Goal: Task Accomplishment & Management: Manage account settings

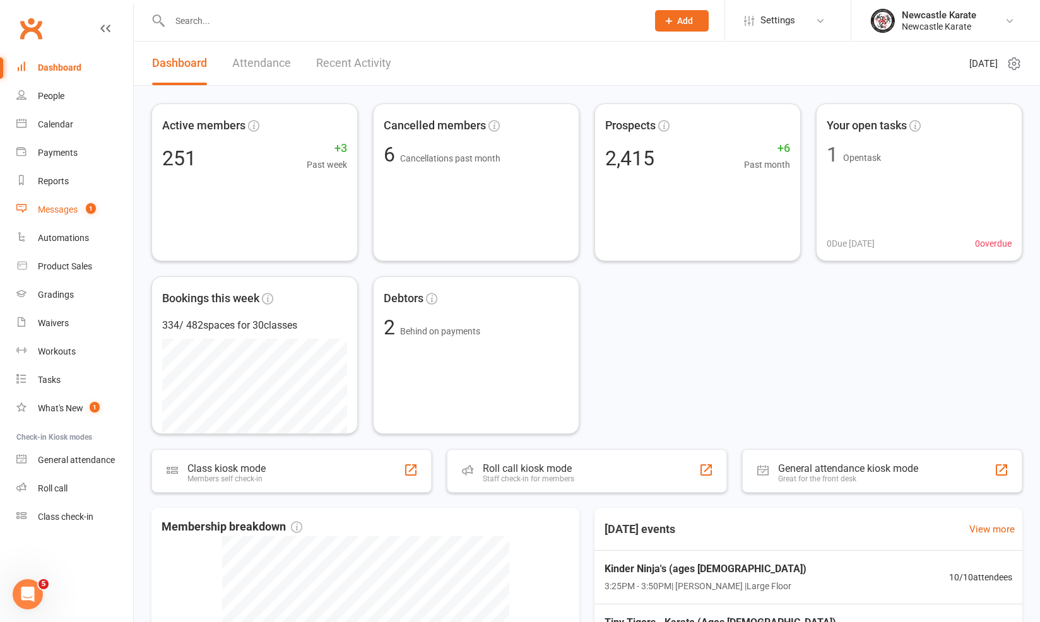
click at [55, 216] on link "Messages 1" at bounding box center [74, 210] width 117 height 28
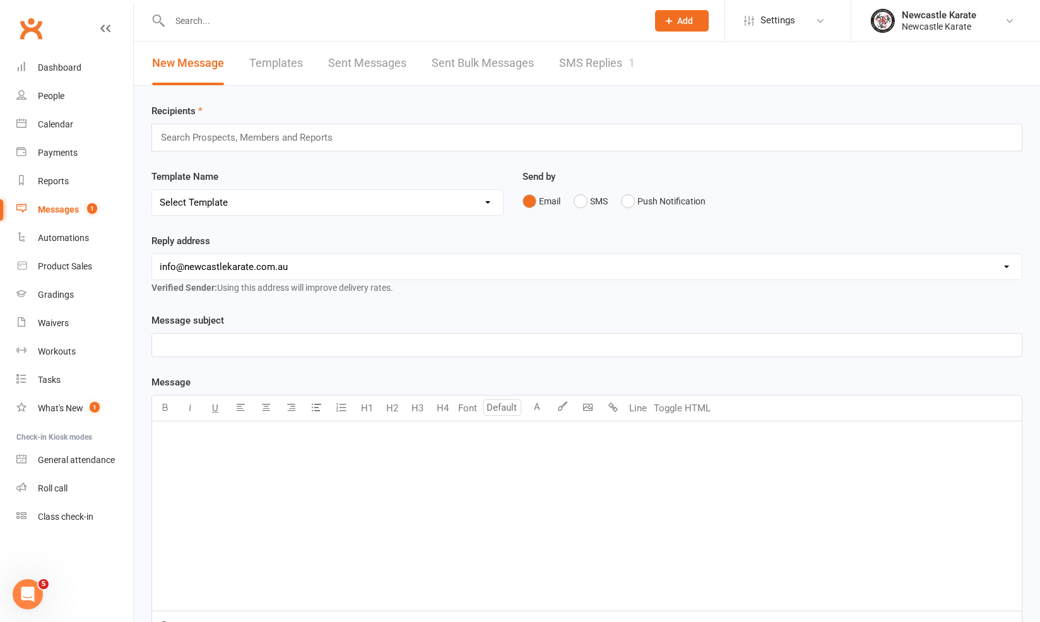
click at [559, 80] on link "SMS Replies 1" at bounding box center [597, 64] width 76 height 44
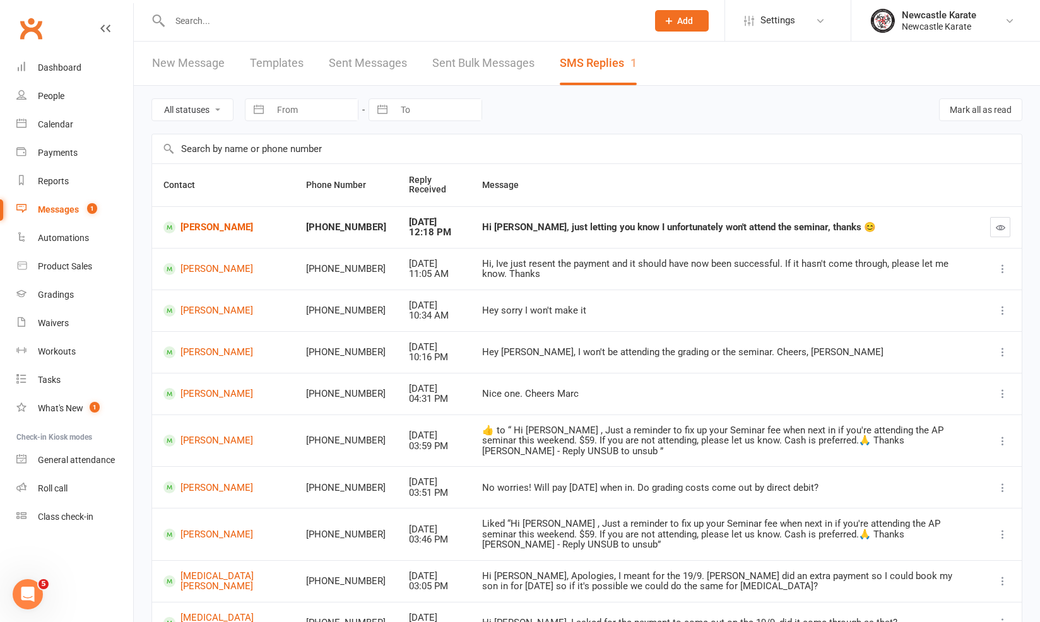
click at [196, 54] on link "New Message" at bounding box center [188, 64] width 73 height 44
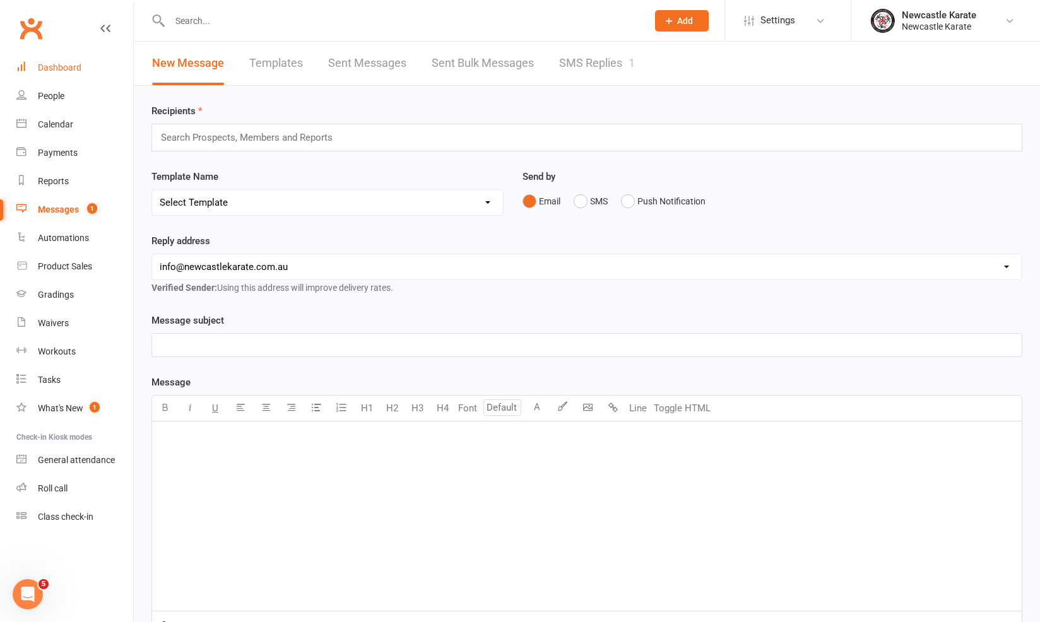
click at [65, 68] on div "Dashboard" at bounding box center [60, 67] width 44 height 10
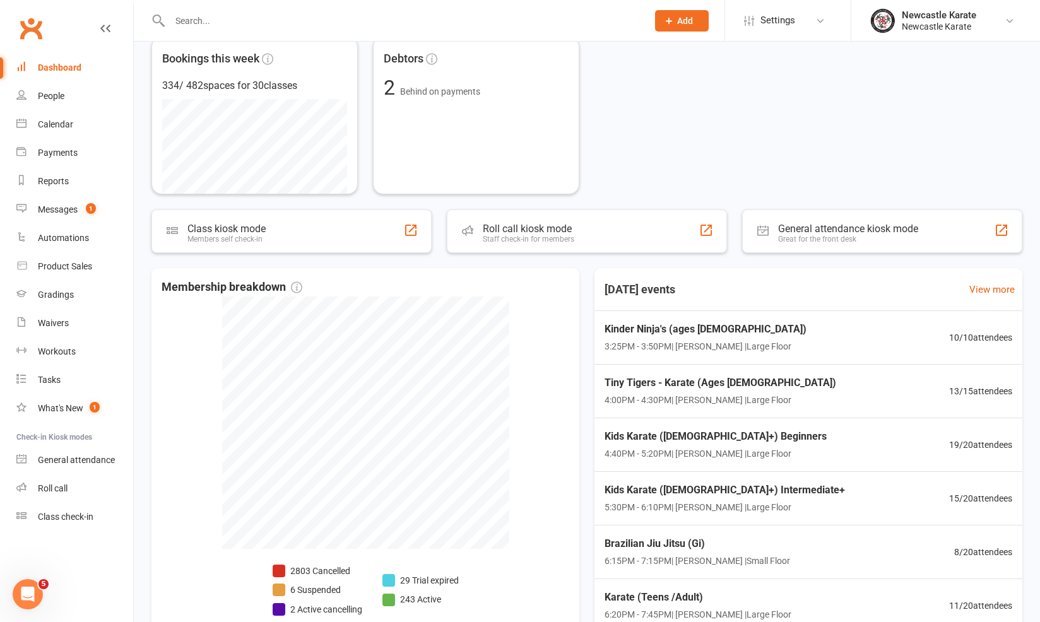
scroll to position [310, 0]
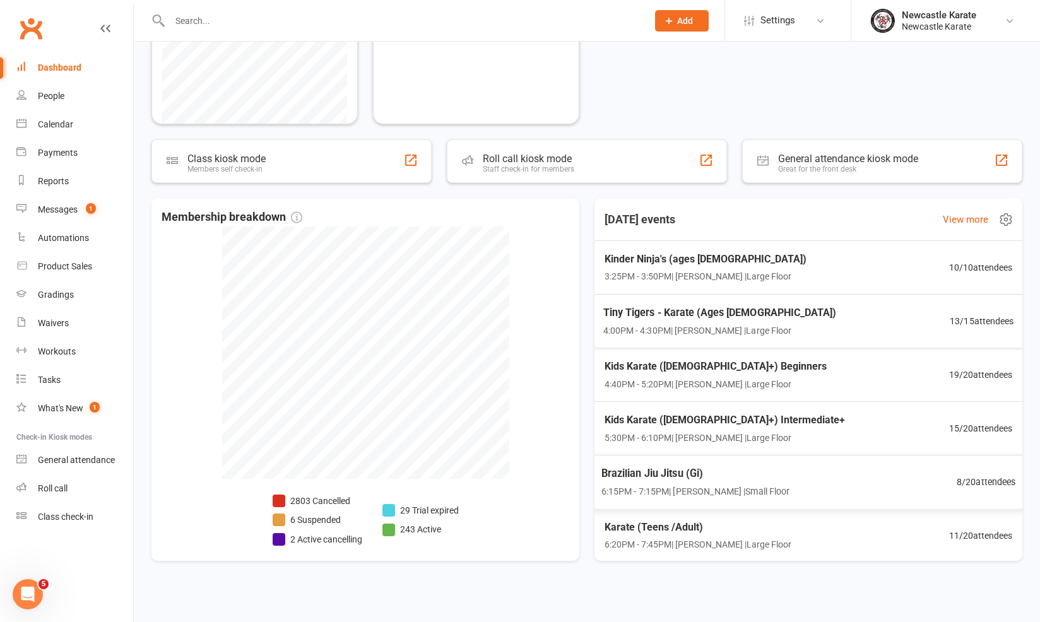
click at [904, 486] on div "Brazilian Jiu Jitsu (Gi) 6:15PM - 7:15PM | [PERSON_NAME] | Small Floor 8 / 20 a…" at bounding box center [809, 482] width 446 height 54
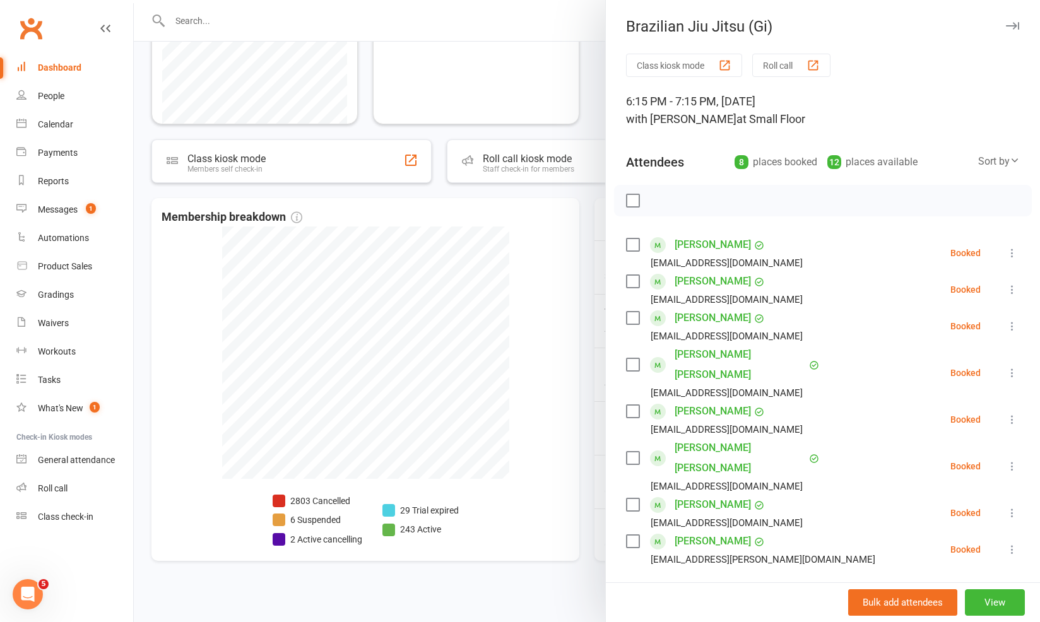
click at [521, 409] on div at bounding box center [587, 311] width 906 height 622
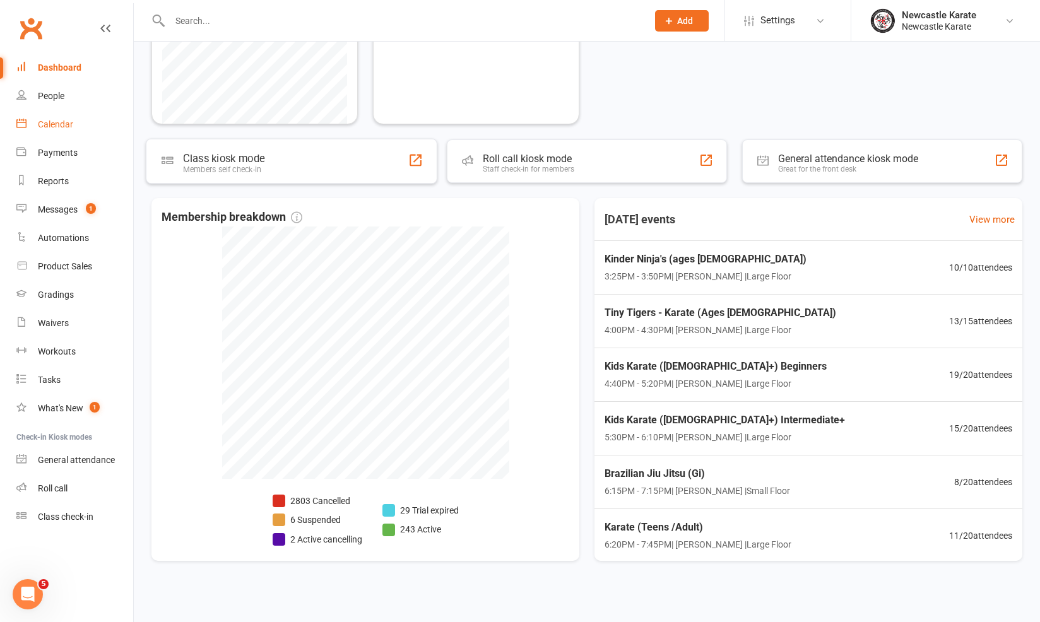
click at [77, 138] on link "Calendar" at bounding box center [74, 124] width 117 height 28
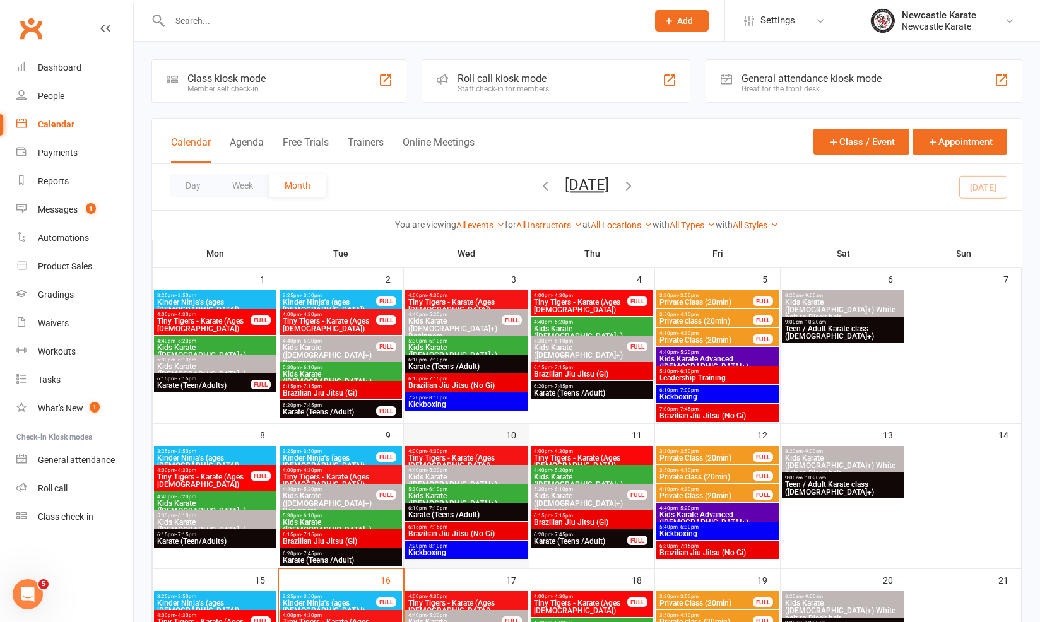
scroll to position [111, 0]
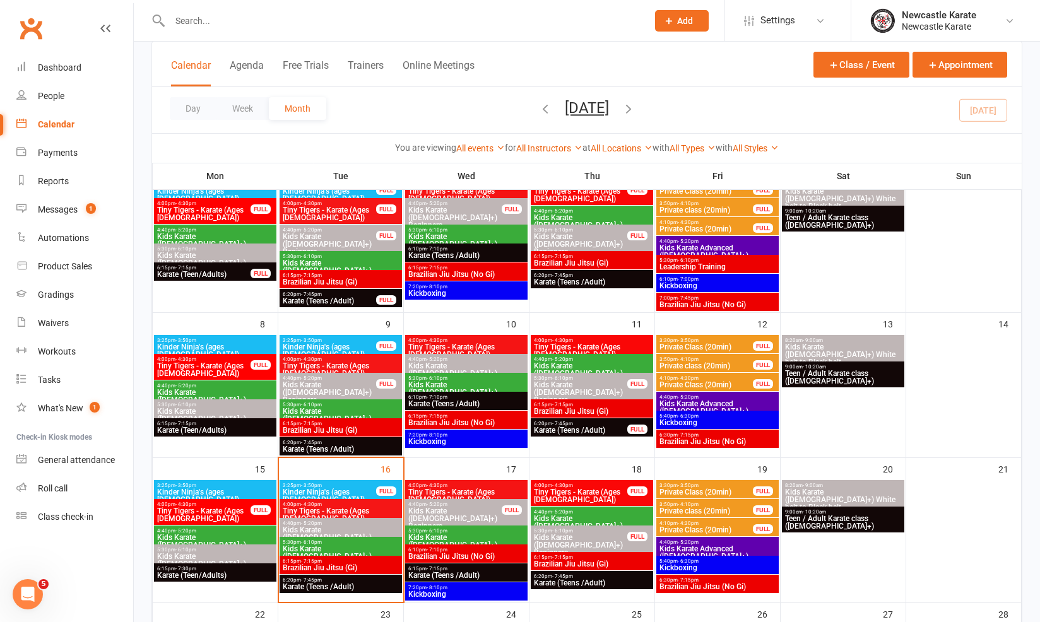
click at [437, 547] on span "- 7:10pm" at bounding box center [437, 550] width 21 height 6
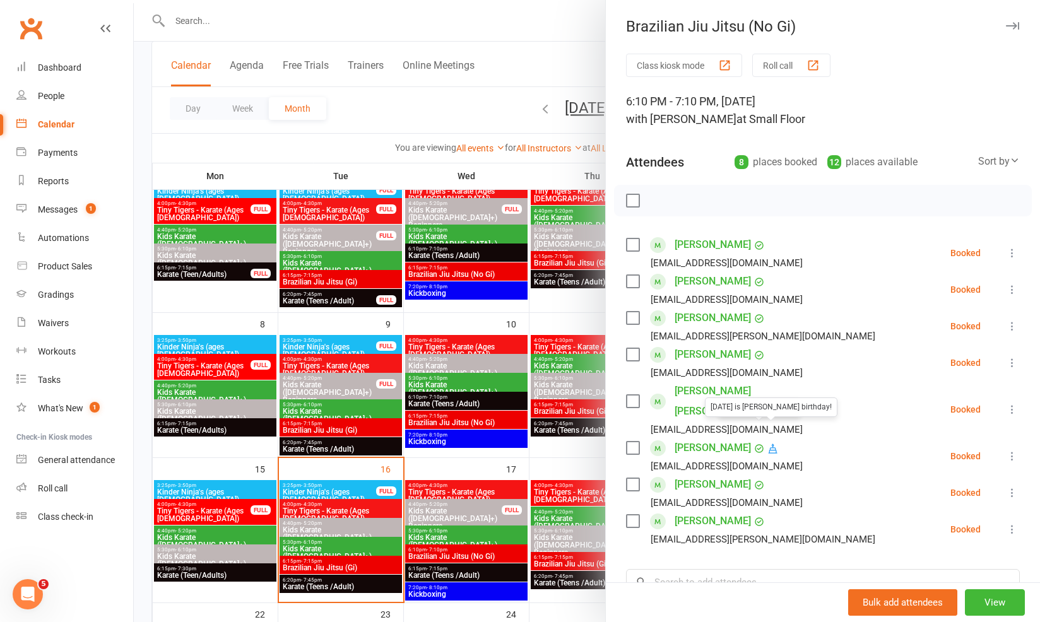
click at [472, 510] on div at bounding box center [587, 311] width 906 height 622
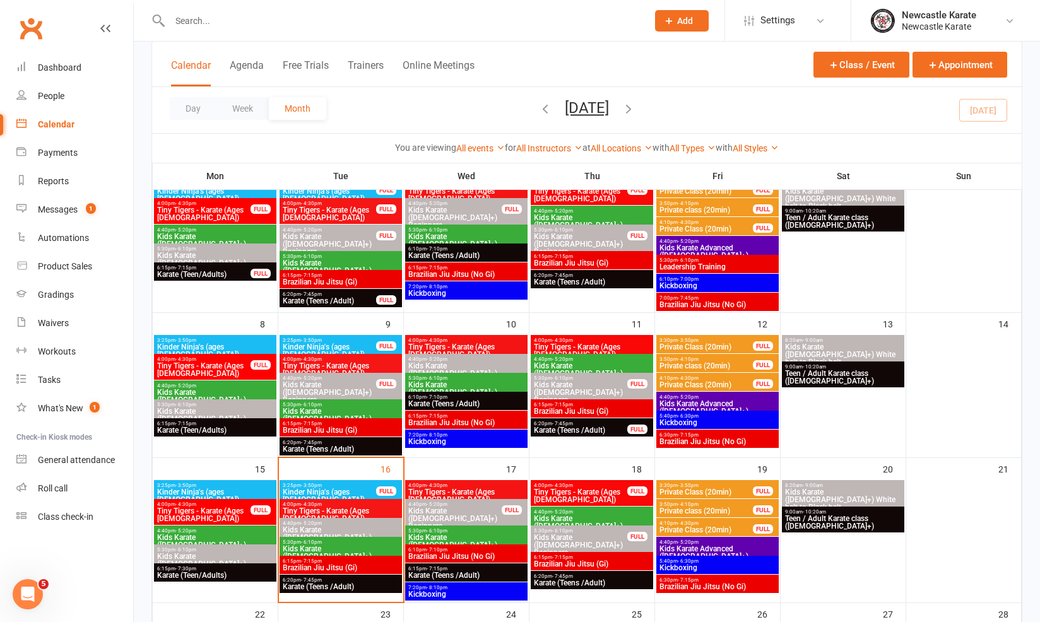
click at [690, 583] on span "Brazilian Jiu Jitsu (No Gi)" at bounding box center [717, 587] width 117 height 8
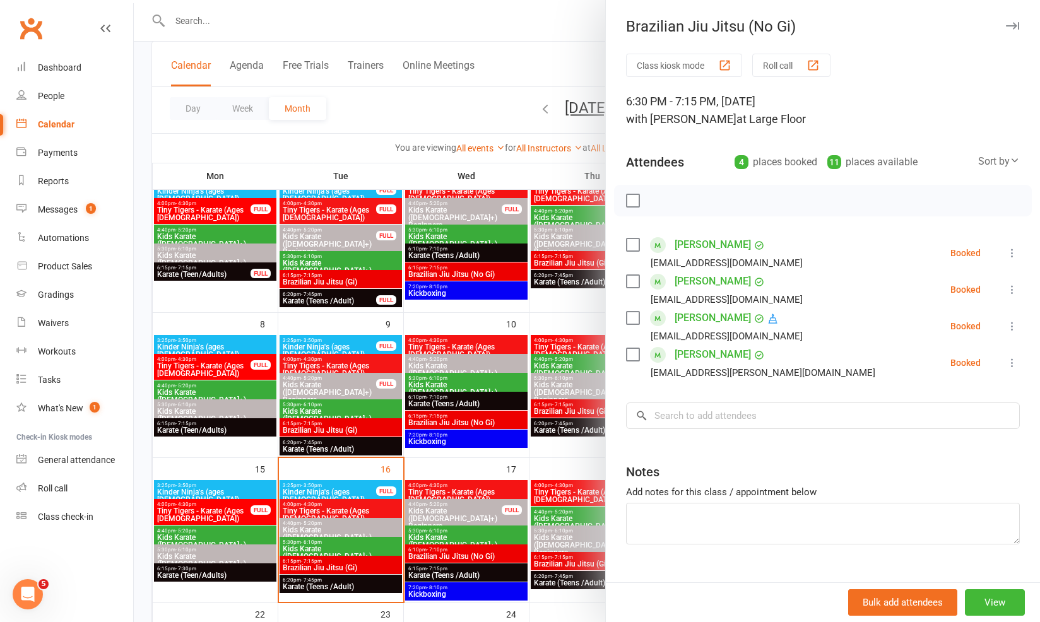
click at [709, 322] on link "[PERSON_NAME]" at bounding box center [713, 318] width 76 height 20
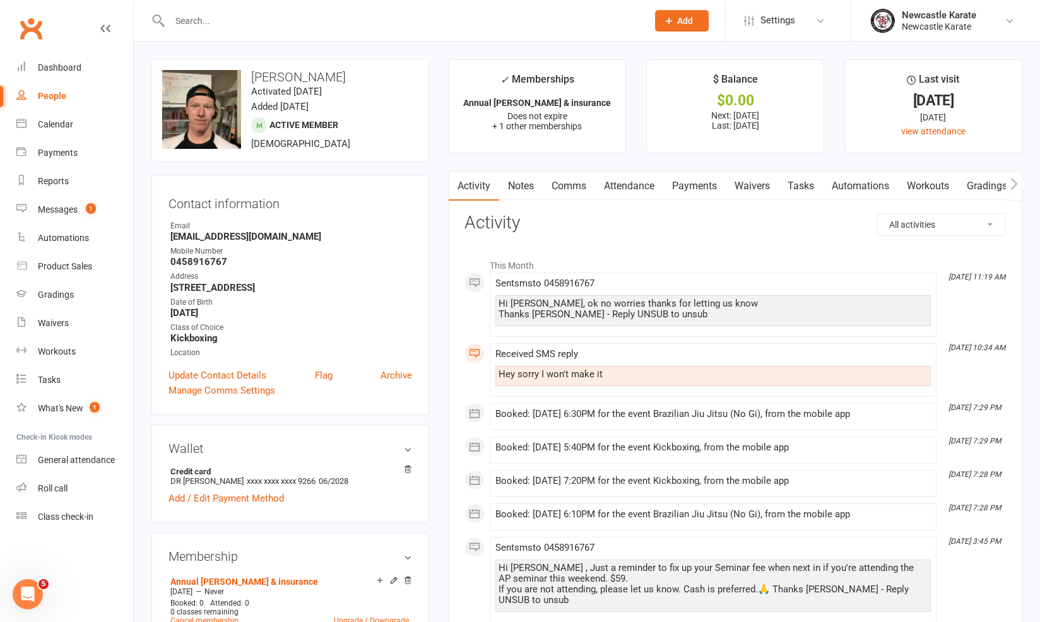
click at [694, 179] on link "Payments" at bounding box center [694, 186] width 62 height 29
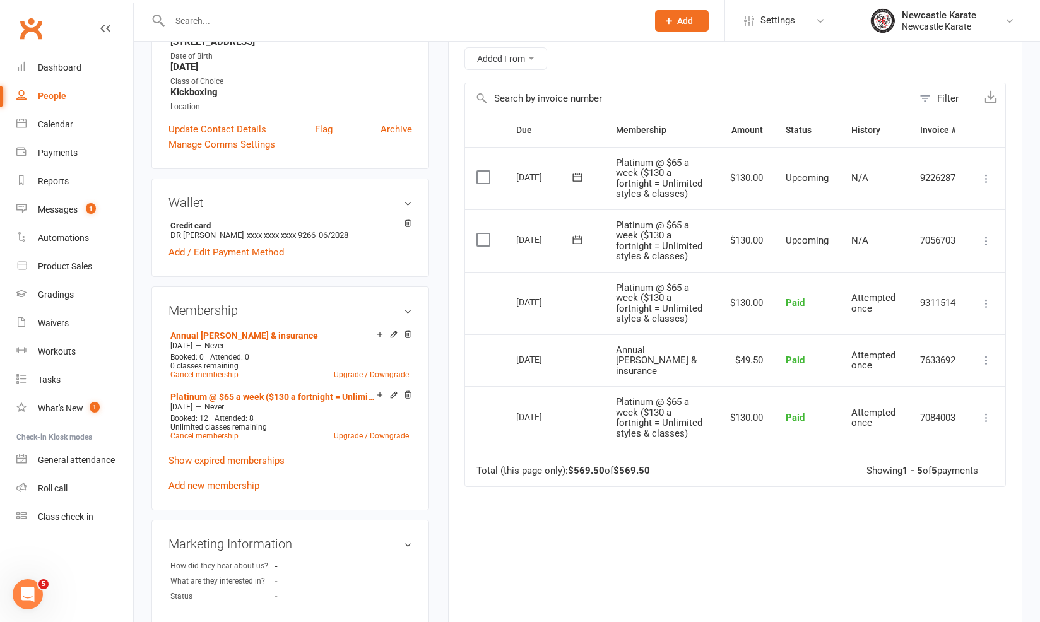
scroll to position [258, 0]
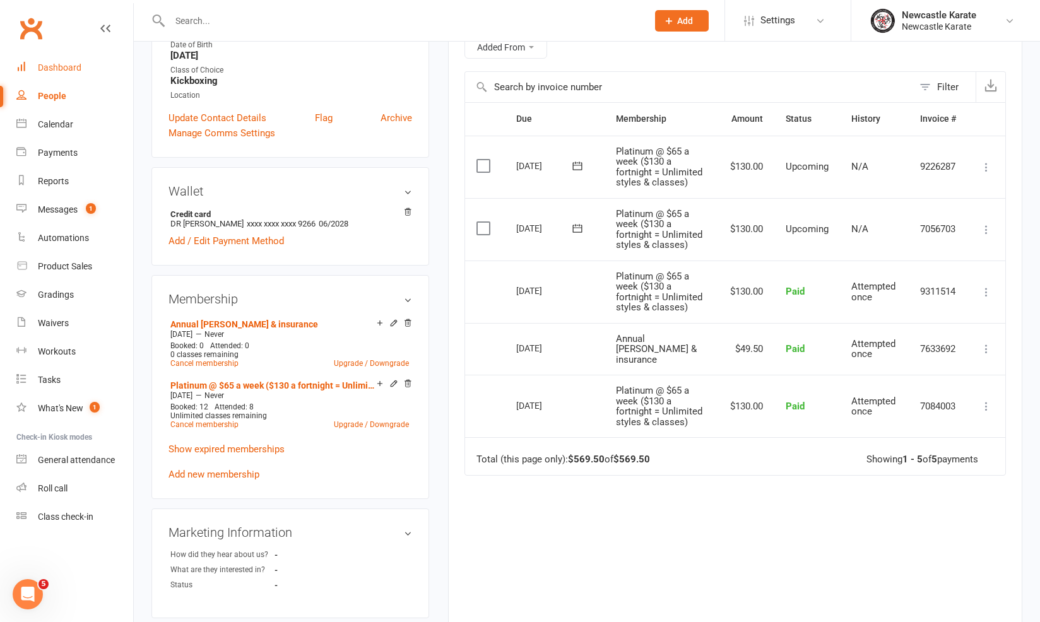
click at [60, 73] on link "Dashboard" at bounding box center [74, 68] width 117 height 28
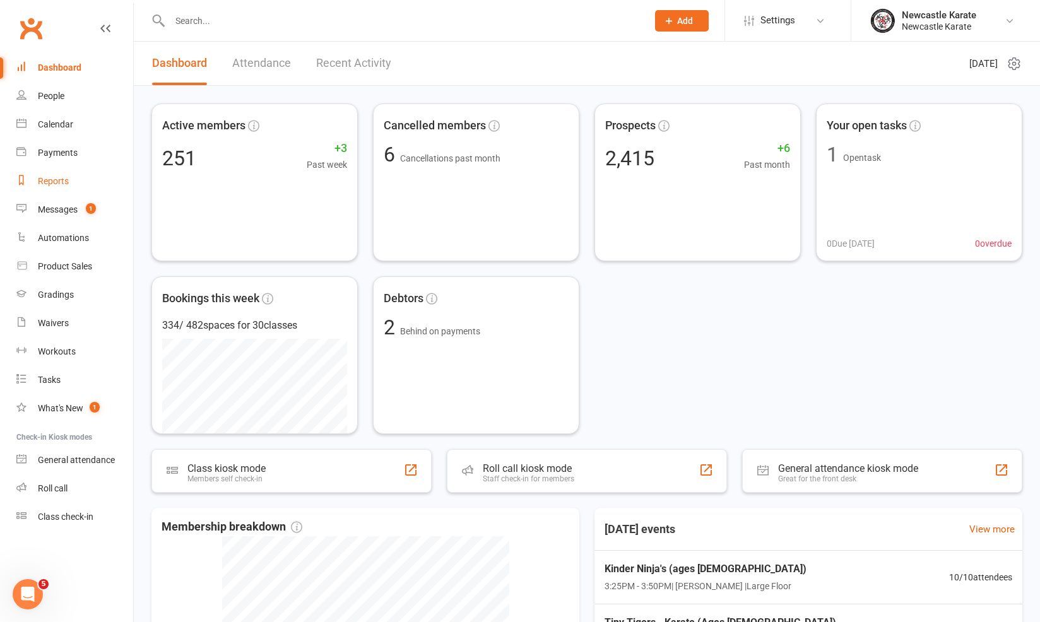
click at [64, 187] on link "Reports" at bounding box center [74, 181] width 117 height 28
select select "25"
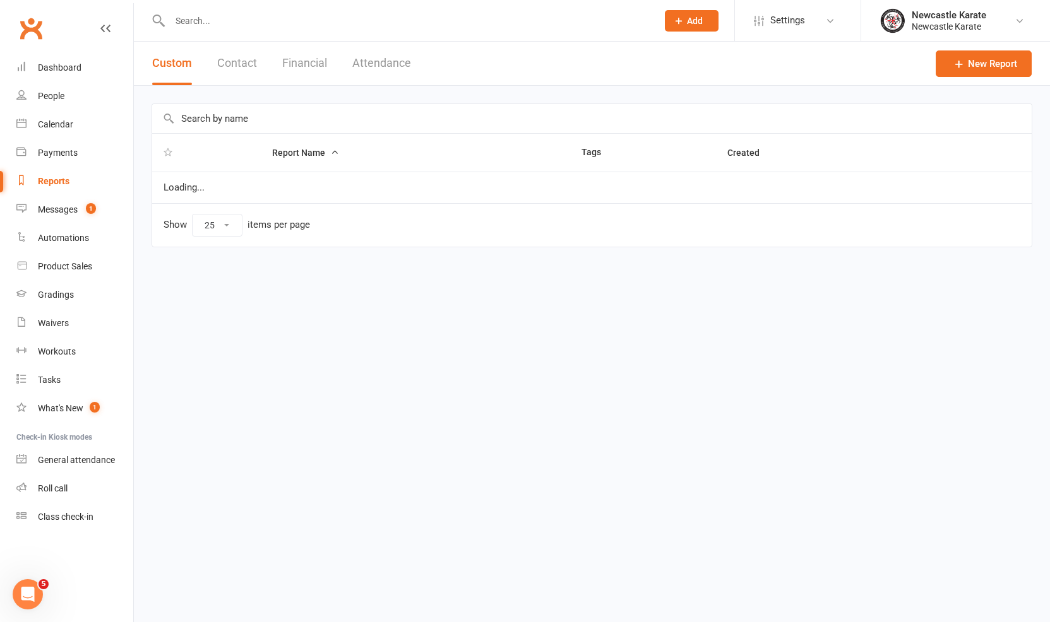
click at [314, 64] on button "Financial" at bounding box center [304, 64] width 45 height 44
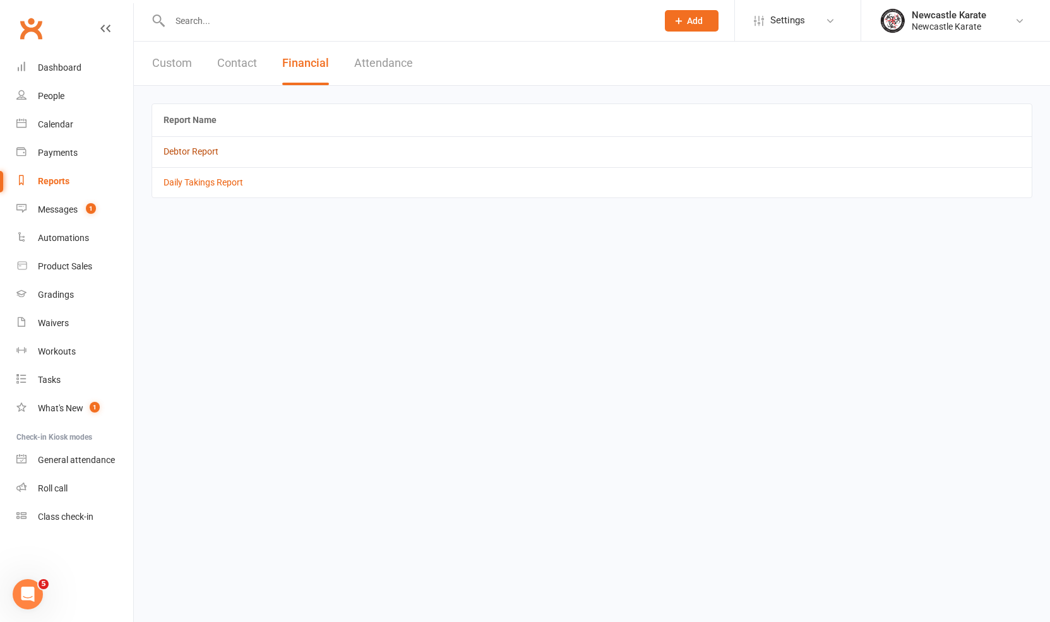
drag, startPoint x: 201, startPoint y: 157, endPoint x: 203, endPoint y: 151, distance: 6.6
click at [201, 157] on td "Debtor Report" at bounding box center [591, 151] width 879 height 30
click at [203, 151] on link "Debtor Report" at bounding box center [190, 151] width 55 height 10
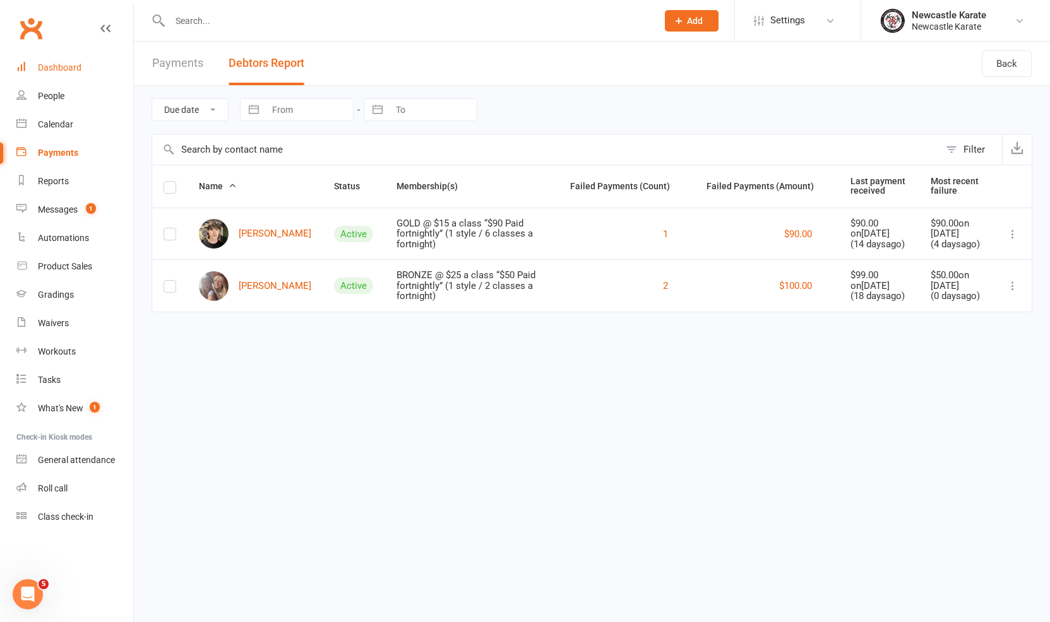
click at [100, 68] on link "Dashboard" at bounding box center [74, 68] width 117 height 28
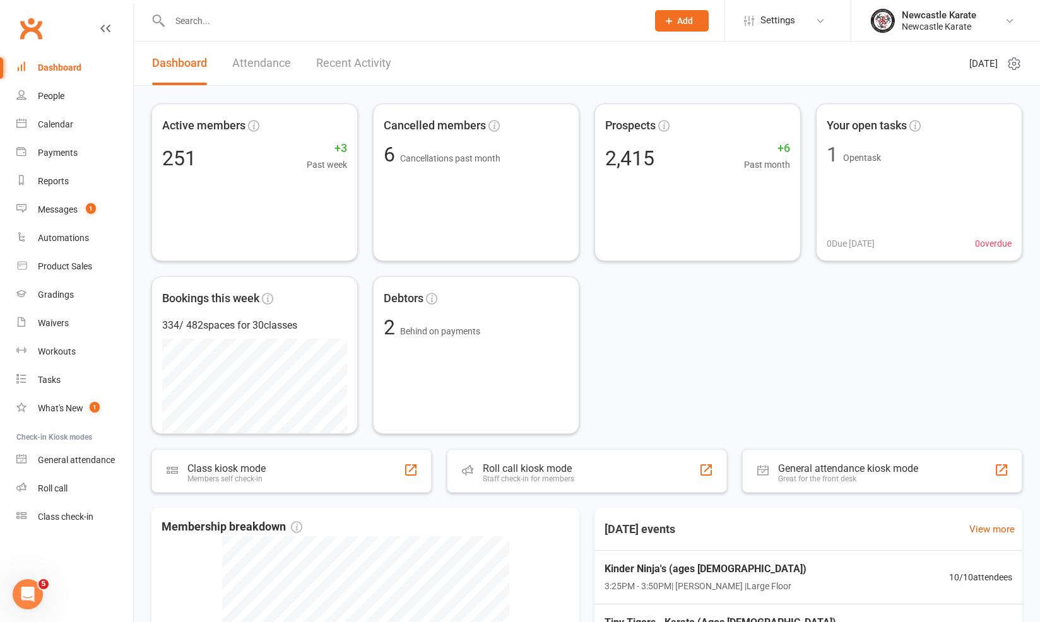
click at [280, 79] on link "Attendance" at bounding box center [261, 64] width 59 height 44
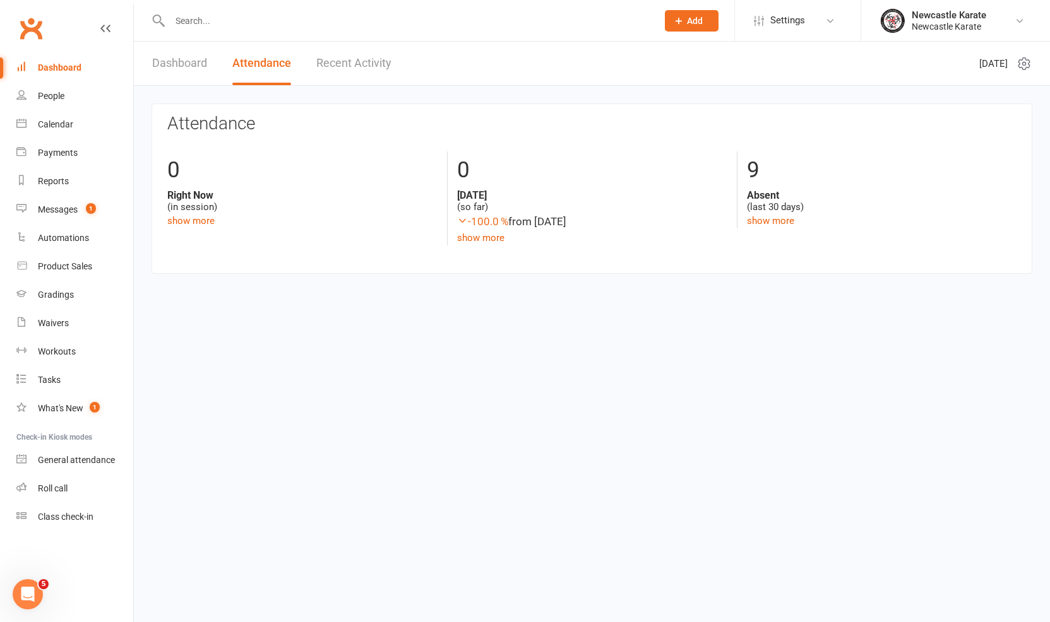
click at [355, 56] on link "Recent Activity" at bounding box center [353, 64] width 75 height 44
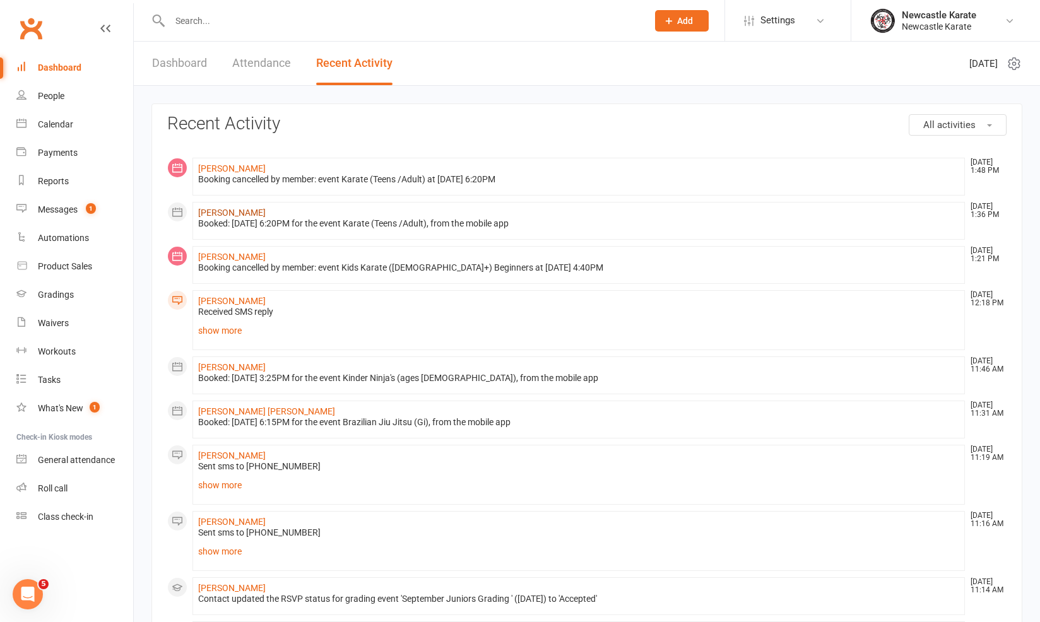
click at [226, 214] on link "[PERSON_NAME]" at bounding box center [232, 213] width 68 height 10
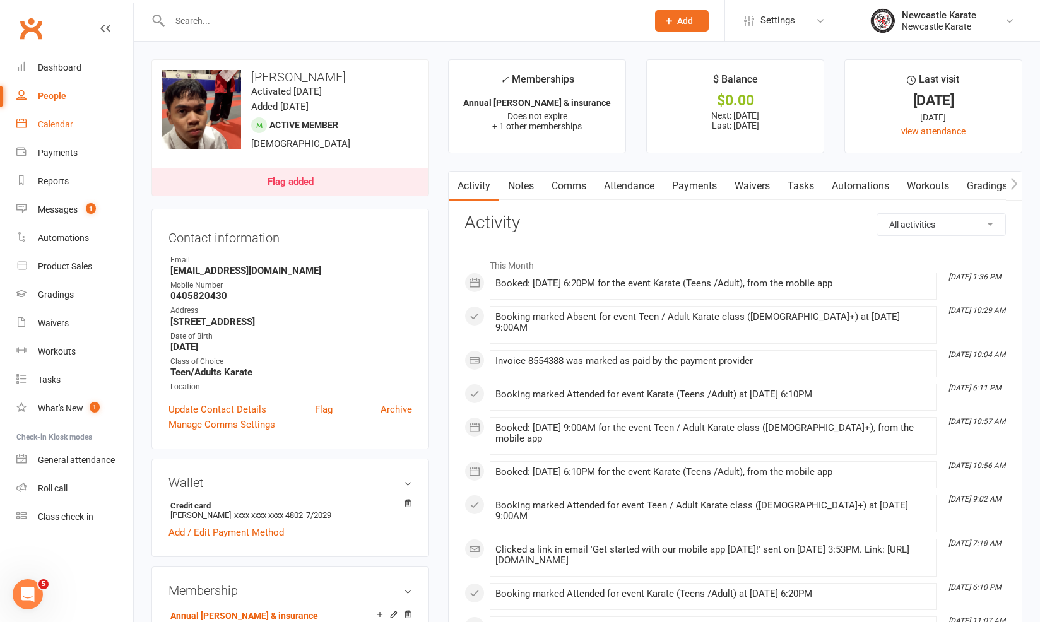
click at [71, 130] on link "Calendar" at bounding box center [74, 124] width 117 height 28
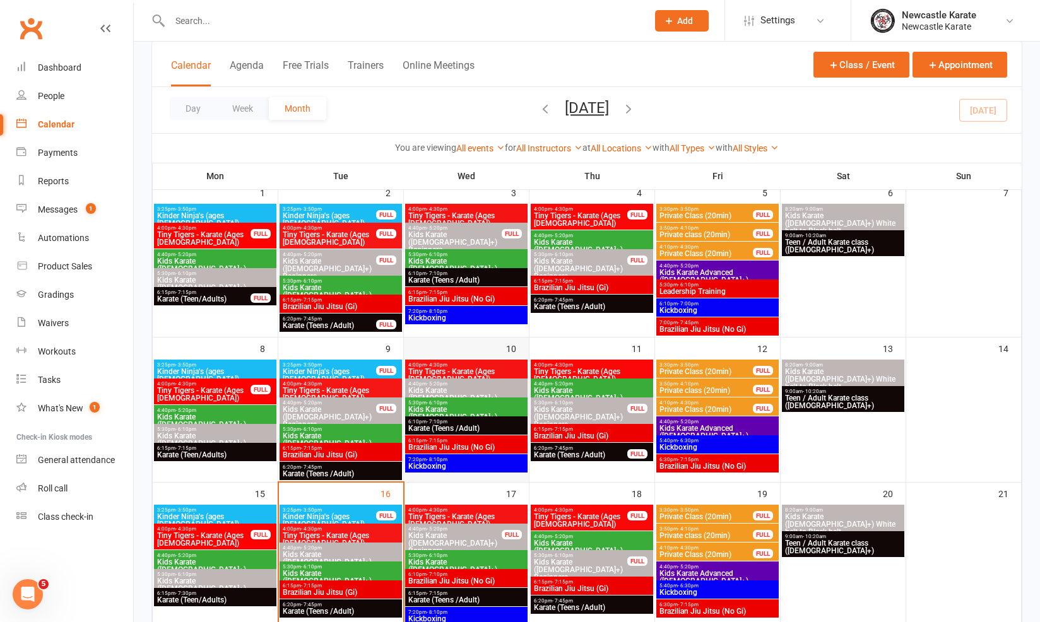
scroll to position [151, 0]
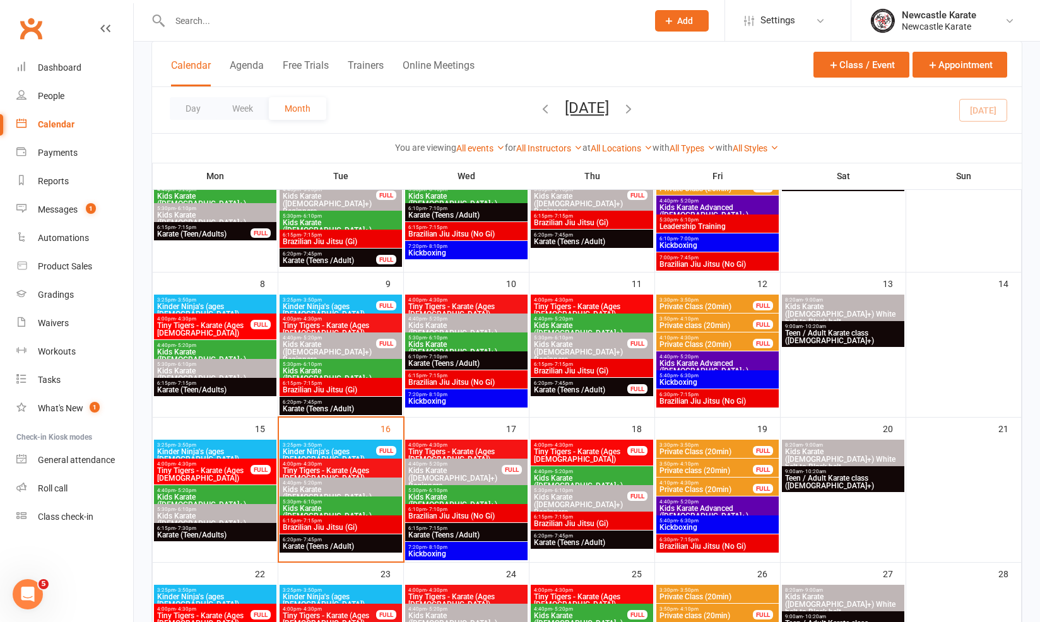
click at [566, 536] on span "- 7:45pm" at bounding box center [562, 536] width 21 height 6
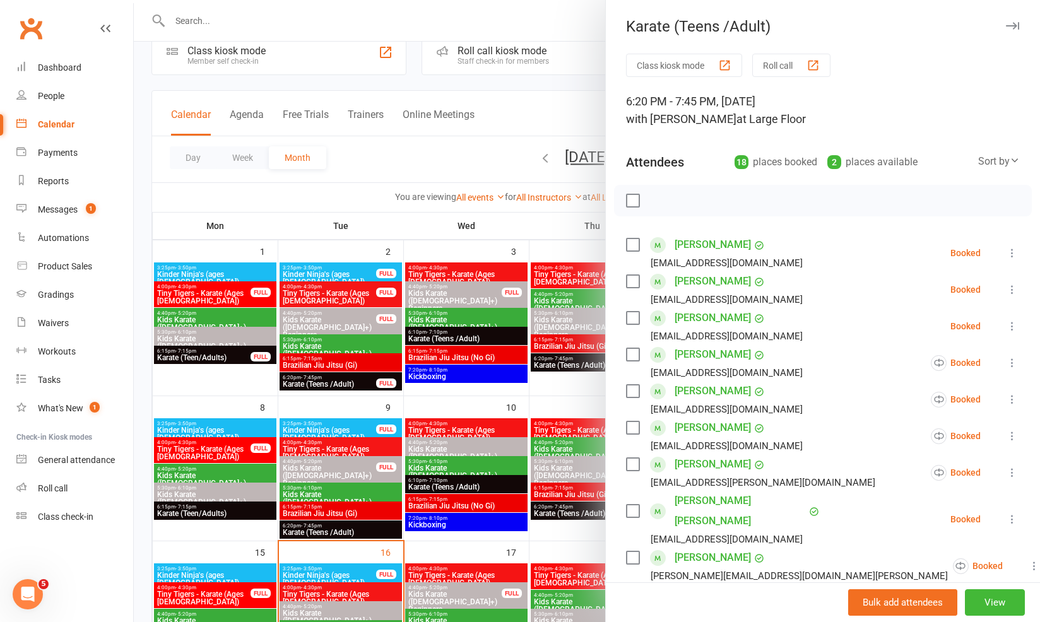
scroll to position [242, 0]
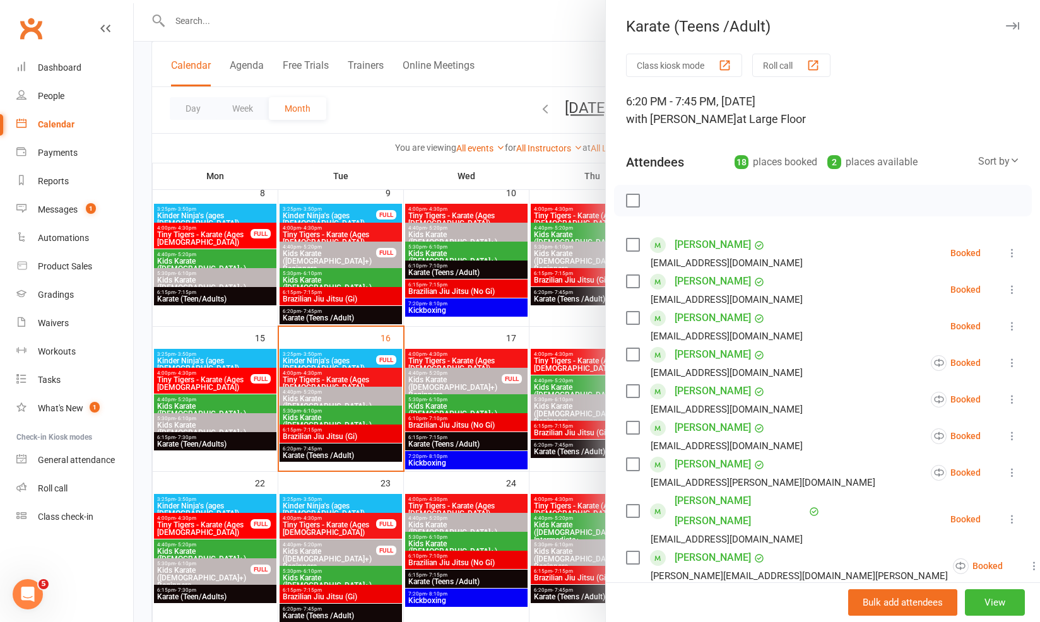
click at [481, 391] on div at bounding box center [587, 311] width 906 height 622
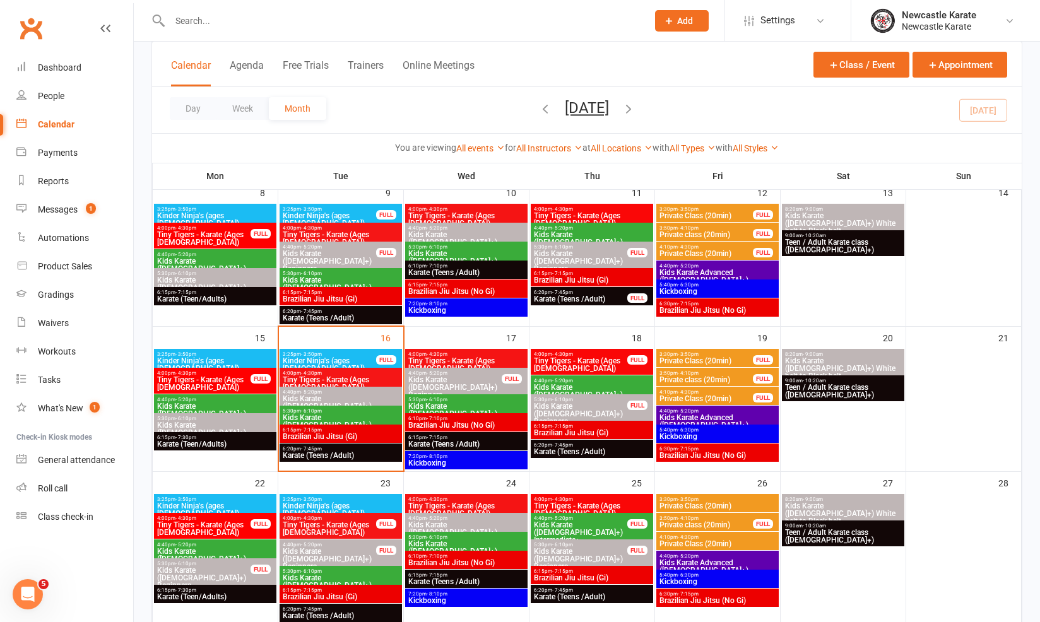
click at [481, 454] on span "7:20pm - 8:10pm" at bounding box center [466, 457] width 117 height 6
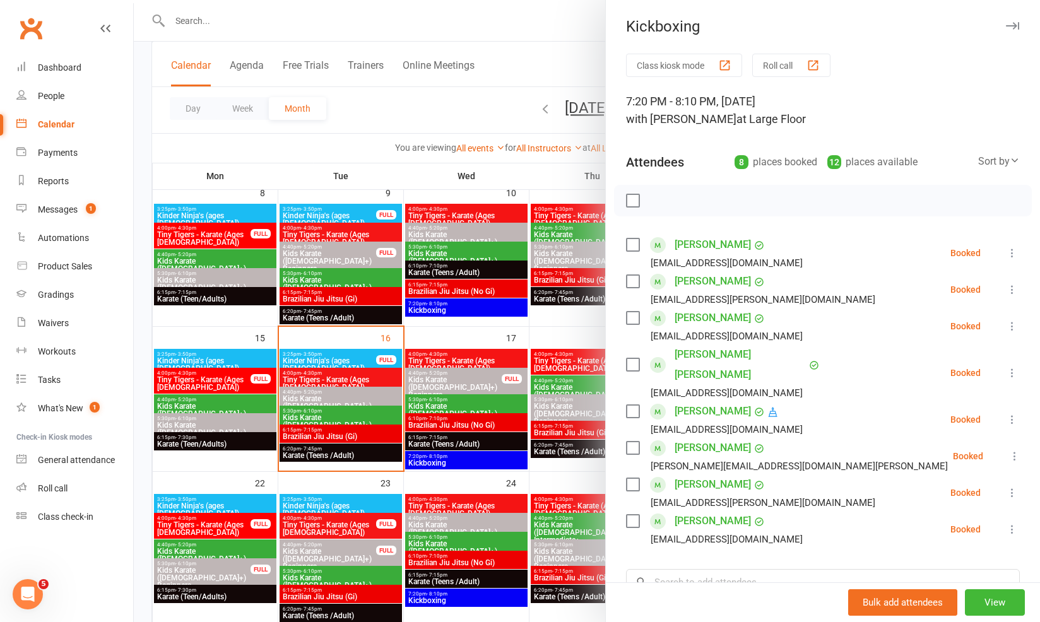
click at [516, 418] on div at bounding box center [587, 311] width 906 height 622
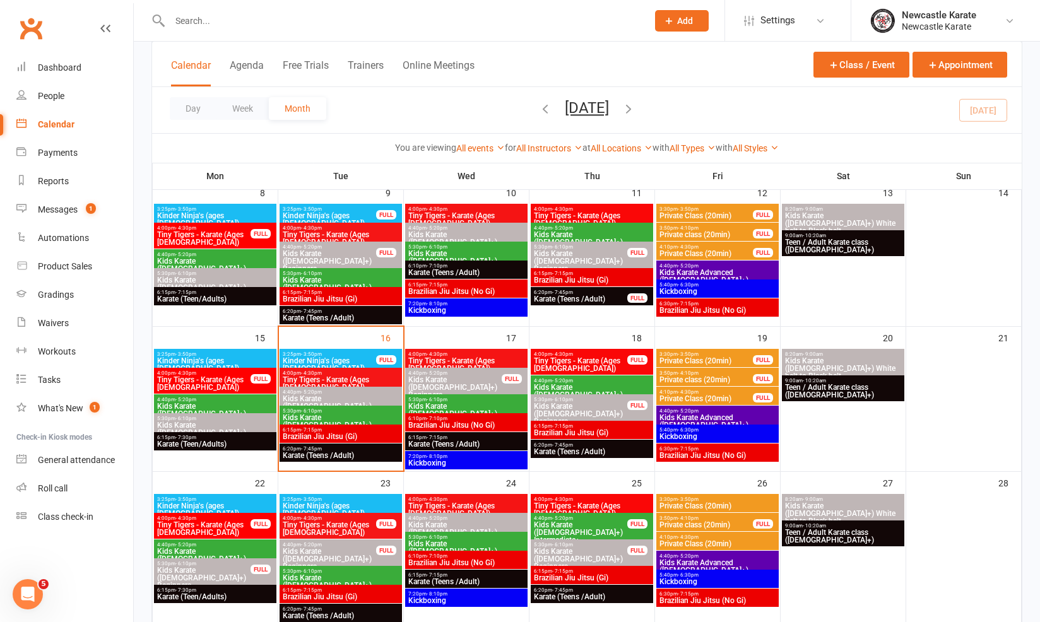
click at [468, 437] on span "6:15pm - 7:15pm" at bounding box center [466, 438] width 117 height 6
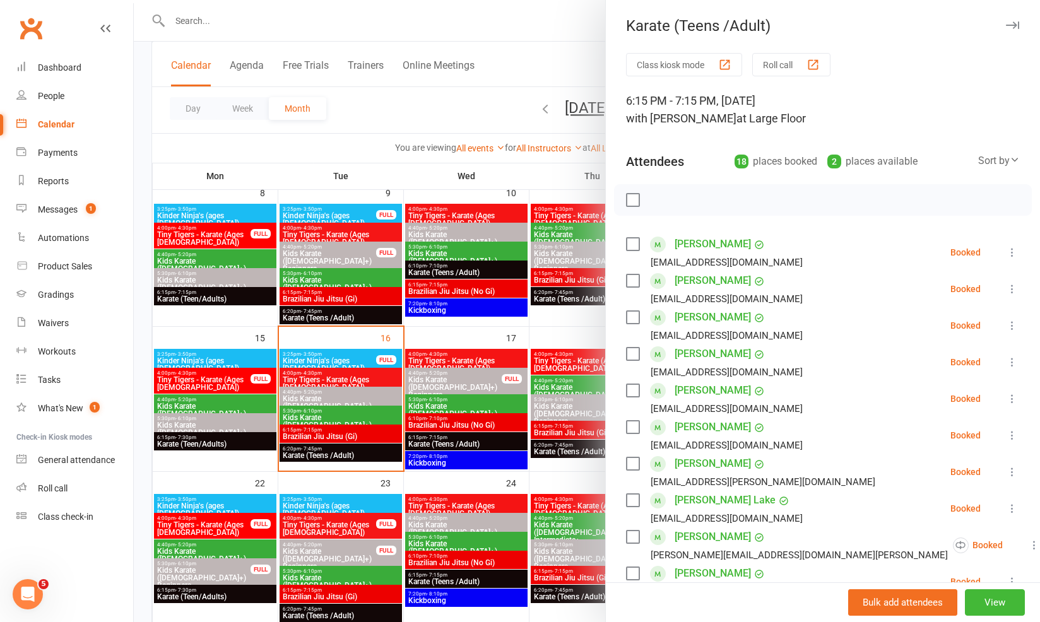
scroll to position [70, 0]
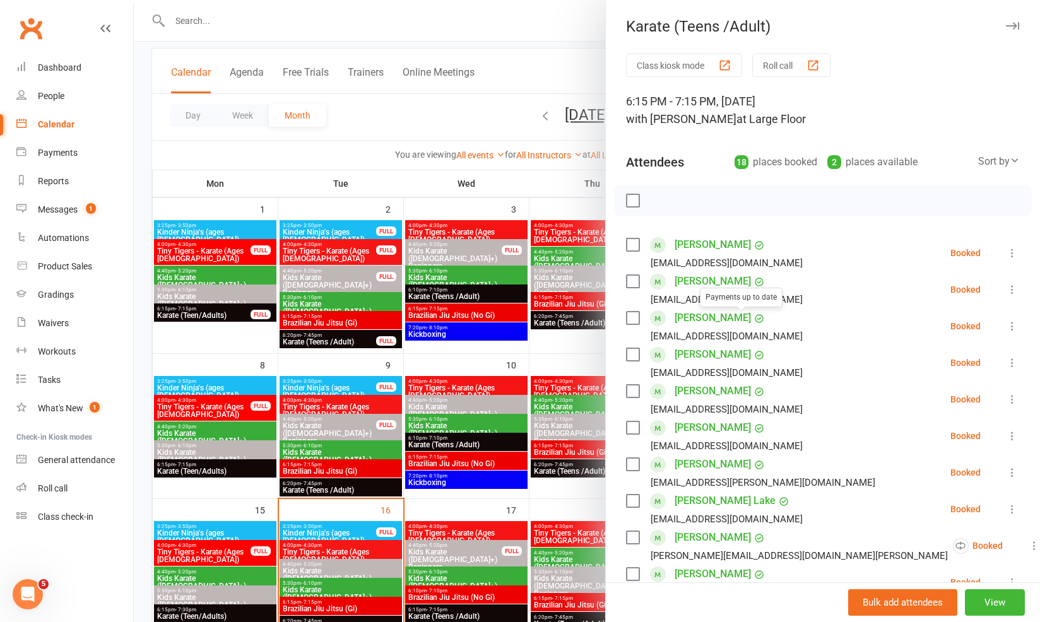
click at [380, 403] on div at bounding box center [587, 311] width 906 height 622
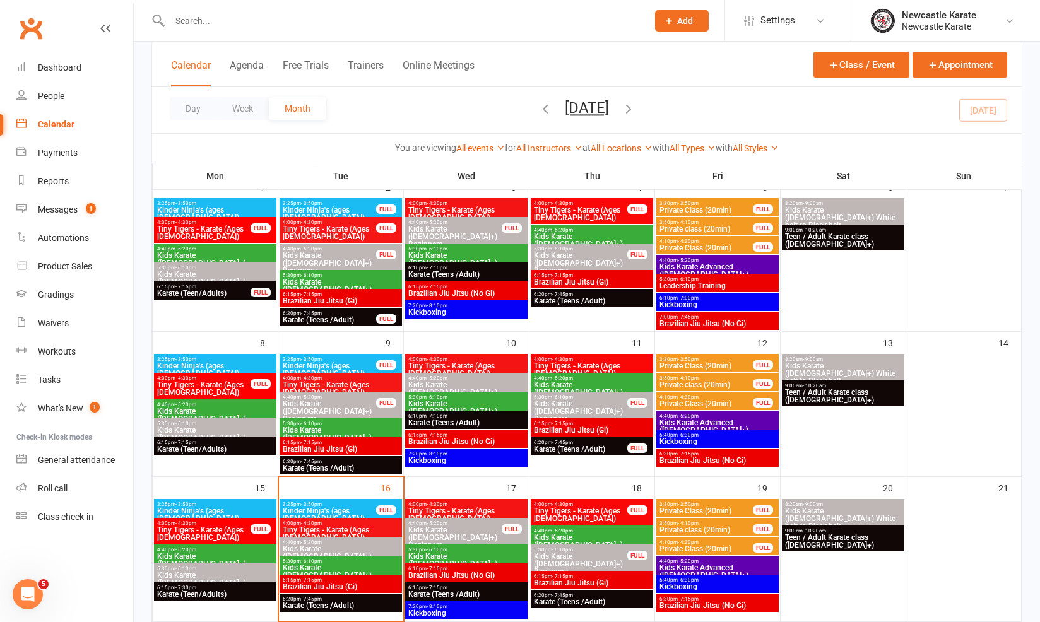
scroll to position [145, 0]
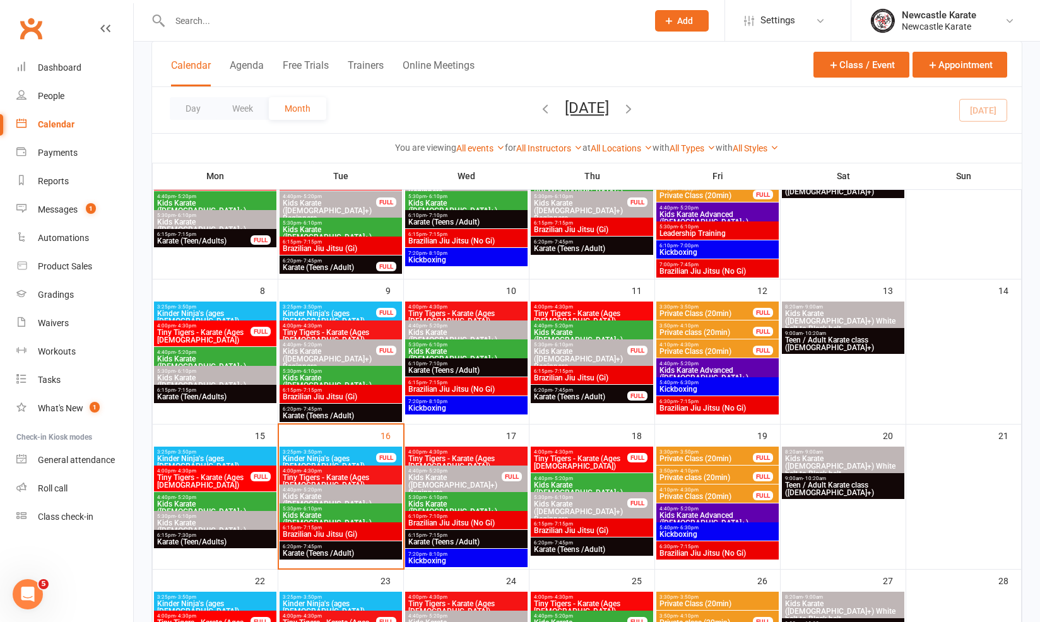
click at [341, 559] on div "6:20pm - 7:45pm Karate (Teens /Adult)" at bounding box center [341, 551] width 122 height 18
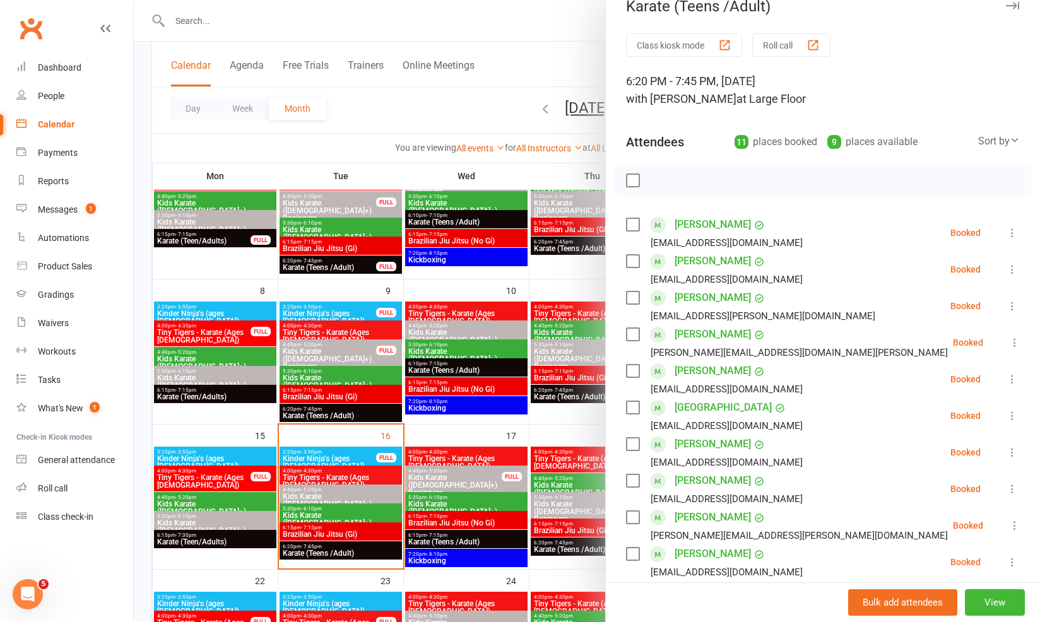
scroll to position [154, 0]
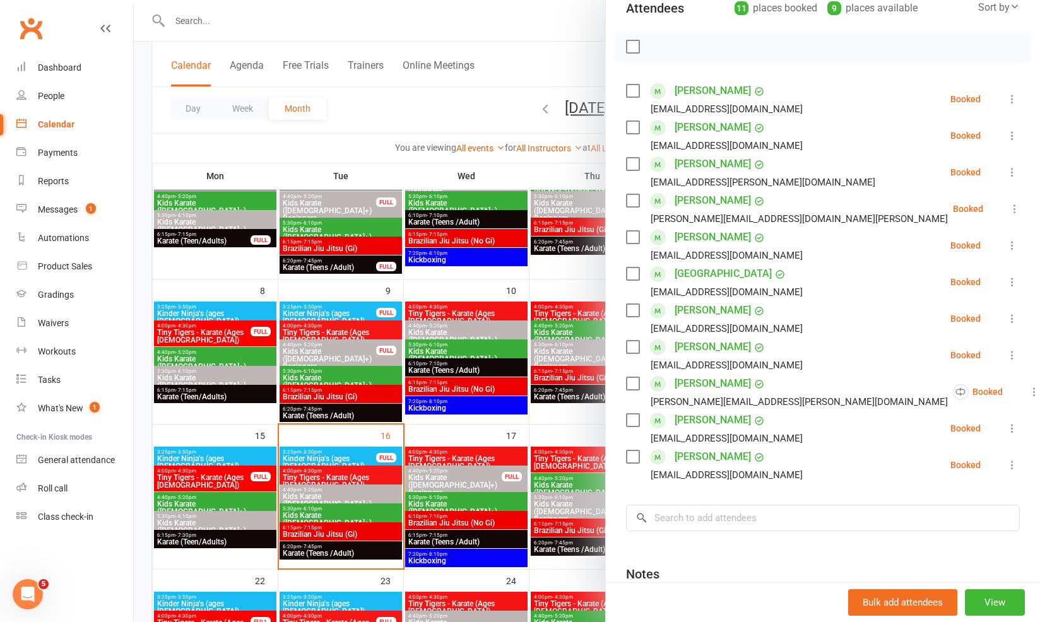
click at [710, 312] on link "Harry Sillick" at bounding box center [713, 310] width 76 height 20
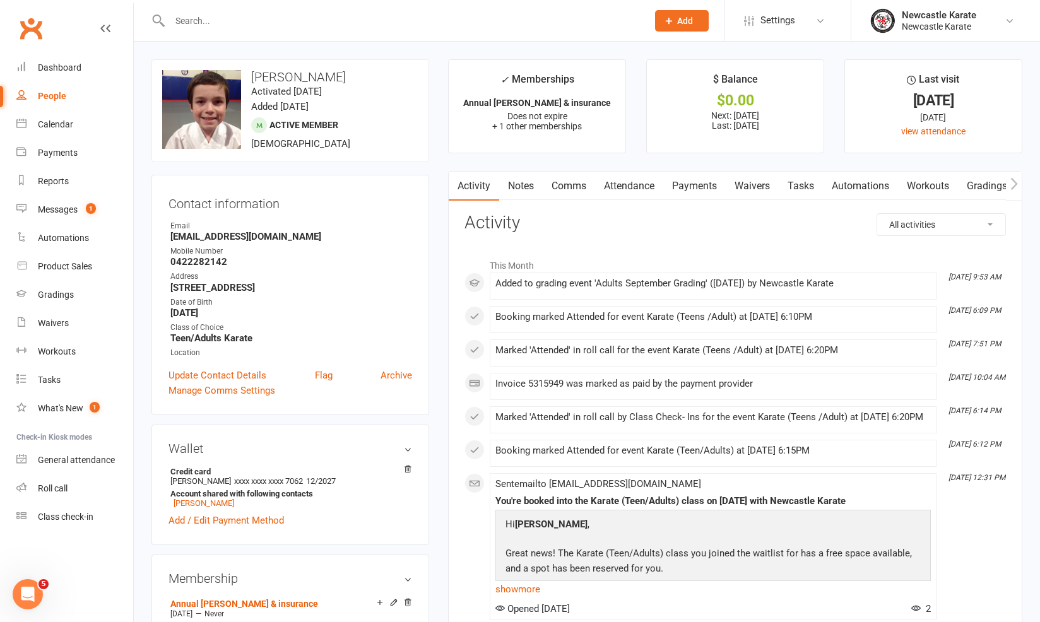
click at [689, 179] on link "Payments" at bounding box center [694, 186] width 62 height 29
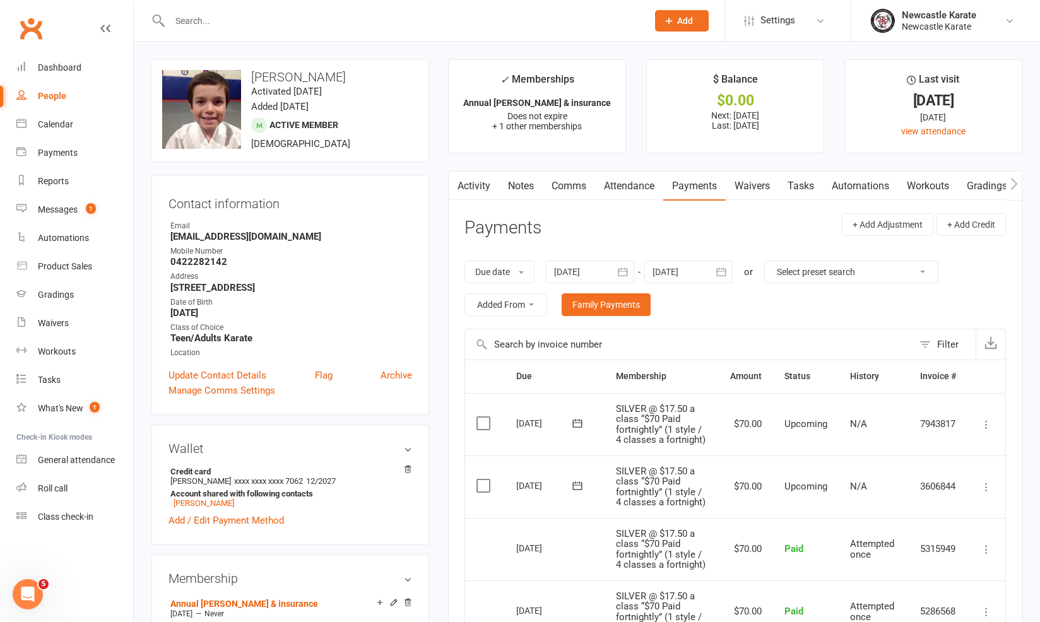
click at [70, 53] on div "Clubworx" at bounding box center [66, 36] width 133 height 47
click at [73, 61] on link "Dashboard" at bounding box center [74, 68] width 117 height 28
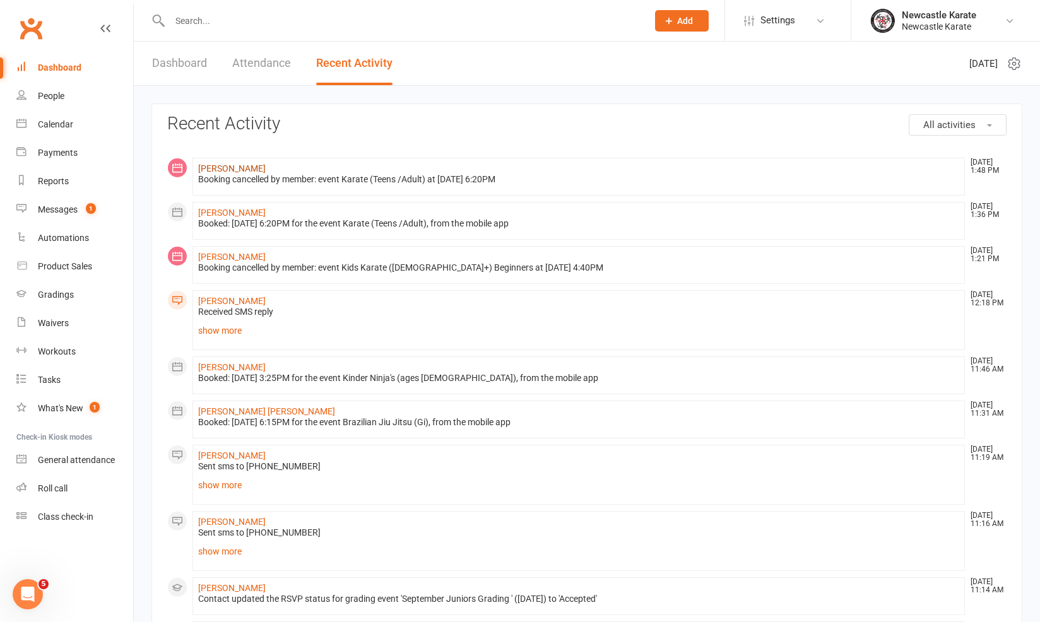
click at [218, 166] on link "[PERSON_NAME]" at bounding box center [232, 168] width 68 height 10
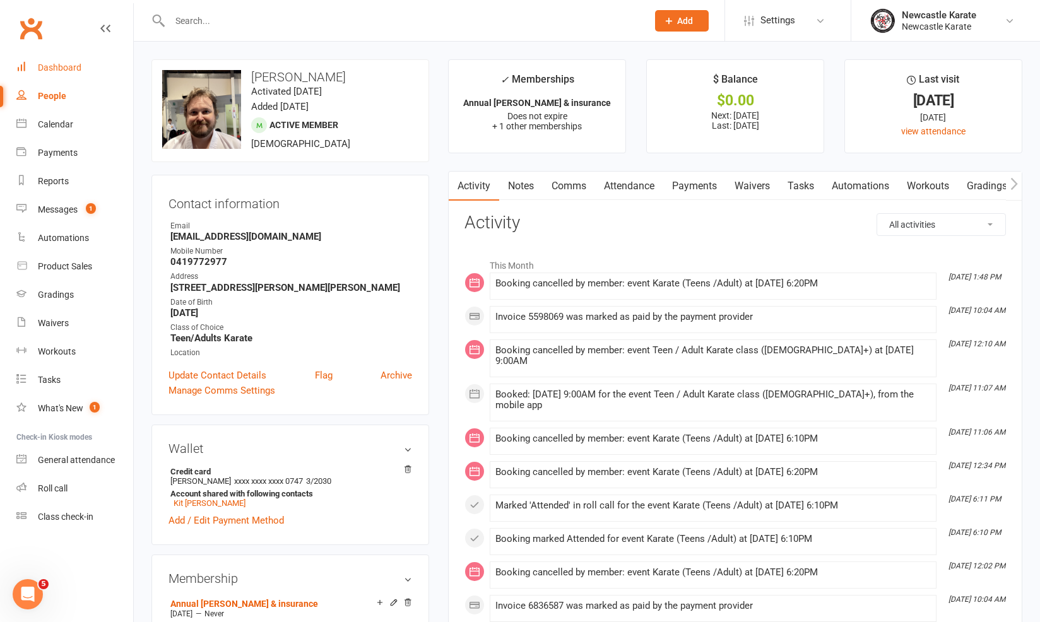
click at [64, 70] on div "Dashboard" at bounding box center [60, 67] width 44 height 10
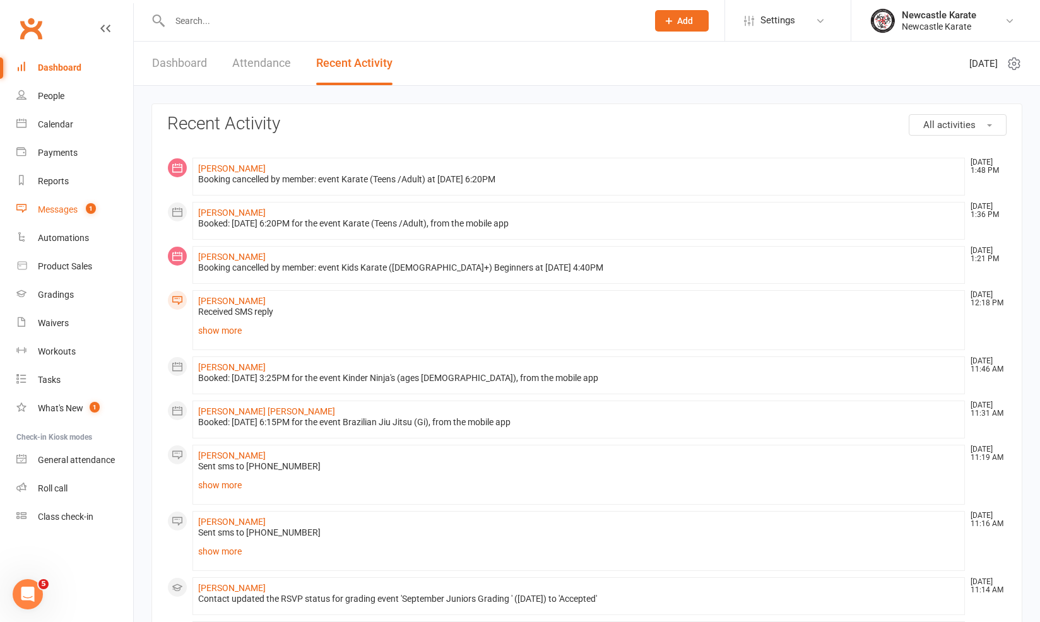
click at [74, 221] on link "Messages 1" at bounding box center [74, 210] width 117 height 28
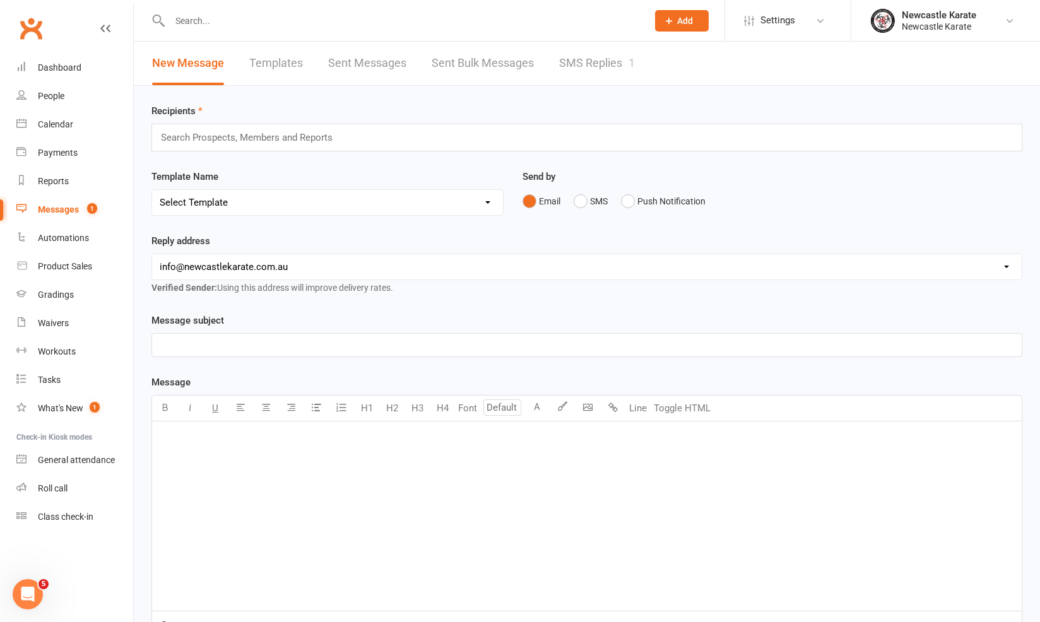
click at [592, 81] on link "SMS Replies 1" at bounding box center [597, 64] width 76 height 44
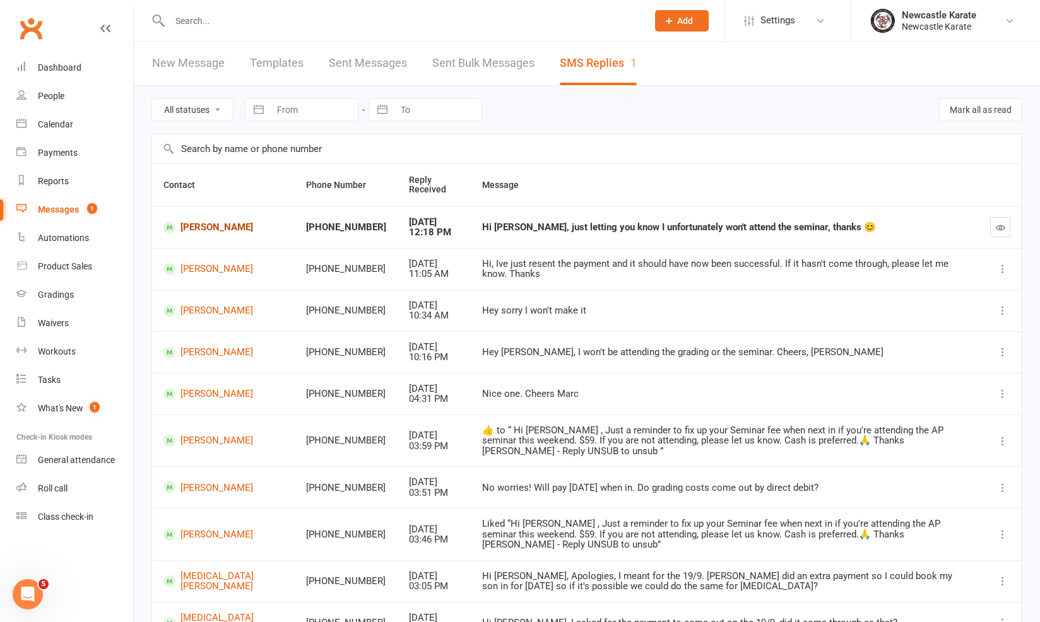
click at [207, 234] on link "[PERSON_NAME]" at bounding box center [223, 228] width 120 height 12
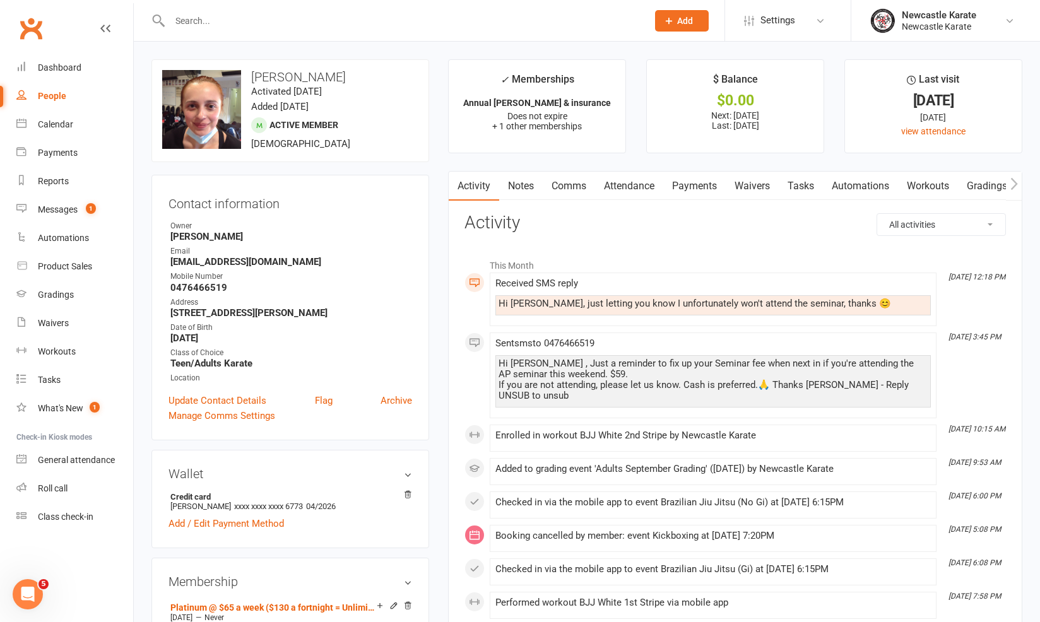
click at [569, 182] on link "Comms" at bounding box center [569, 186] width 52 height 29
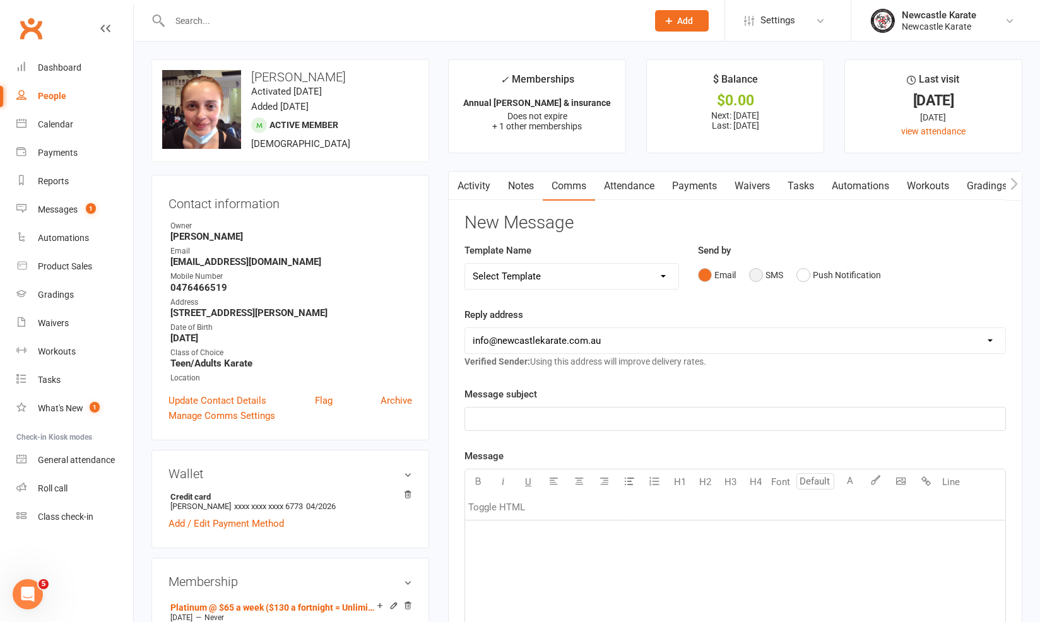
click at [778, 277] on button "SMS" at bounding box center [766, 275] width 34 height 24
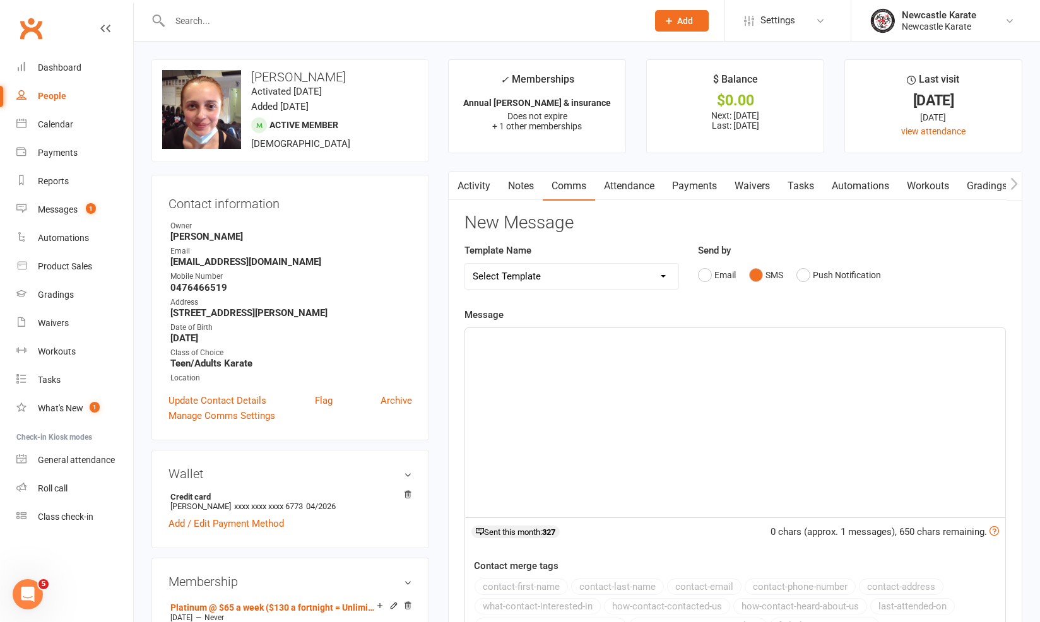
click at [654, 404] on div "﻿" at bounding box center [735, 422] width 540 height 189
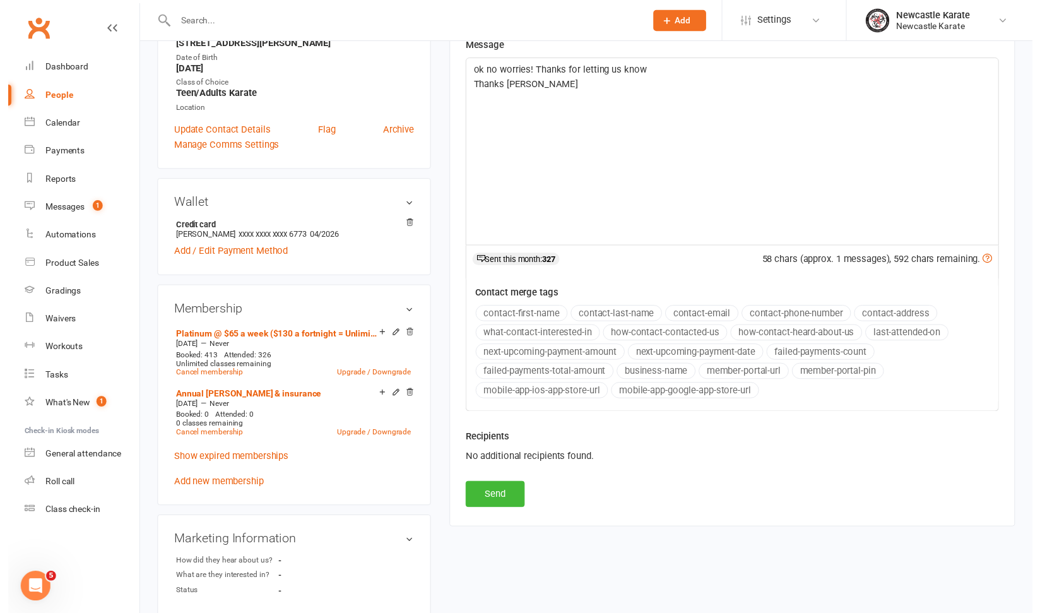
scroll to position [410, 0]
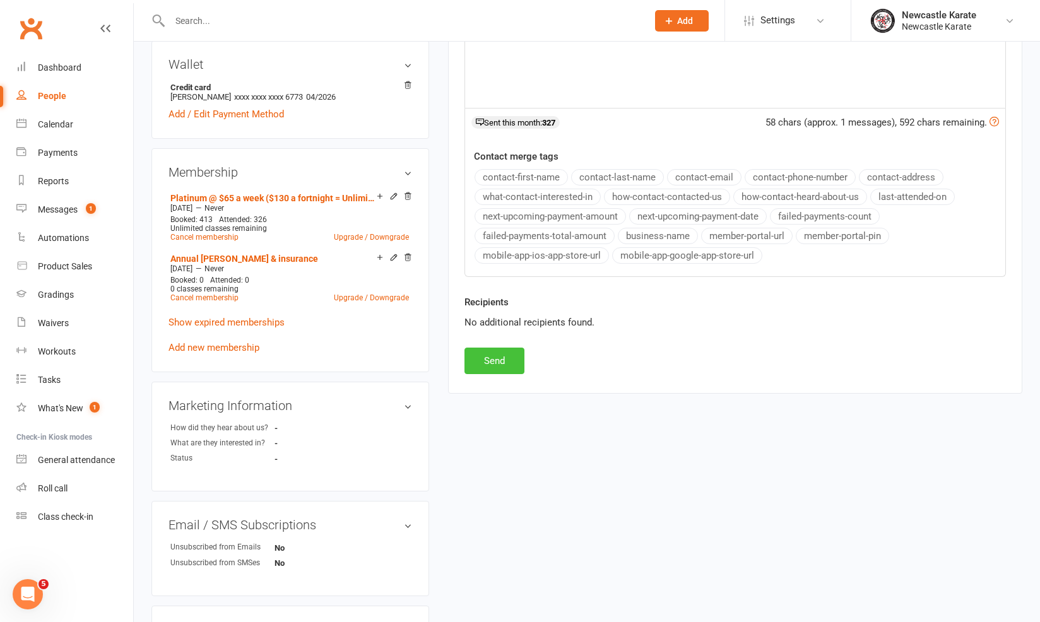
drag, startPoint x: 477, startPoint y: 377, endPoint x: 477, endPoint y: 367, distance: 10.7
click at [477, 377] on div "Activity Notes Comms Attendance Payments Waivers Tasks Automations Workouts Gra…" at bounding box center [735, 77] width 574 height 632
click at [477, 358] on button "Send" at bounding box center [495, 361] width 60 height 27
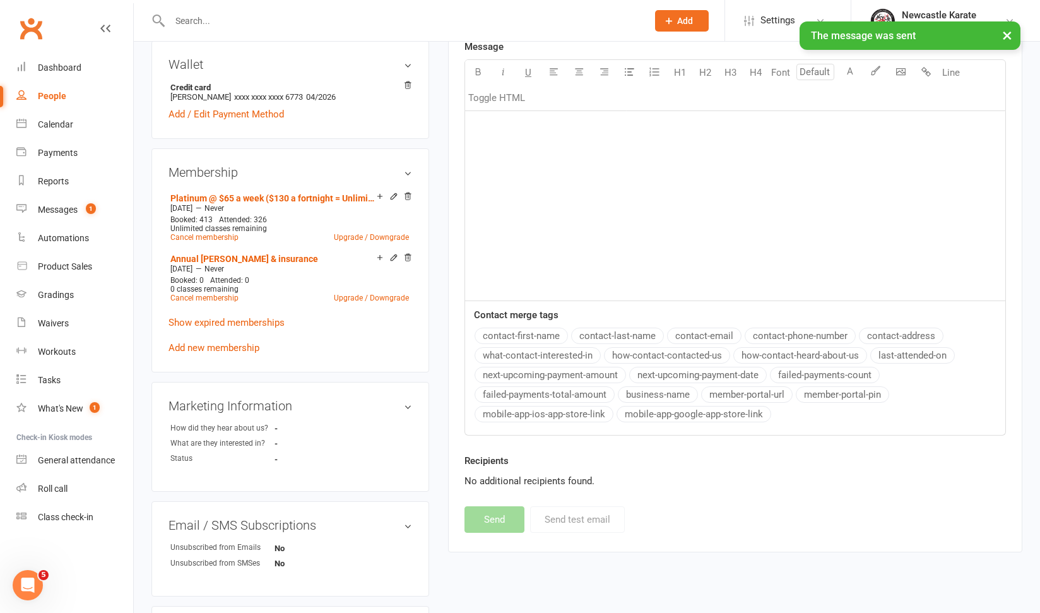
drag, startPoint x: 28, startPoint y: 206, endPoint x: 71, endPoint y: 206, distance: 43.5
click at [28, 206] on link "Messages 1" at bounding box center [74, 210] width 117 height 28
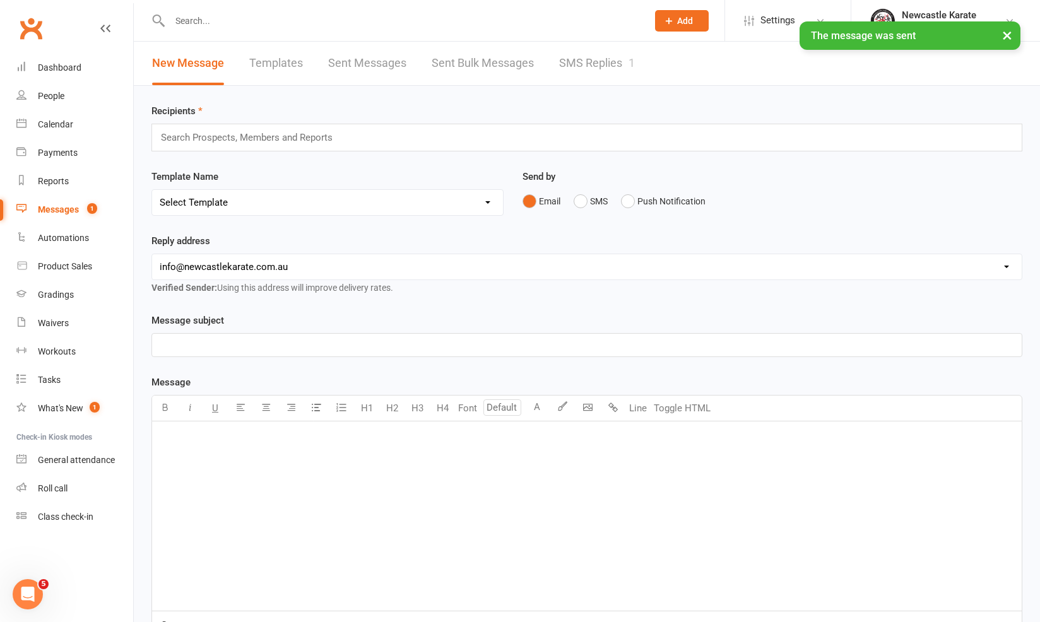
click at [596, 21] on div "× The message was sent" at bounding box center [512, 21] width 1024 height 0
click at [594, 68] on link "SMS Replies 1" at bounding box center [597, 64] width 76 height 44
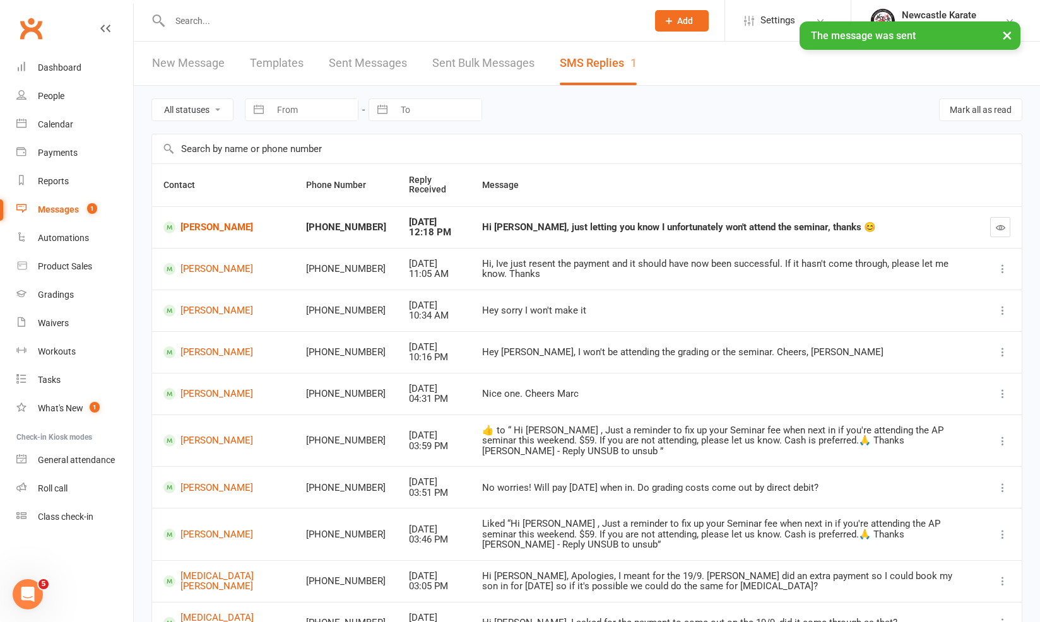
click at [1012, 235] on td at bounding box center [1000, 227] width 43 height 42
click at [1003, 232] on icon "button" at bounding box center [1000, 227] width 9 height 9
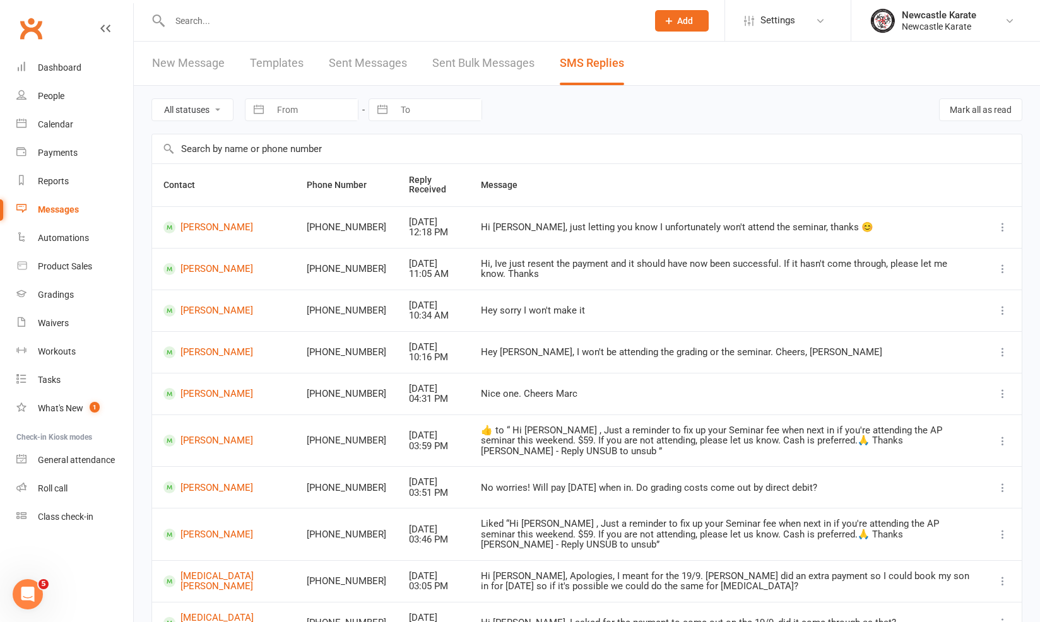
click at [65, 52] on div "Clubworx" at bounding box center [66, 36] width 133 height 47
click at [69, 62] on link "Dashboard" at bounding box center [74, 68] width 117 height 28
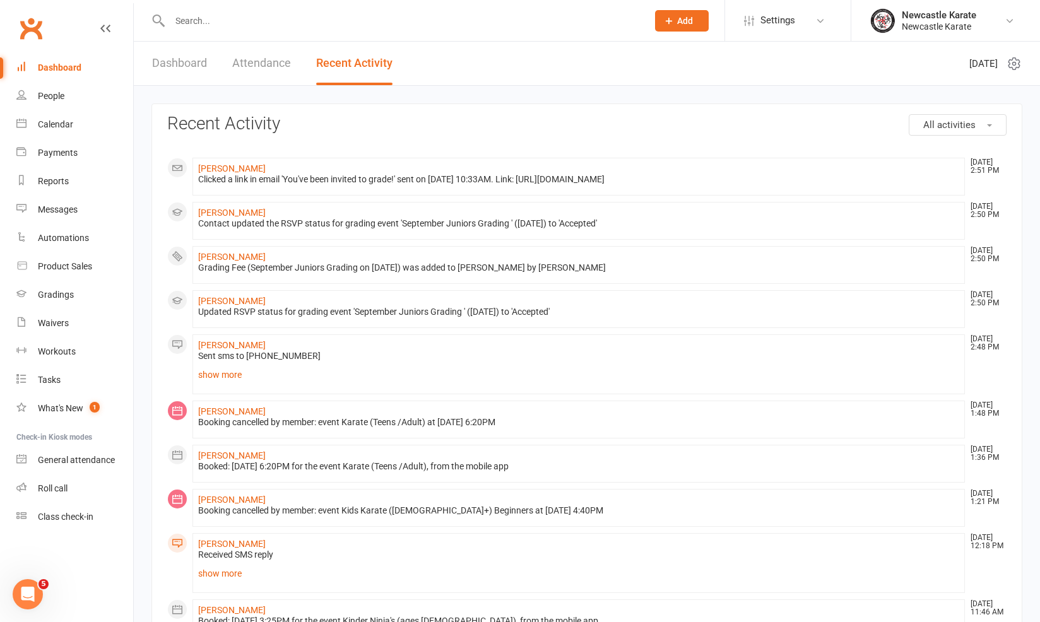
click at [230, 67] on div "Dashboard Attendance Recent Activity" at bounding box center [272, 64] width 277 height 44
click at [248, 61] on link "Attendance" at bounding box center [261, 64] width 59 height 44
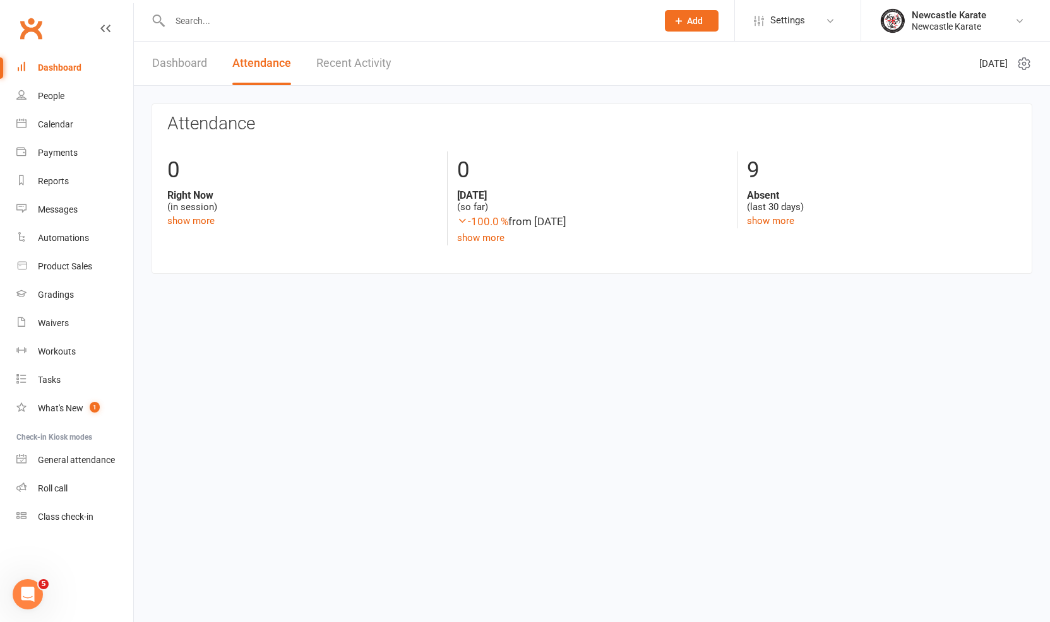
click at [182, 71] on link "Dashboard" at bounding box center [179, 64] width 55 height 44
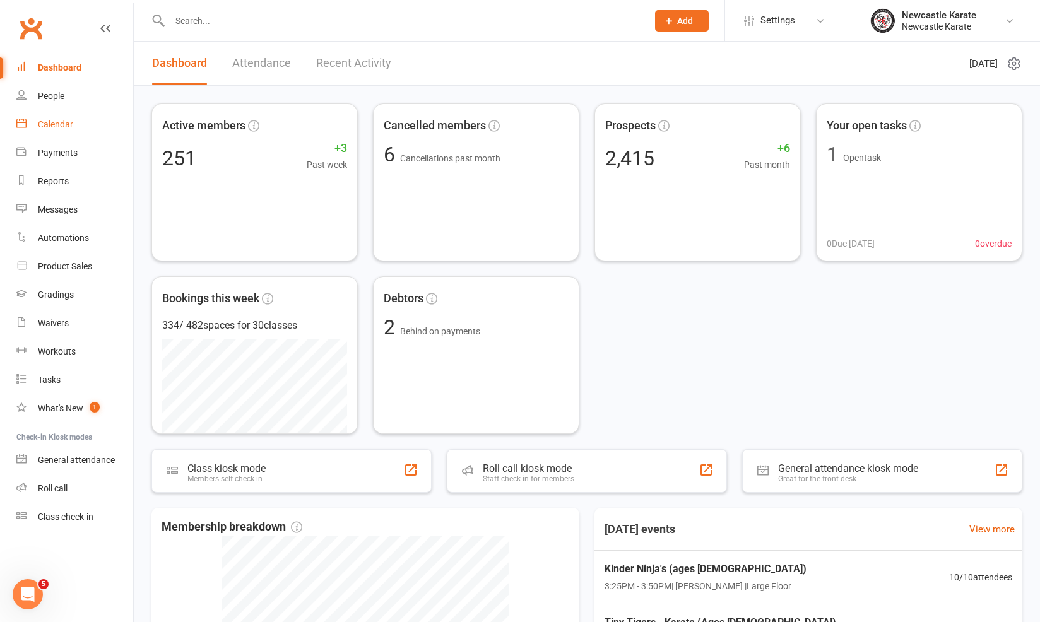
click at [66, 122] on div "Calendar" at bounding box center [55, 124] width 35 height 10
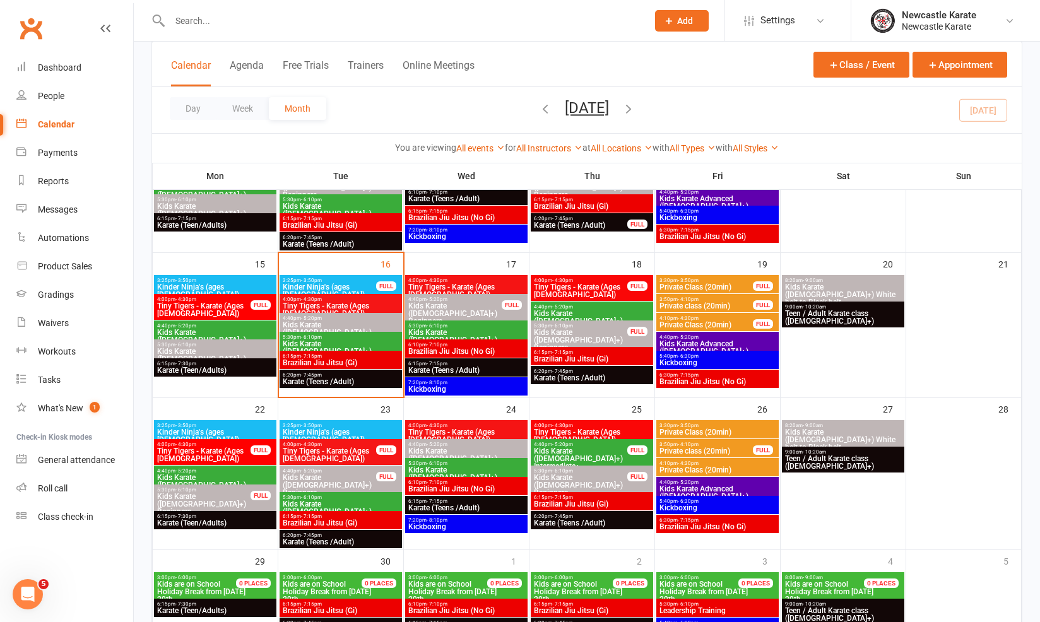
scroll to position [344, 0]
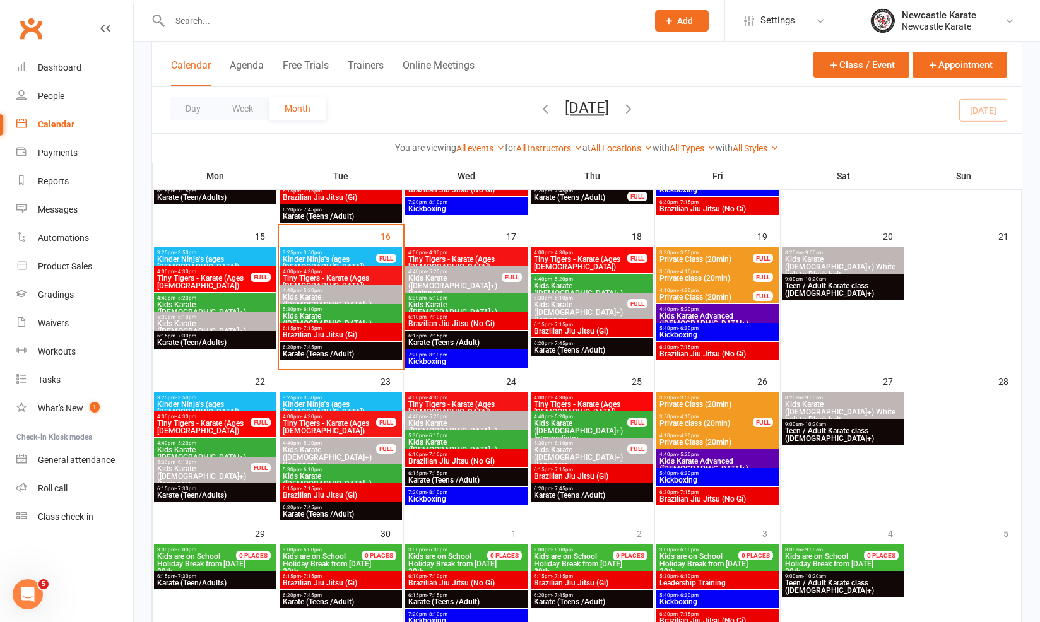
click at [483, 301] on span "Kids Karate ([DEMOGRAPHIC_DATA]+) Intermediate+" at bounding box center [466, 312] width 117 height 23
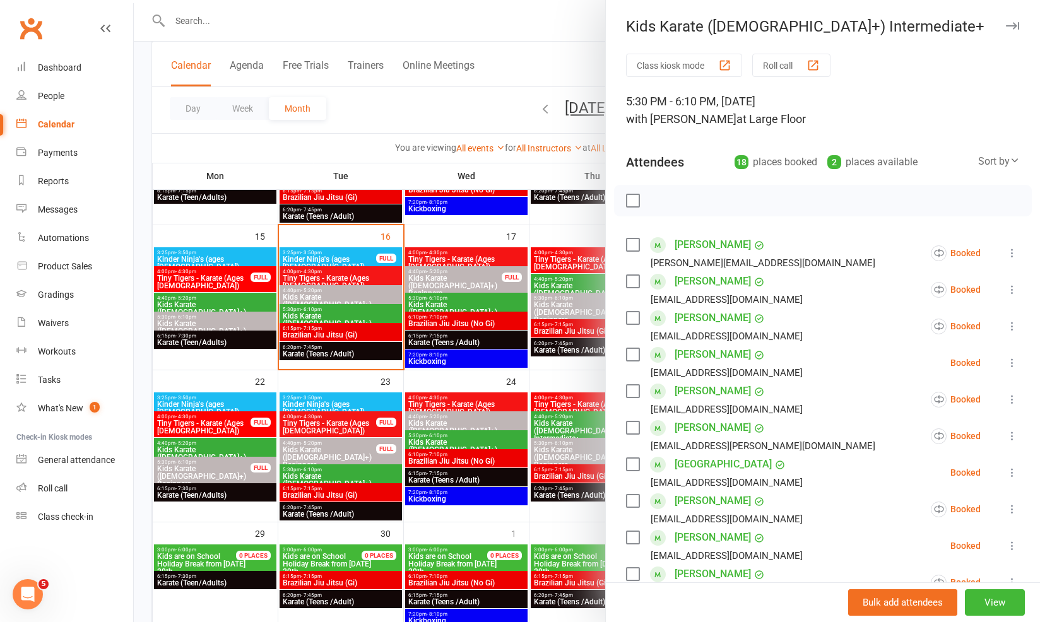
click at [483, 300] on div at bounding box center [587, 311] width 906 height 622
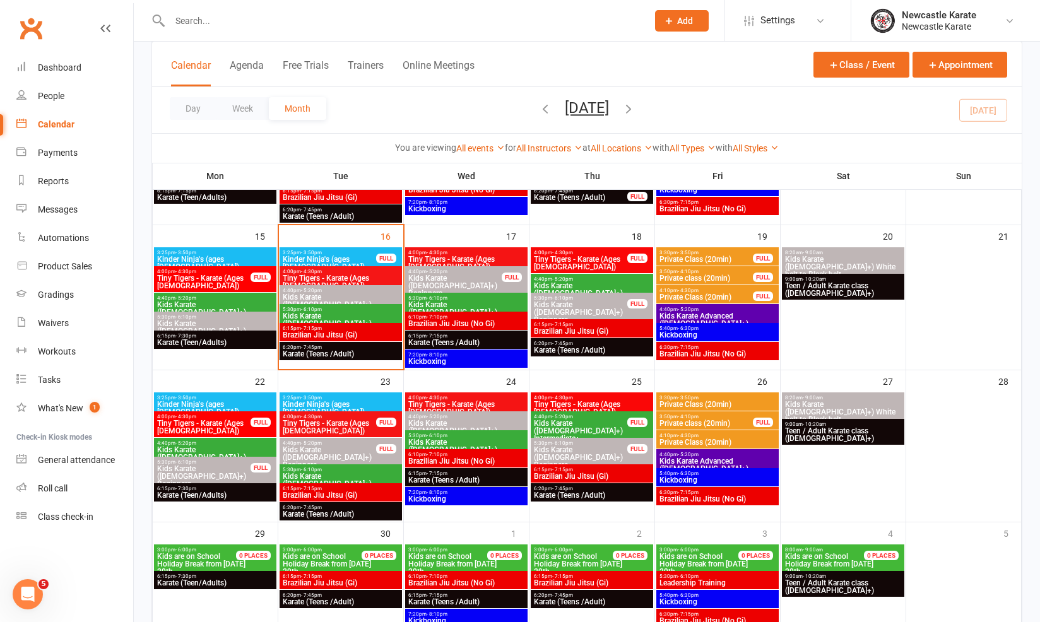
click at [363, 336] on span "Brazilian Jiu Jitsu (Gi)" at bounding box center [340, 335] width 117 height 8
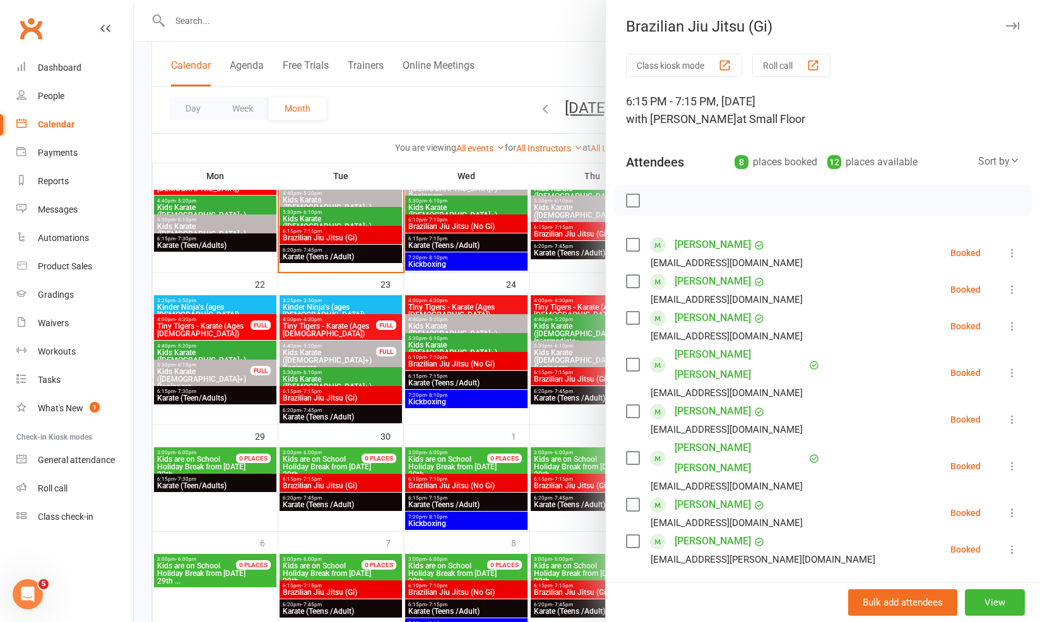
scroll to position [335, 0]
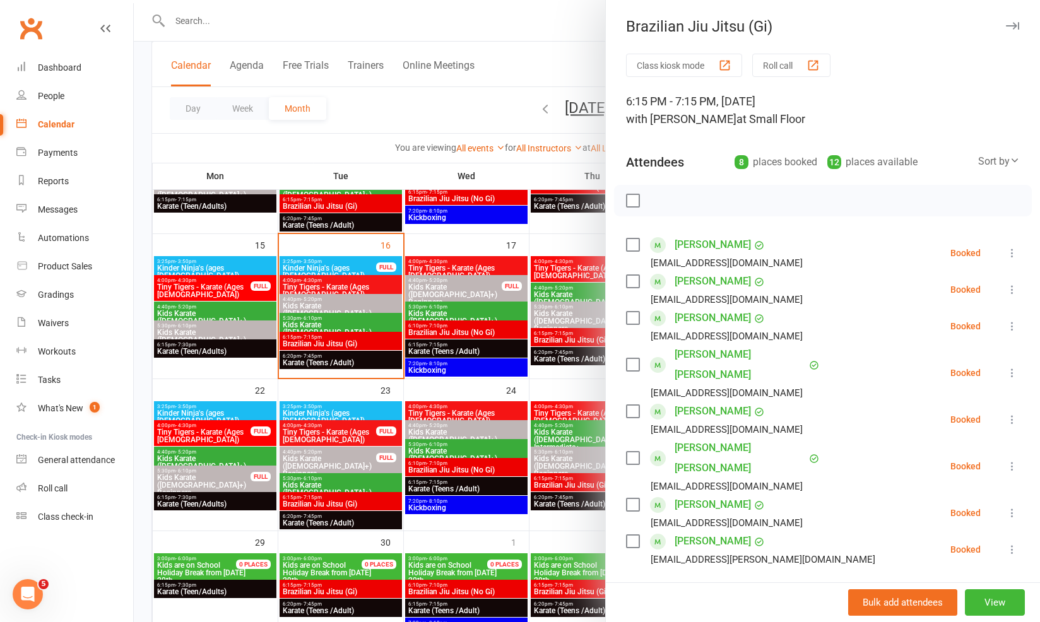
click at [407, 357] on div at bounding box center [587, 311] width 906 height 622
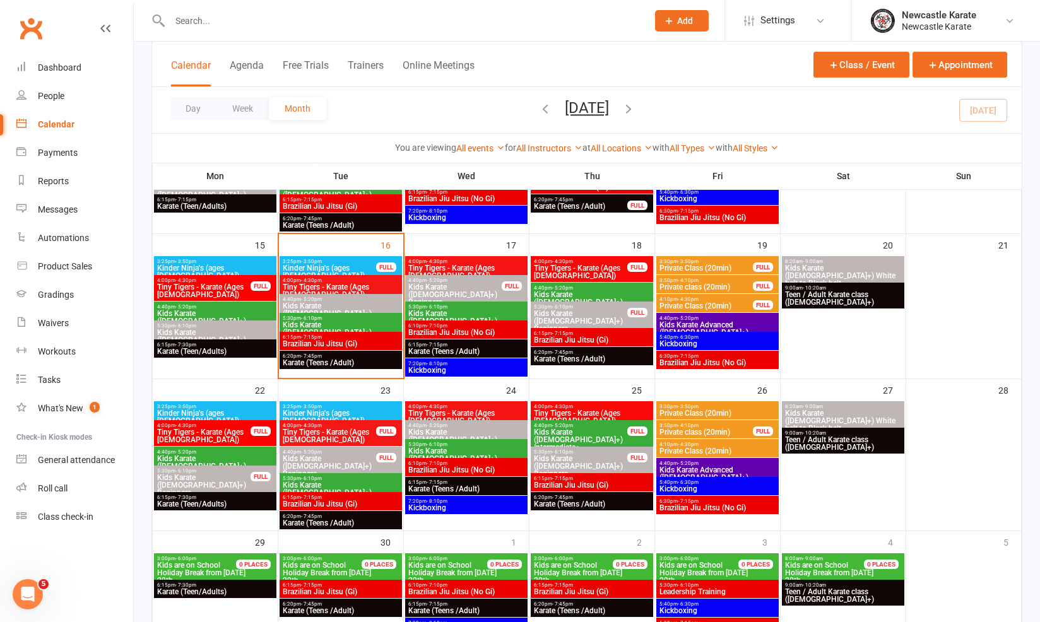
click at [253, 569] on div "3:00pm - 6:00pm Kids are on School Holiday Break from Monday 29th ... 0 PLACES" at bounding box center [215, 570] width 122 height 33
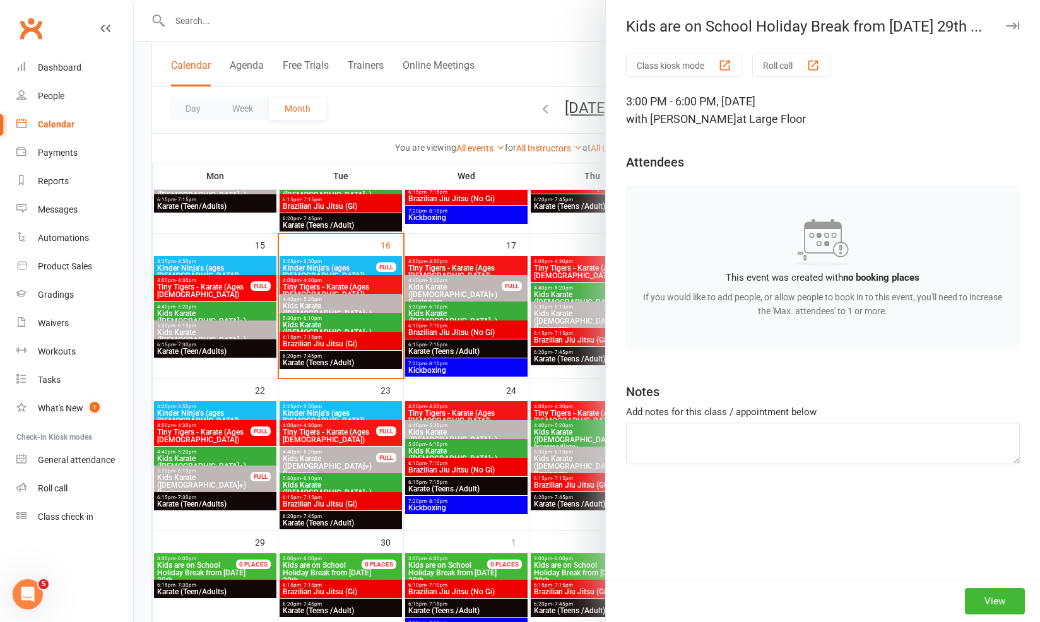
click at [253, 569] on div at bounding box center [587, 311] width 906 height 622
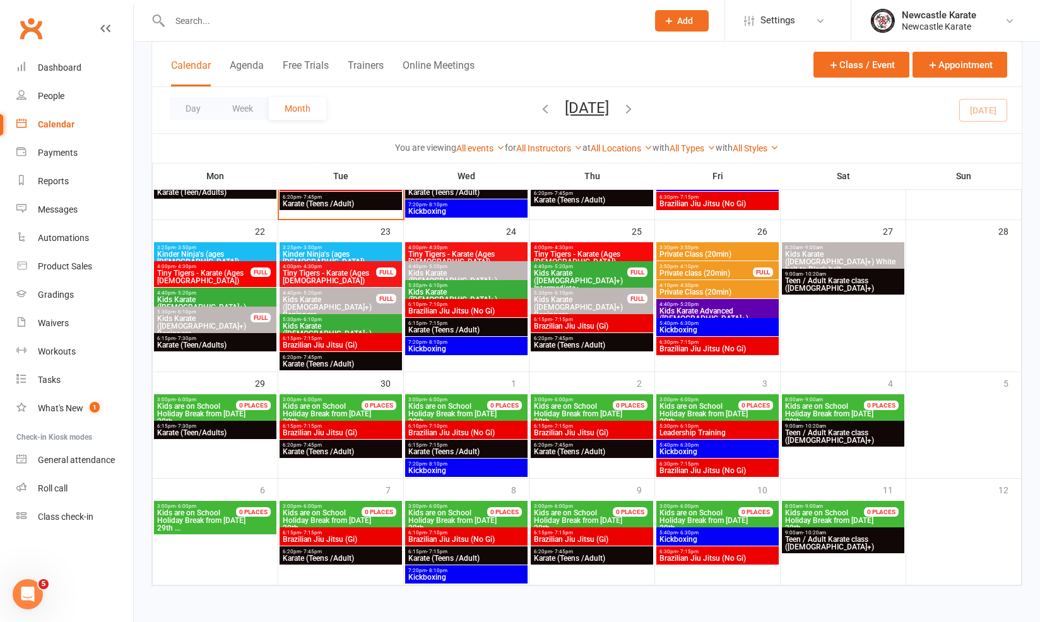
scroll to position [232, 0]
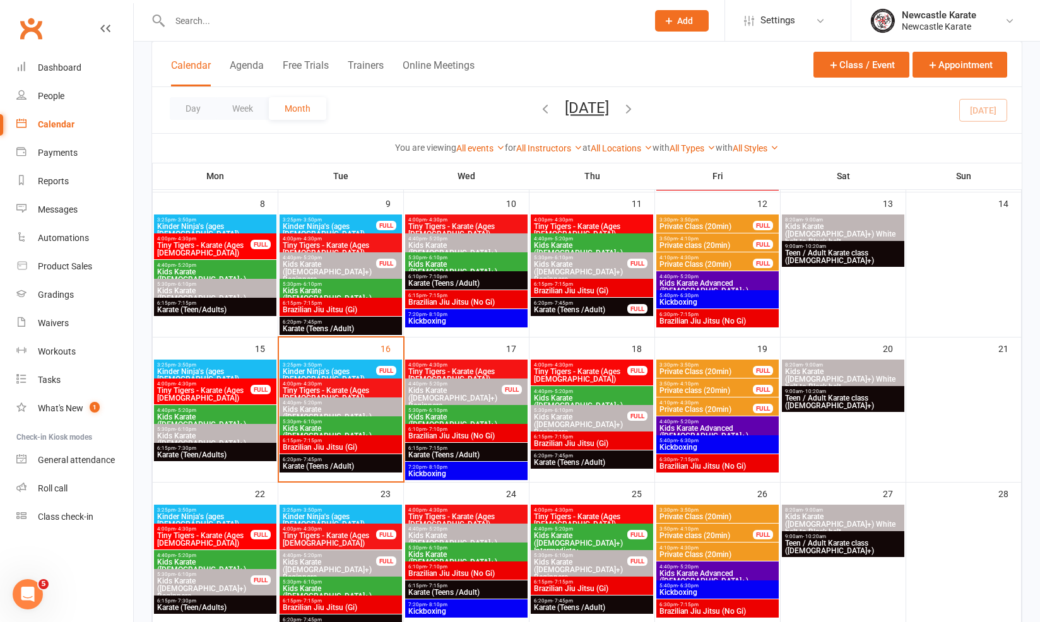
click at [490, 429] on span "6:10pm - 7:10pm" at bounding box center [466, 430] width 117 height 6
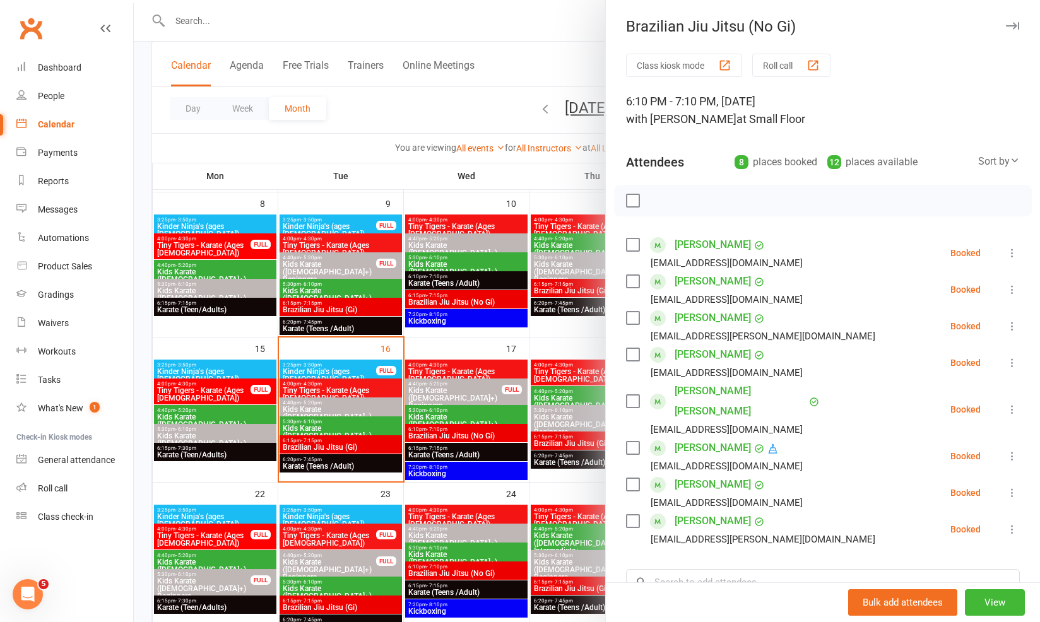
click at [490, 429] on div at bounding box center [587, 311] width 906 height 622
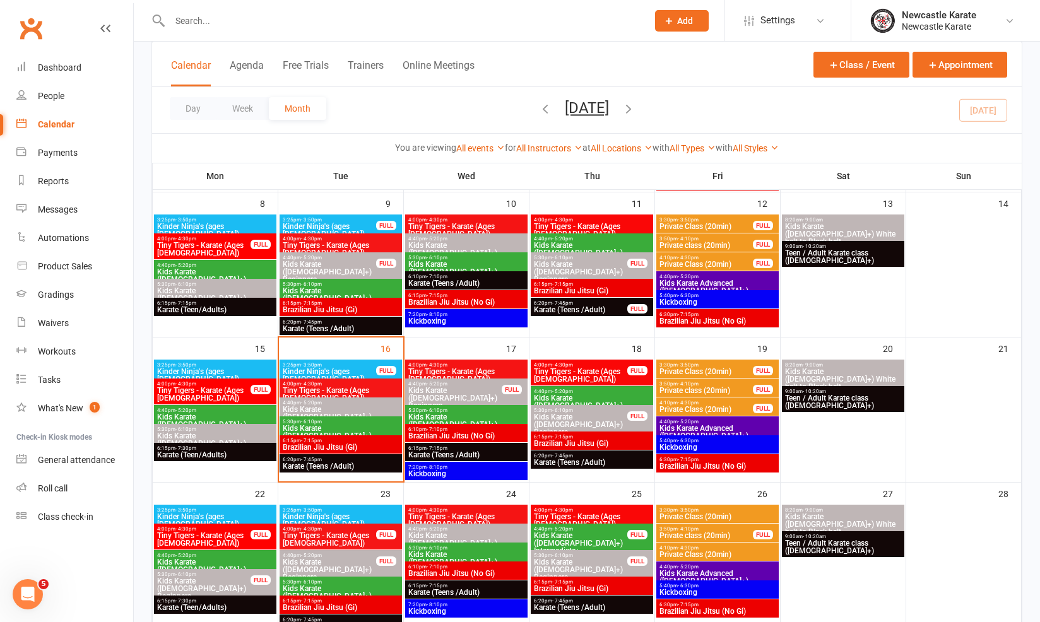
click at [687, 448] on span "Kickboxing" at bounding box center [717, 448] width 117 height 8
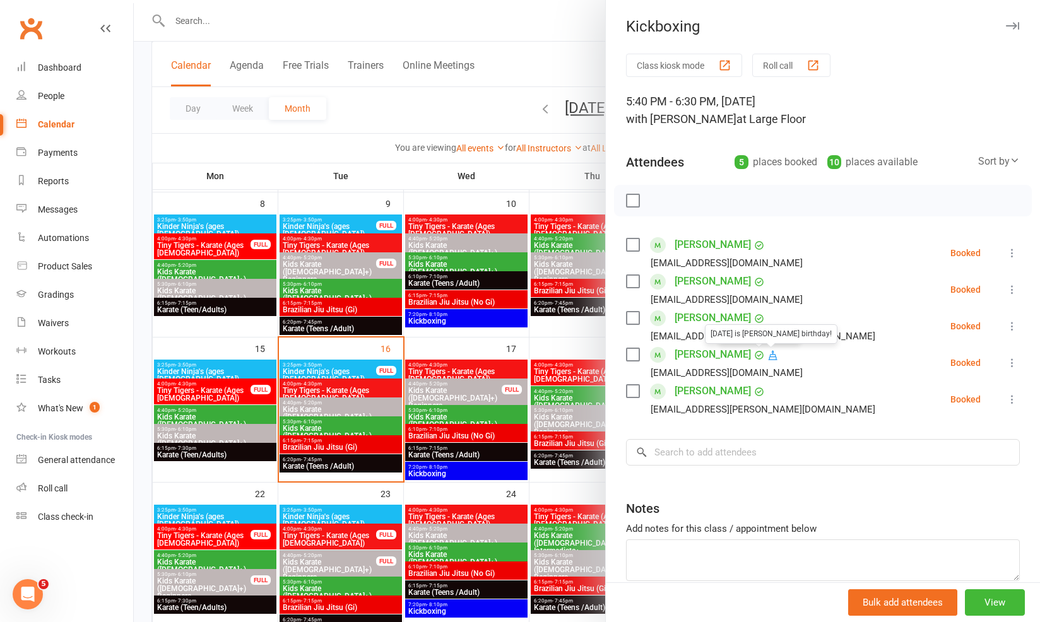
click at [296, 353] on div at bounding box center [587, 311] width 906 height 622
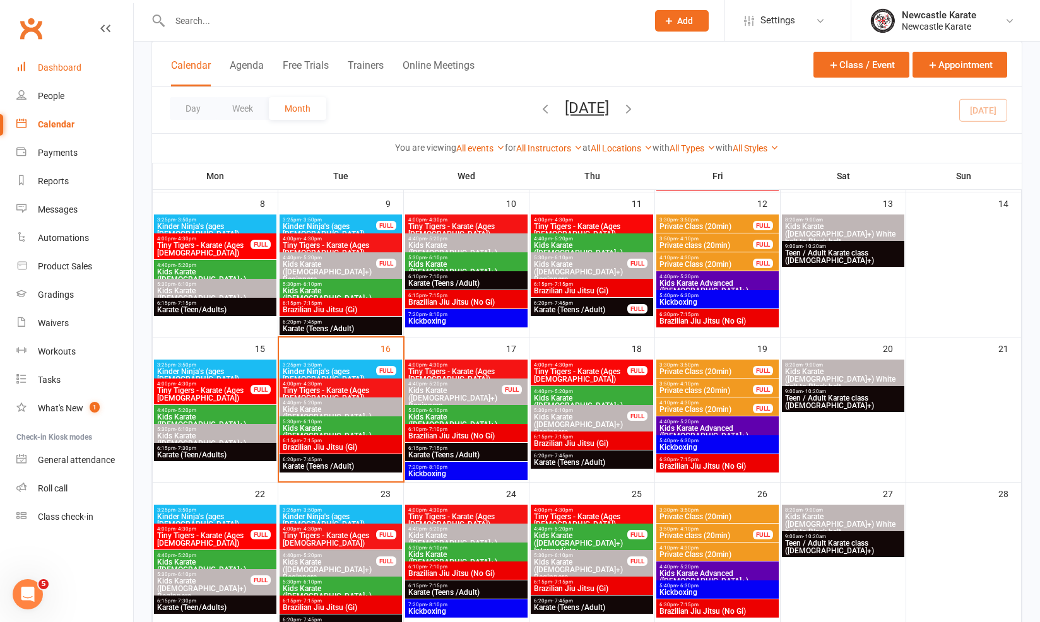
click at [50, 61] on link "Dashboard" at bounding box center [74, 68] width 117 height 28
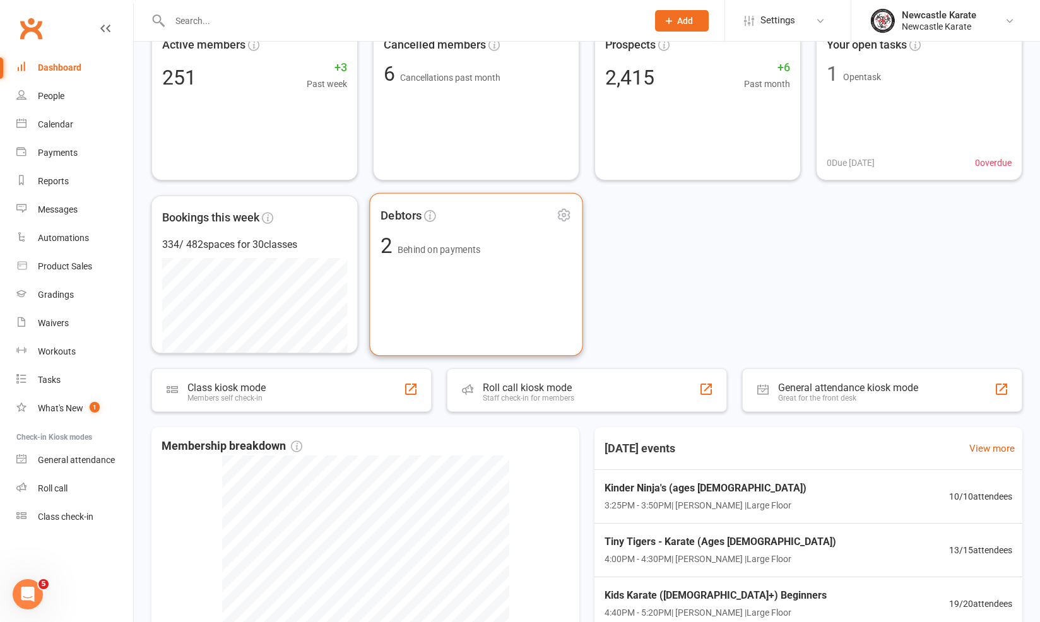
scroll to position [138, 0]
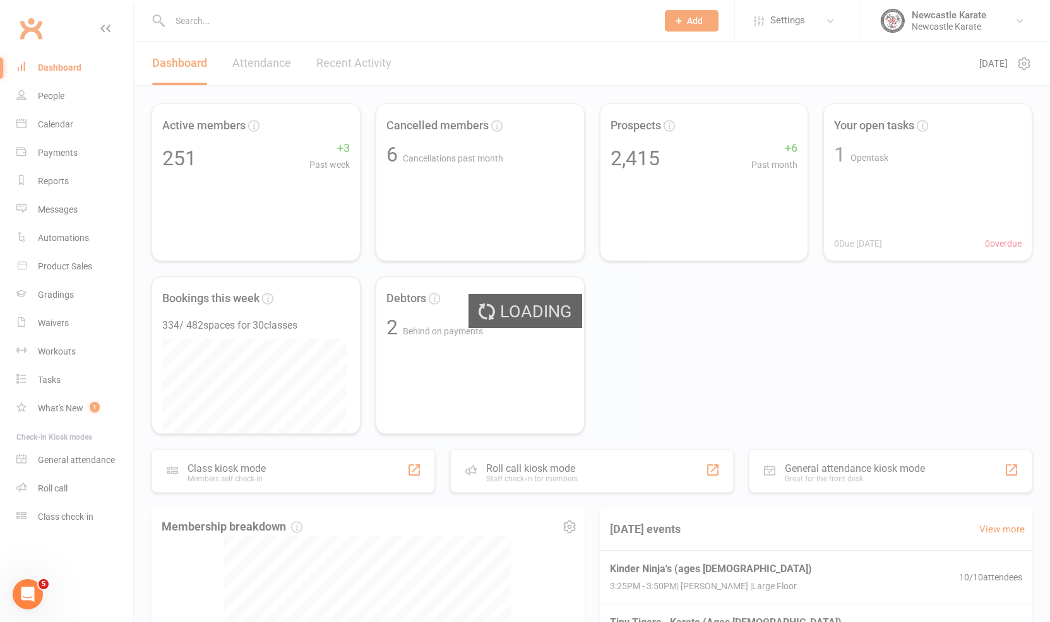
select select "trial_expired"
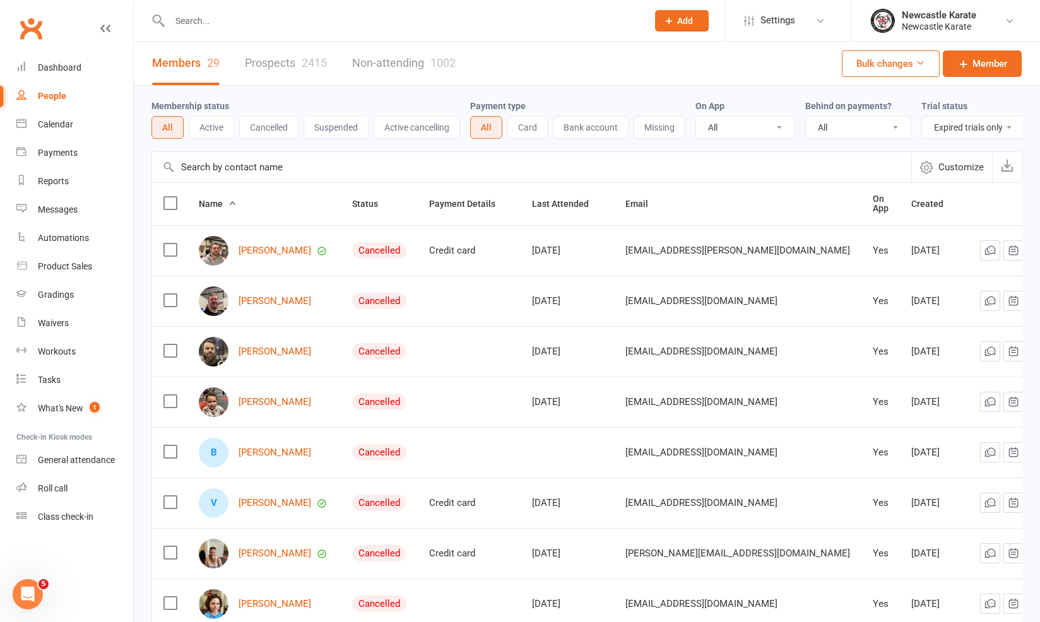
scroll to position [235, 0]
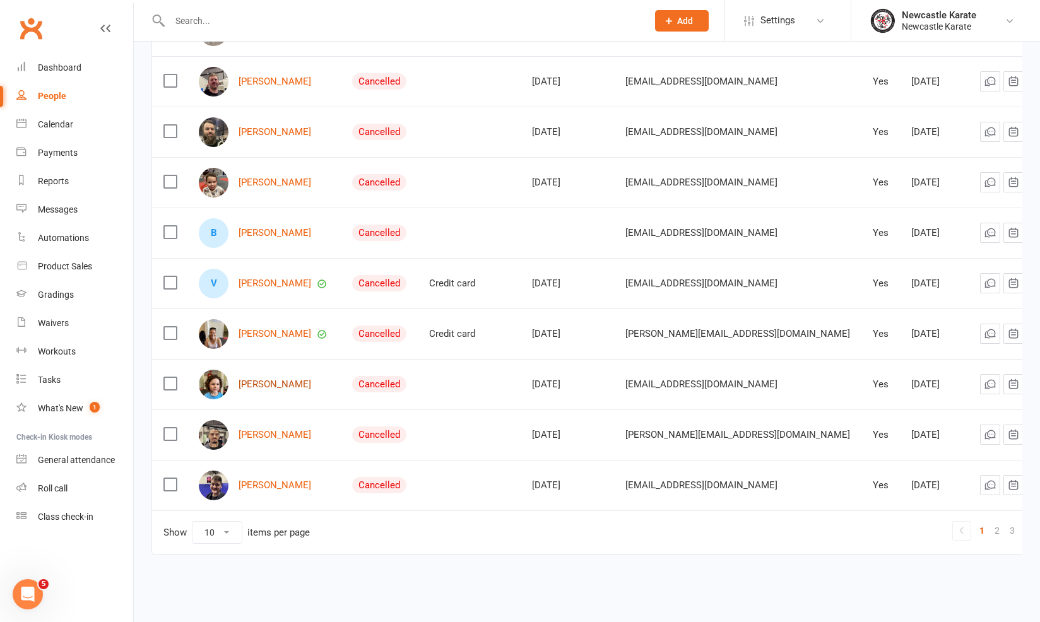
click at [278, 379] on link "Tahir Fanayan" at bounding box center [275, 384] width 73 height 11
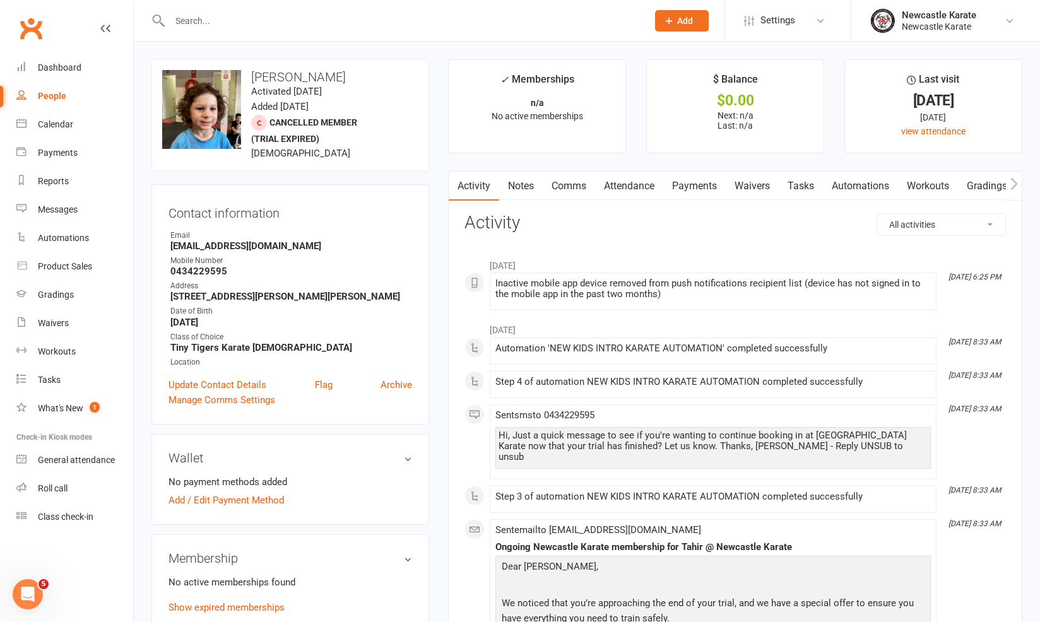
select select "trial_expired"
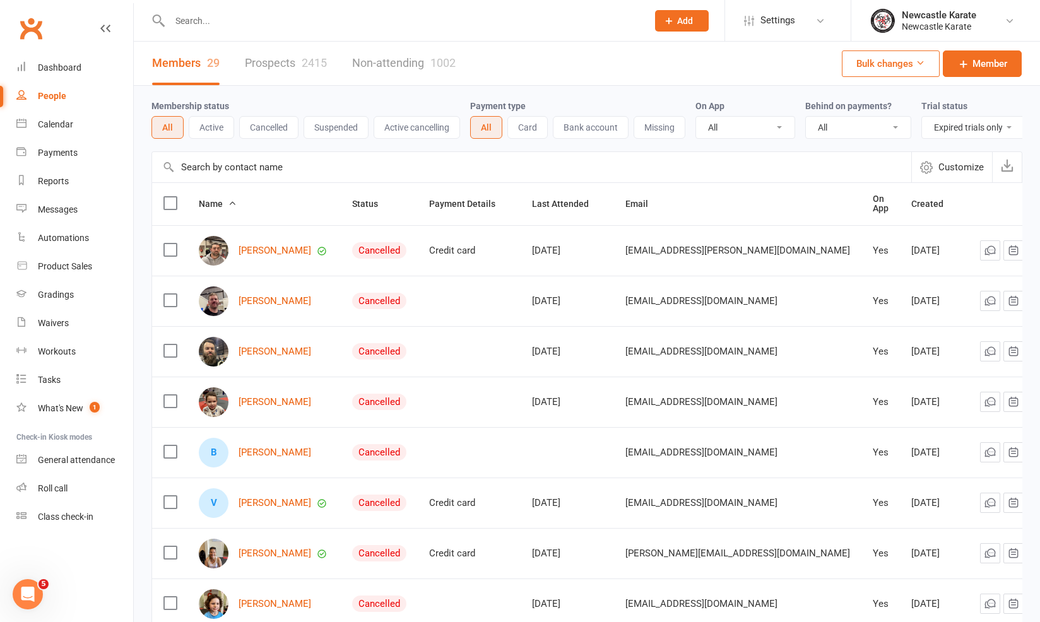
scroll to position [235, 0]
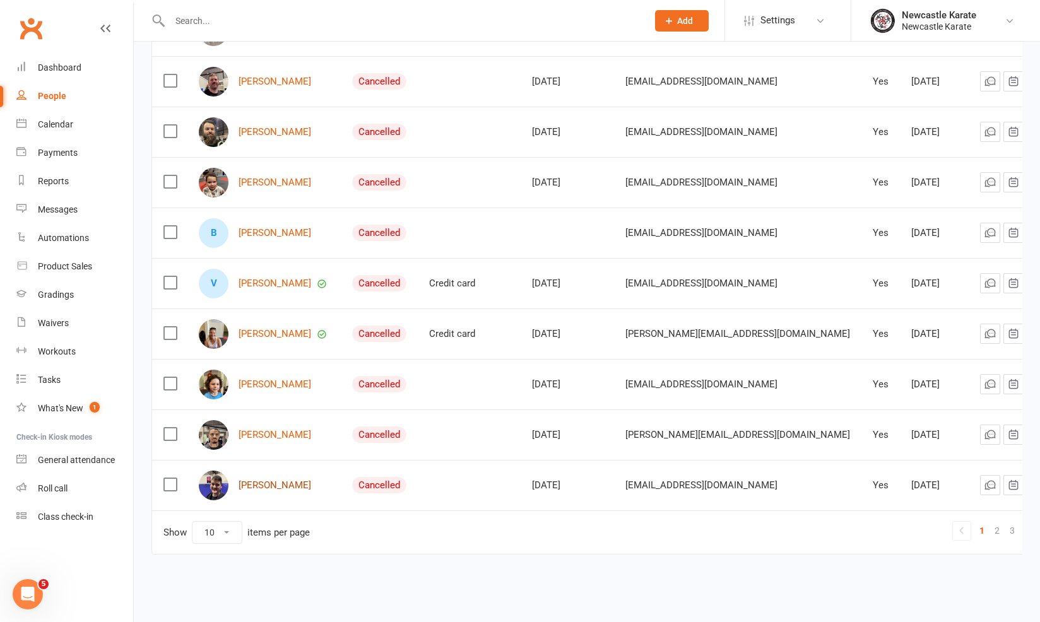
click at [287, 480] on link "Harrison Fulmer" at bounding box center [275, 485] width 73 height 11
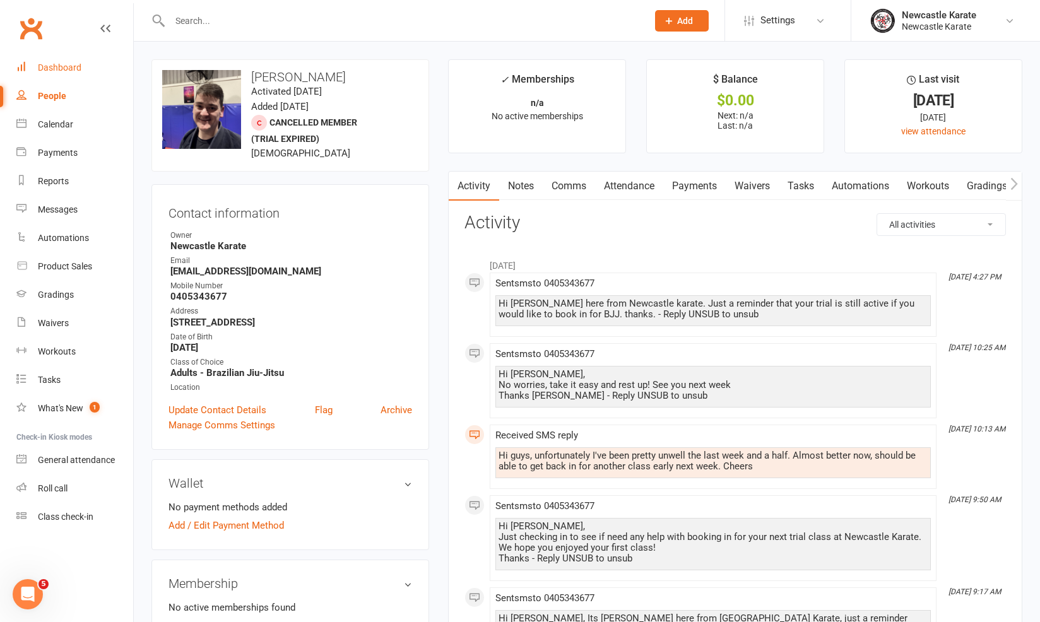
click at [61, 73] on link "Dashboard" at bounding box center [74, 68] width 117 height 28
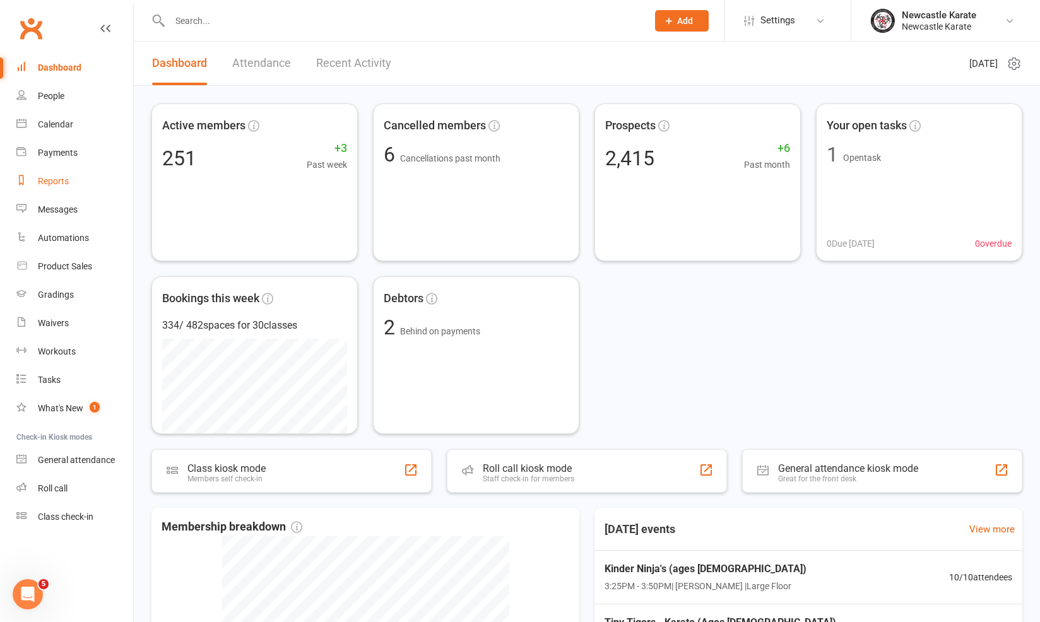
click at [37, 174] on link "Reports" at bounding box center [74, 181] width 117 height 28
select select "25"
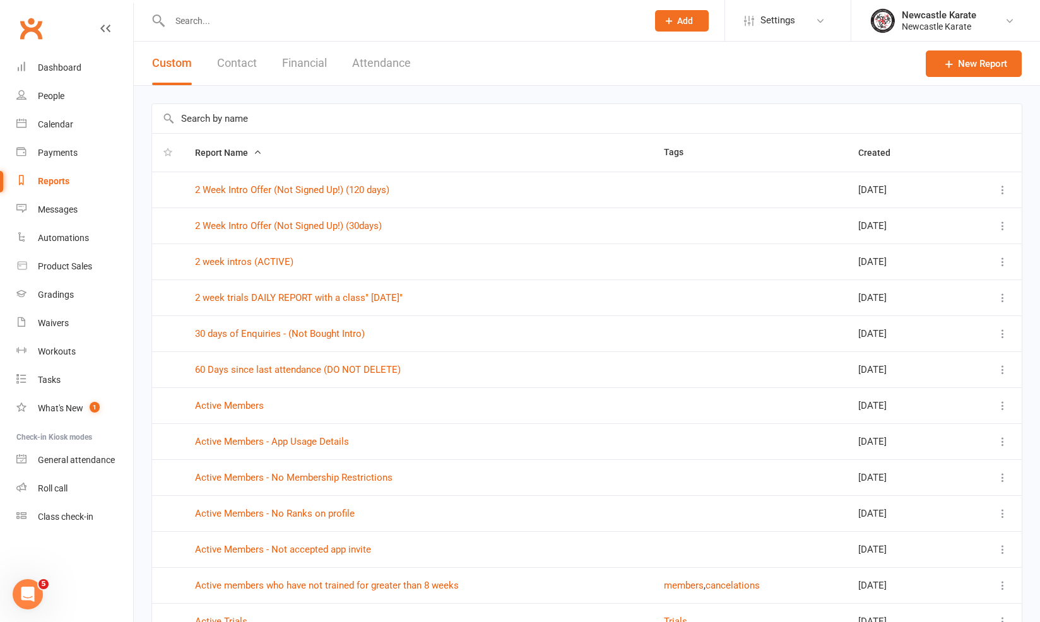
click at [305, 67] on button "Financial" at bounding box center [304, 64] width 45 height 44
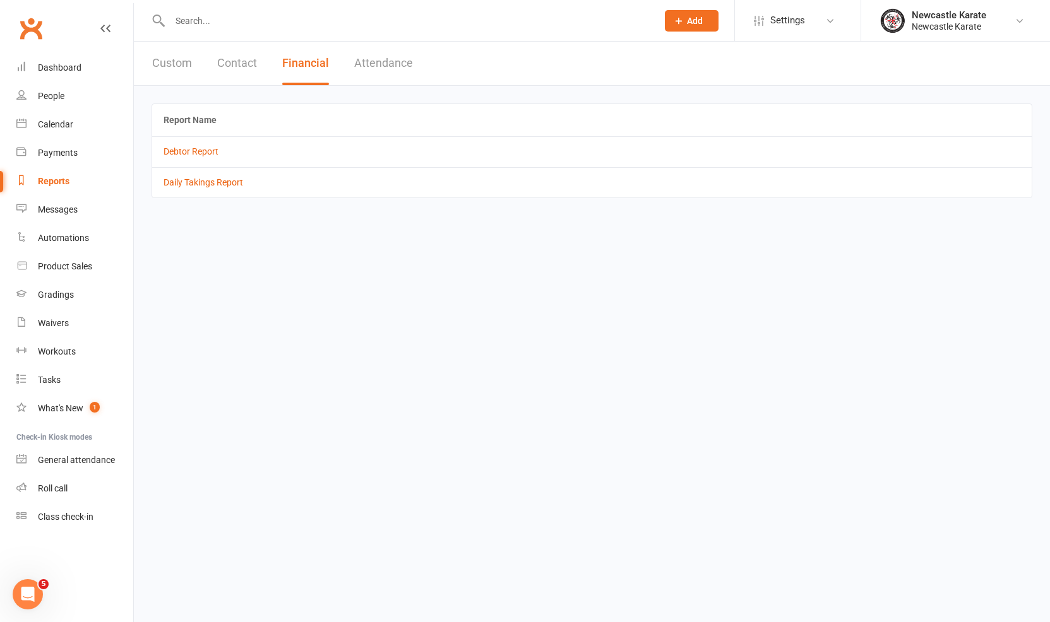
click at [175, 158] on td "Debtor Report" at bounding box center [591, 151] width 879 height 30
click at [205, 143] on td "Debtor Report" at bounding box center [591, 151] width 879 height 30
click at [207, 147] on link "Debtor Report" at bounding box center [190, 151] width 55 height 10
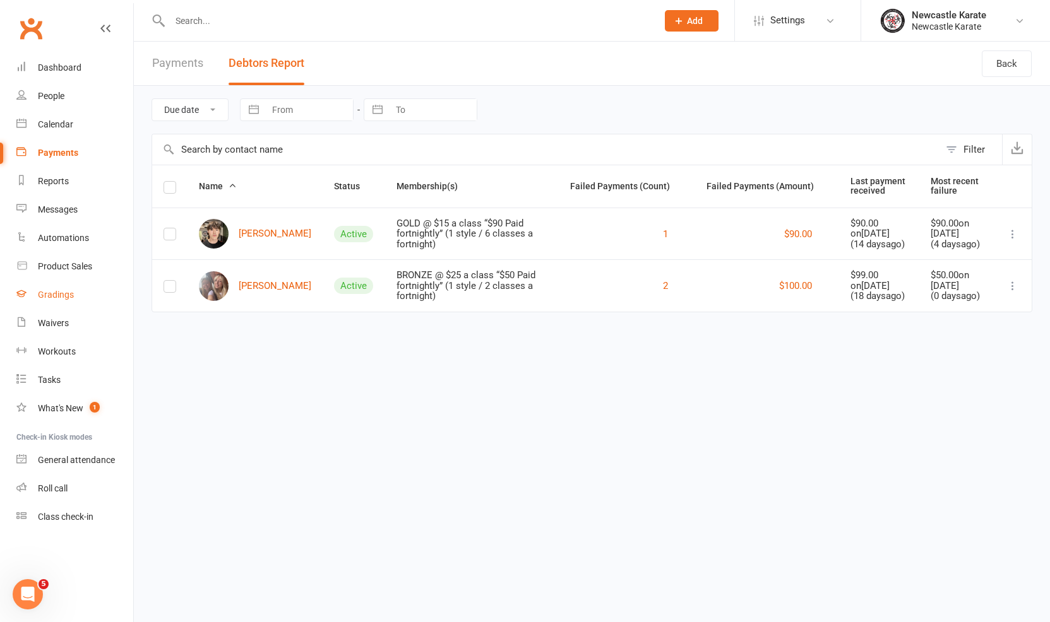
click at [52, 300] on link "Gradings" at bounding box center [74, 295] width 117 height 28
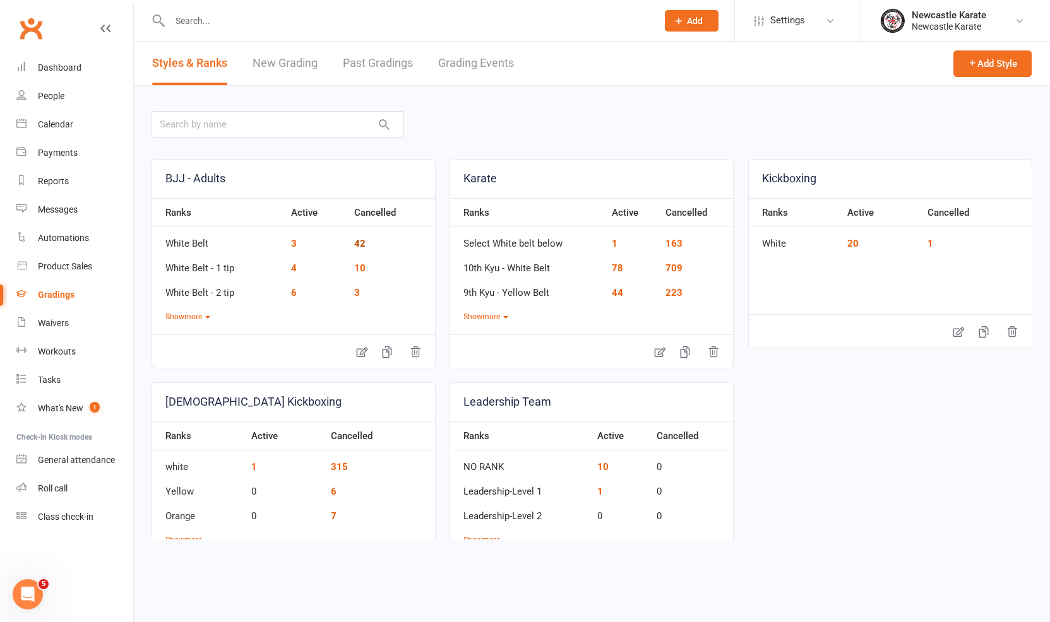
click at [355, 240] on link "42" at bounding box center [359, 243] width 11 height 11
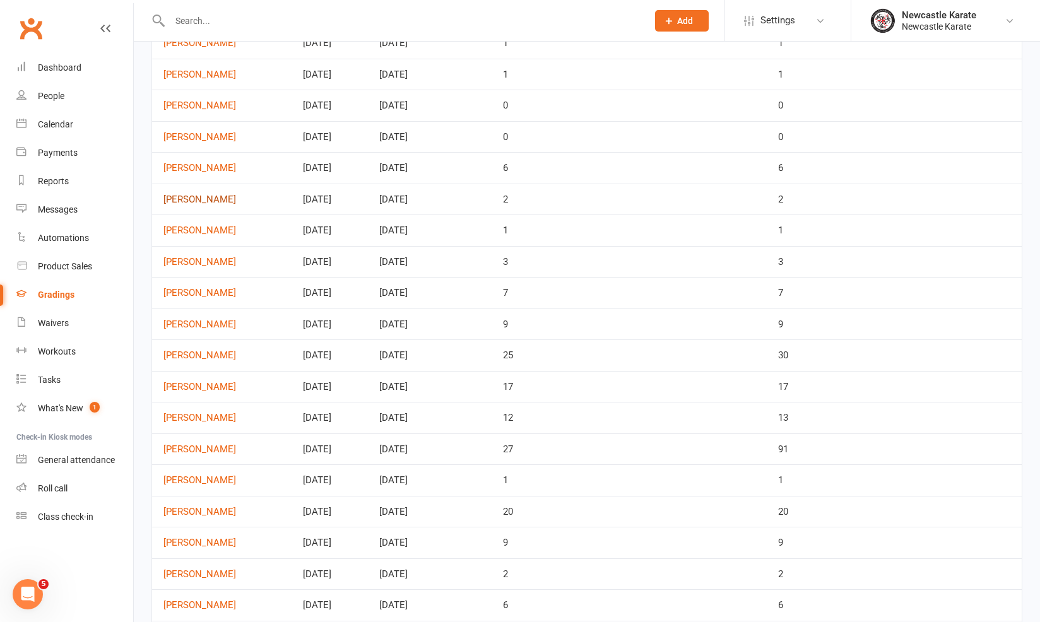
scroll to position [422, 0]
click at [983, 539] on link "2" at bounding box center [980, 548] width 15 height 18
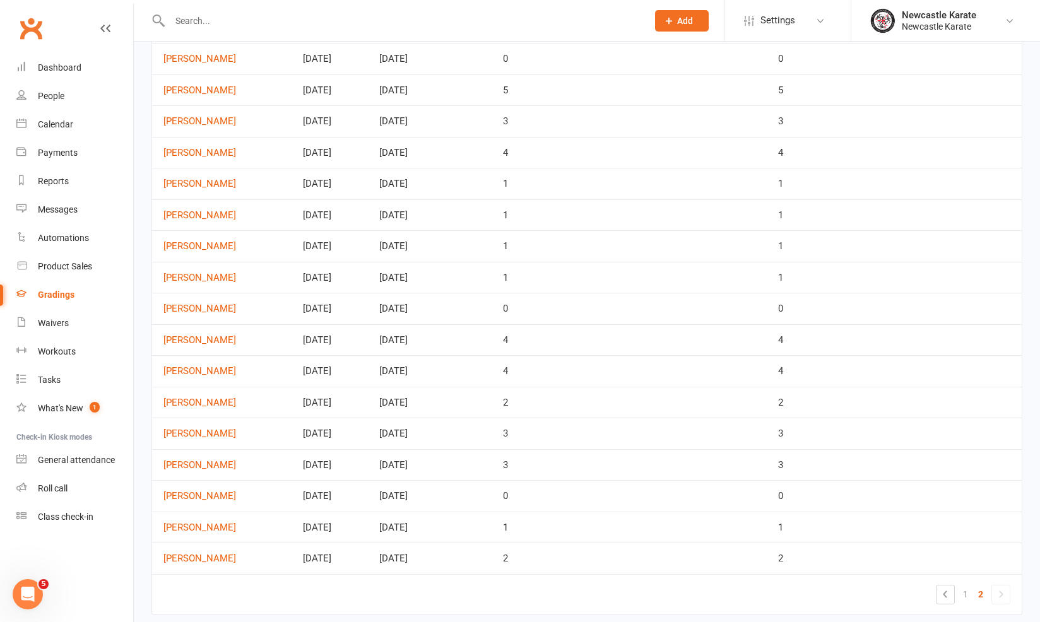
scroll to position [0, 0]
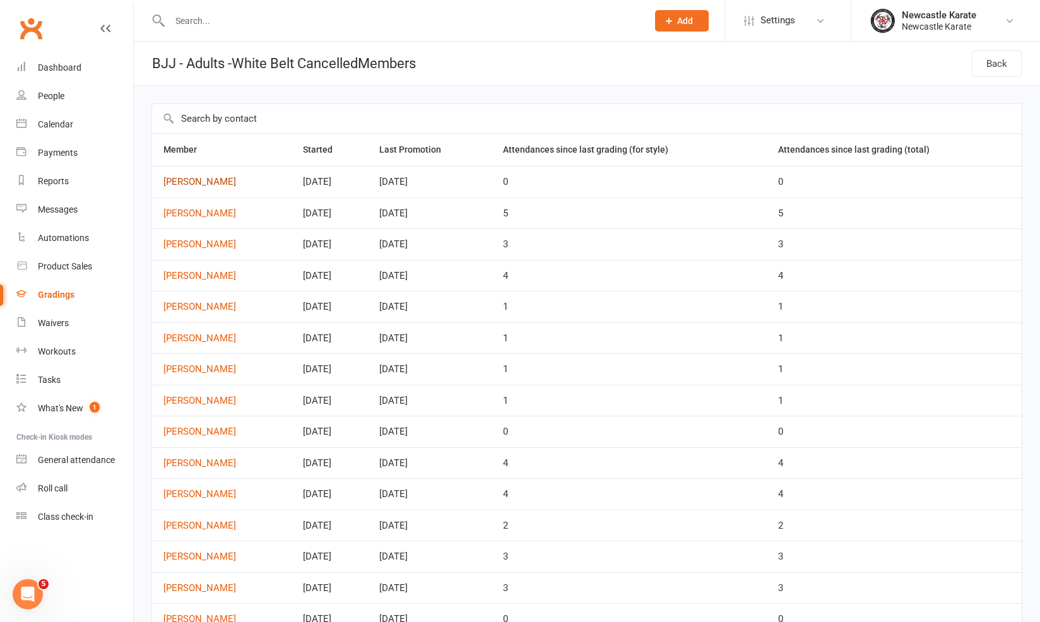
click at [216, 180] on link "Samantha Watts" at bounding box center [221, 182] width 117 height 11
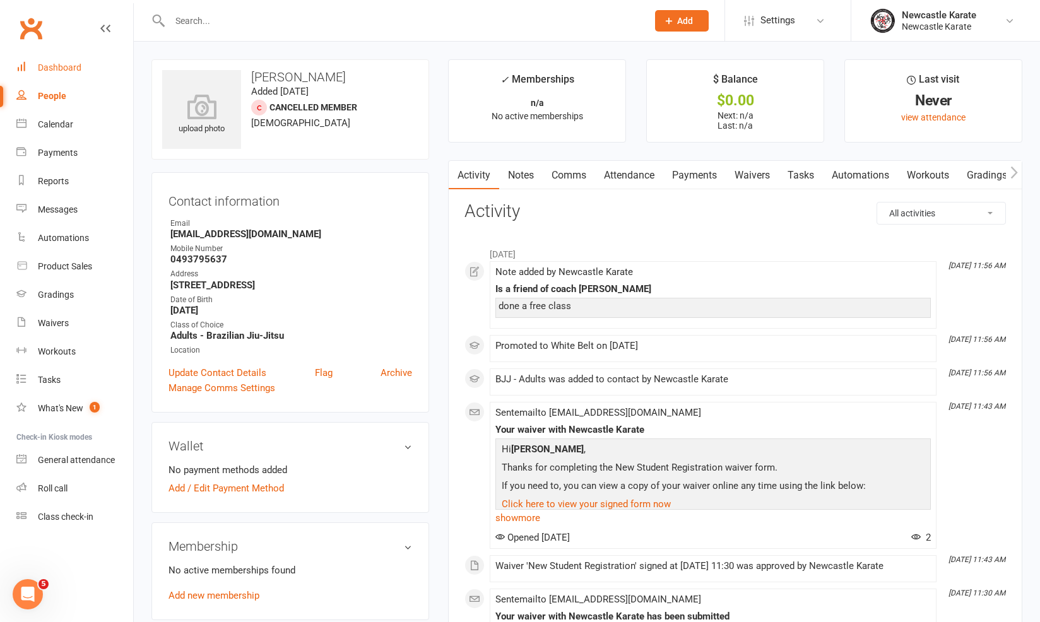
click at [68, 57] on link "Dashboard" at bounding box center [74, 68] width 117 height 28
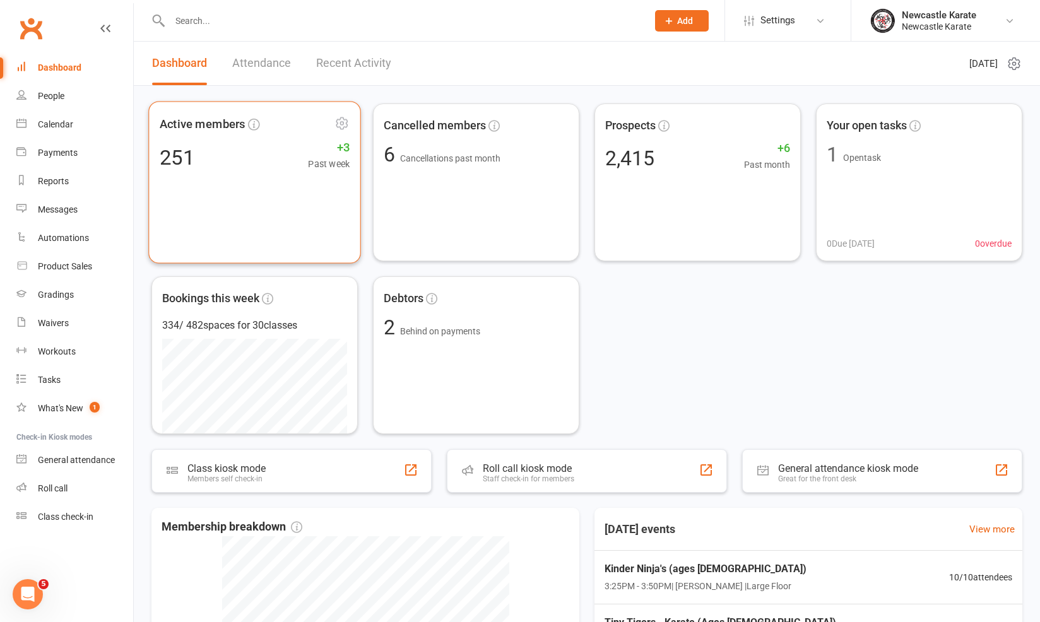
click at [213, 164] on div "251 +3 Past week" at bounding box center [255, 157] width 190 height 28
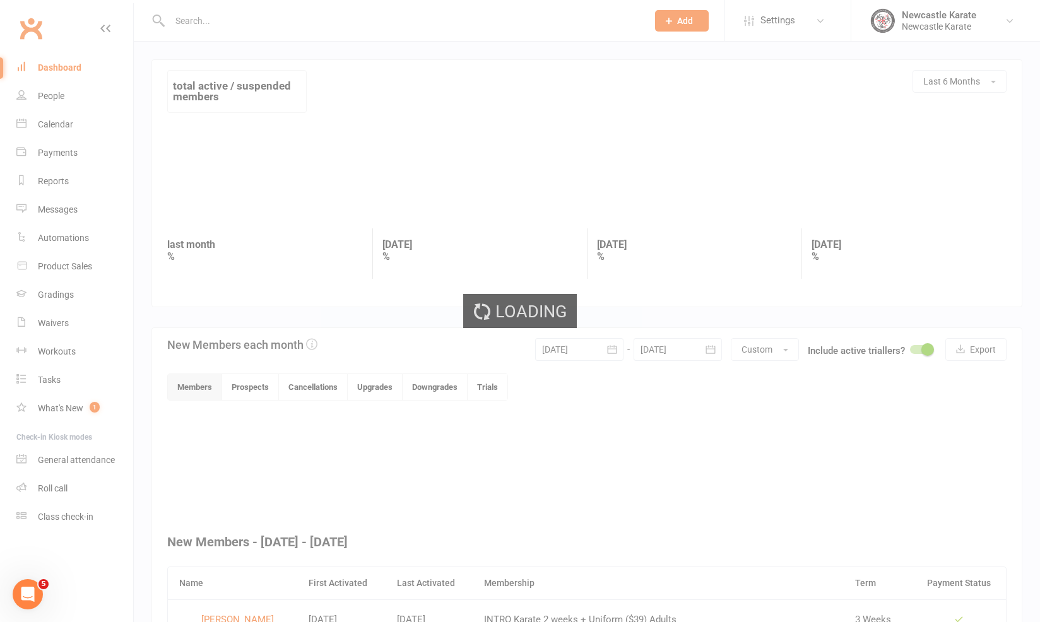
scroll to position [191, 0]
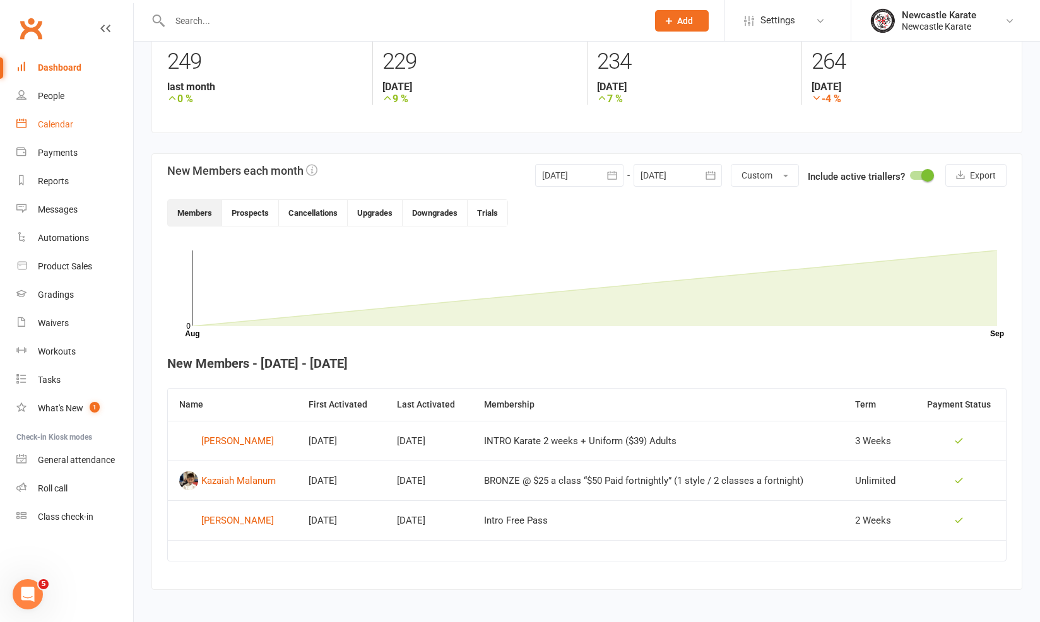
click at [71, 119] on link "Calendar" at bounding box center [74, 124] width 117 height 28
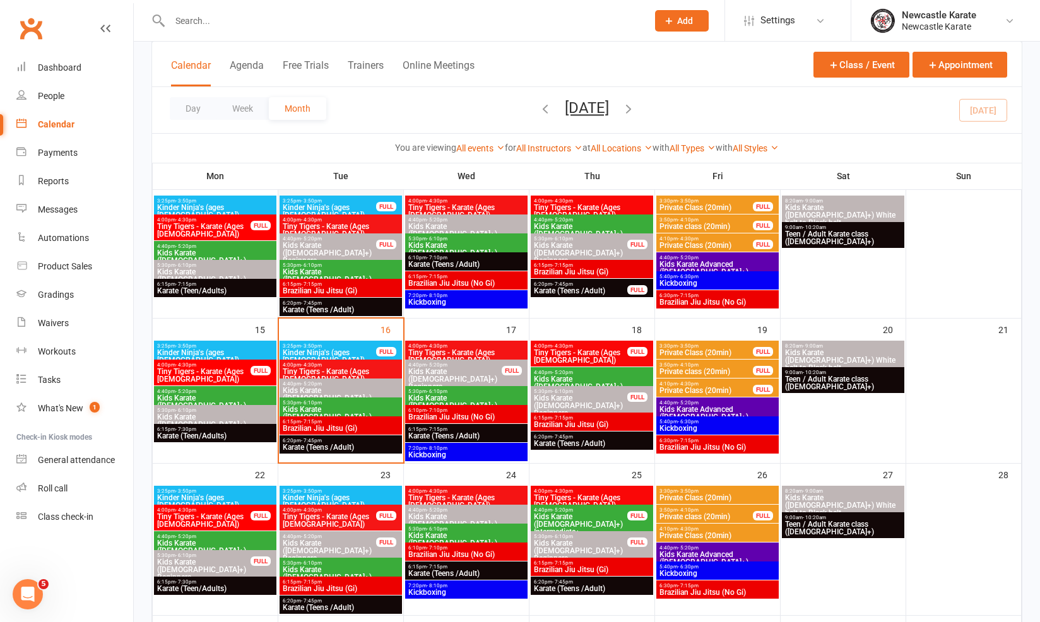
scroll to position [391, 0]
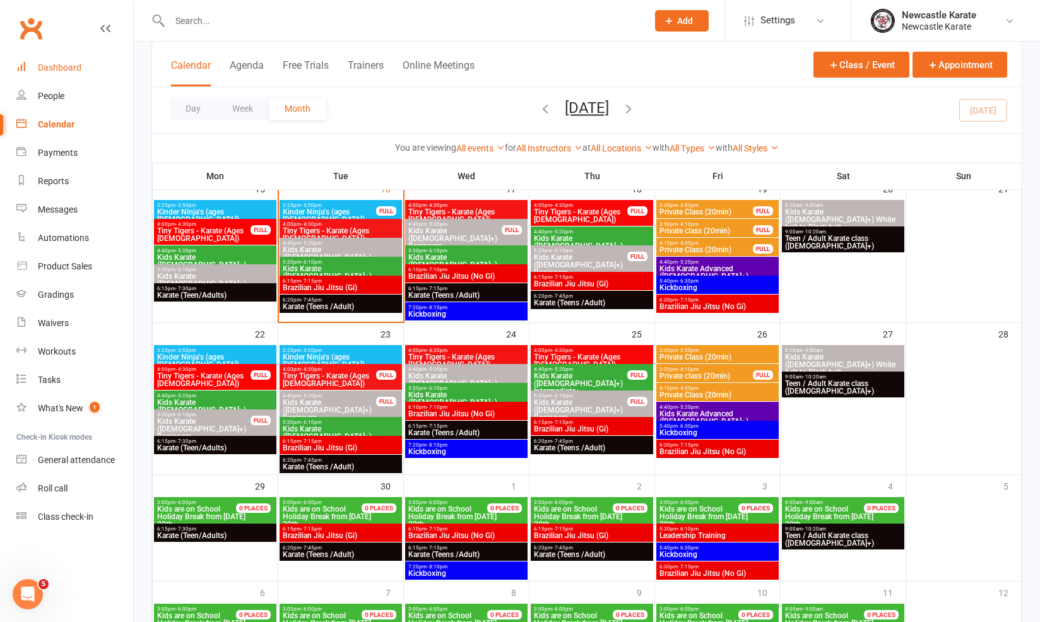
click at [59, 74] on link "Dashboard" at bounding box center [74, 68] width 117 height 28
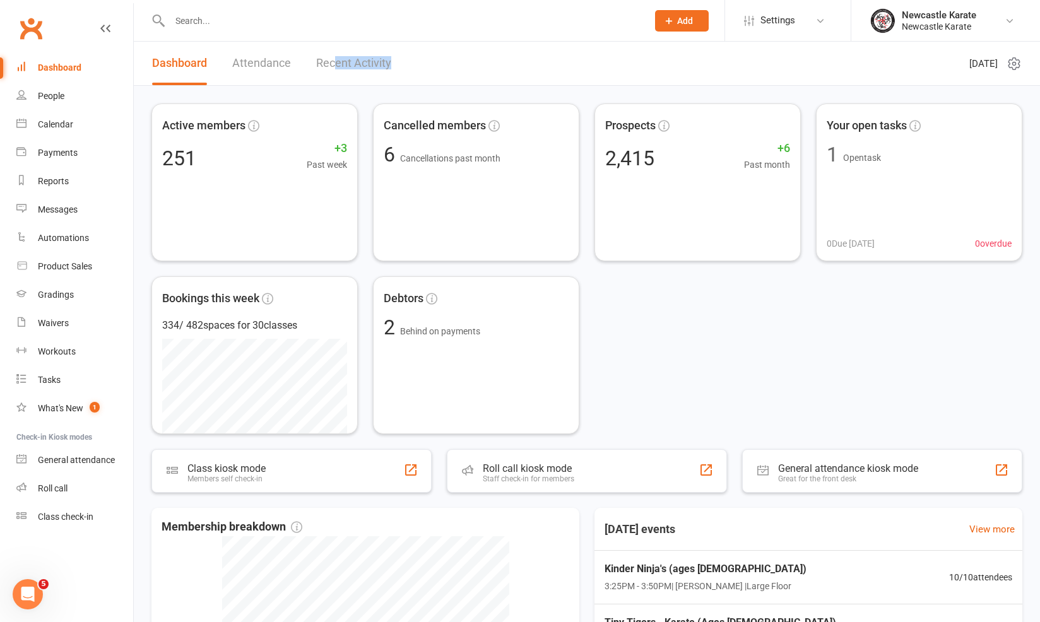
click at [335, 69] on link "Recent Activity" at bounding box center [353, 64] width 75 height 44
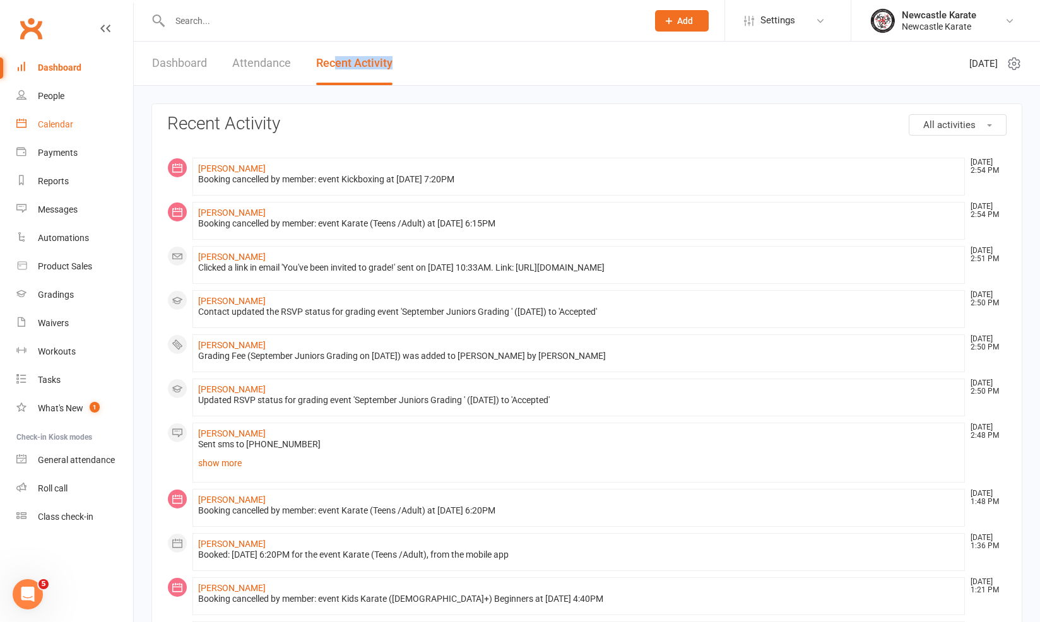
click at [53, 117] on link "Calendar" at bounding box center [74, 124] width 117 height 28
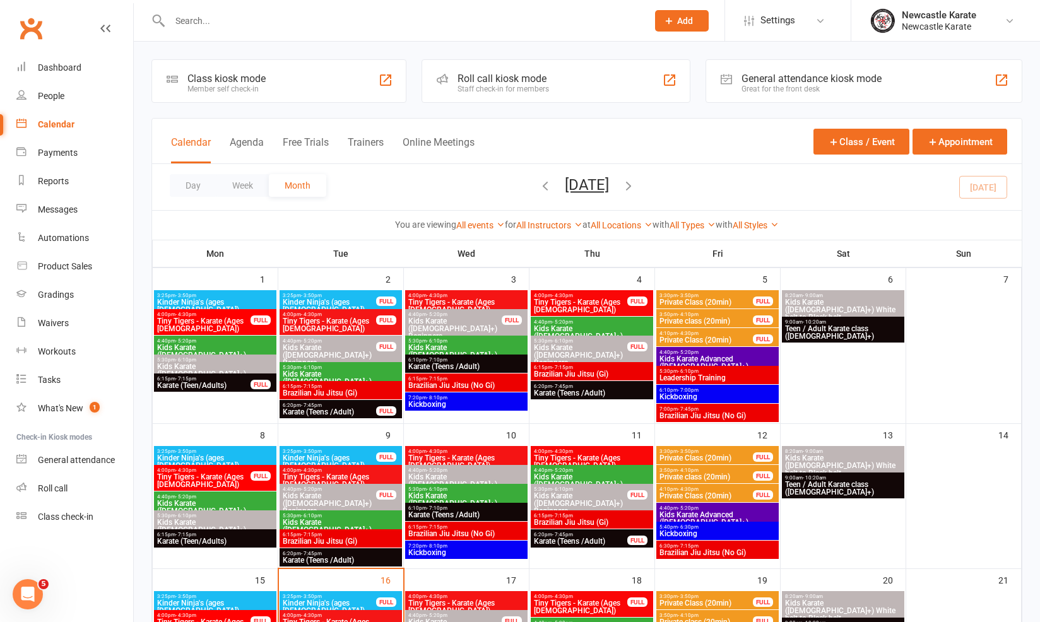
click at [74, 59] on ui-view "Prospect Member Non-attending contact Class / event Appointment Grading event T…" at bounding box center [520, 550] width 1040 height 1095
click at [76, 85] on link "People" at bounding box center [74, 96] width 117 height 28
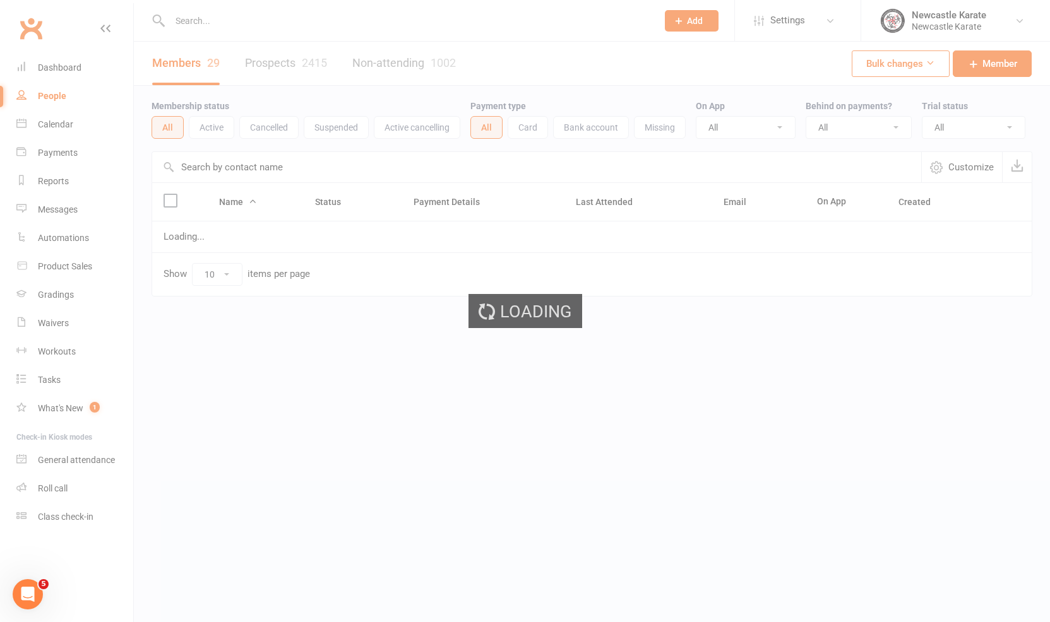
click at [81, 62] on ui-view "Prospect Member Non-attending contact Class / event Appointment Grading event T…" at bounding box center [525, 174] width 1050 height 343
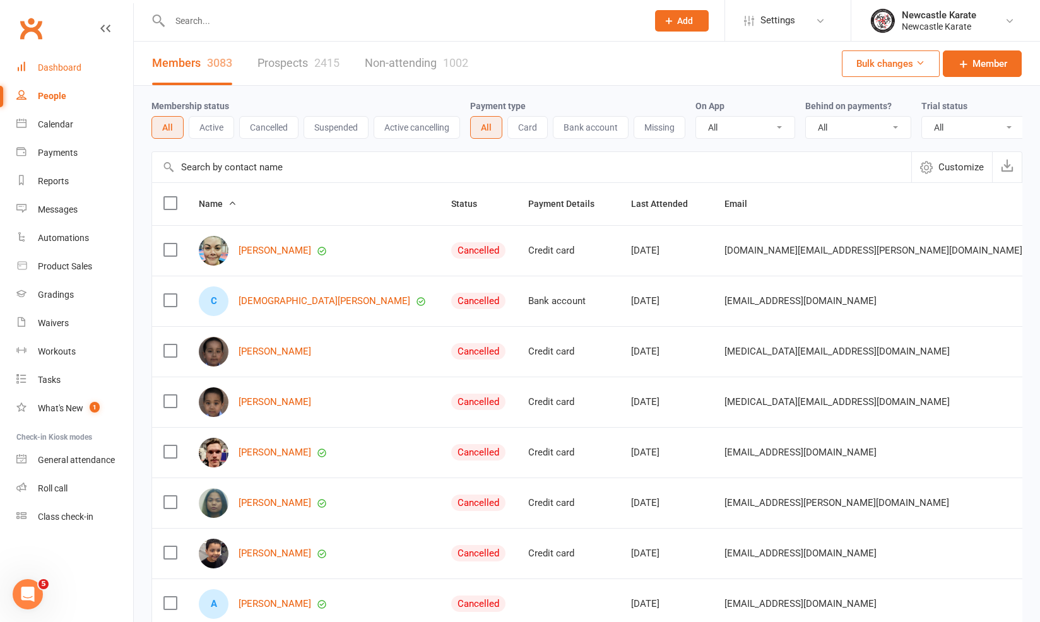
click at [81, 62] on link "Dashboard" at bounding box center [74, 68] width 117 height 28
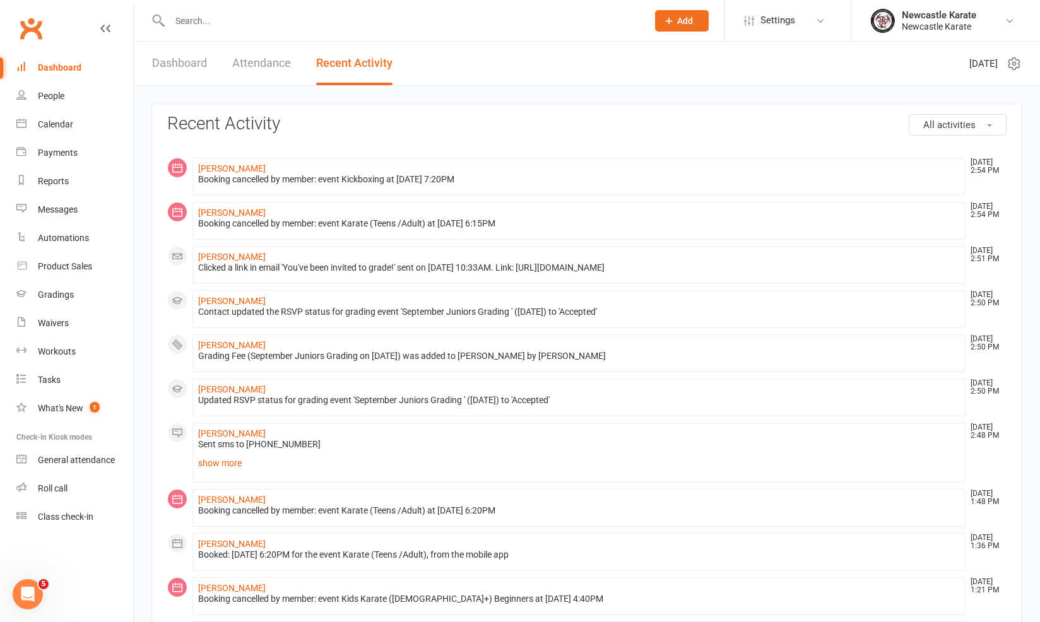
drag, startPoint x: 275, startPoint y: 84, endPoint x: 269, endPoint y: 81, distance: 6.5
click at [275, 84] on link "Attendance" at bounding box center [261, 64] width 59 height 44
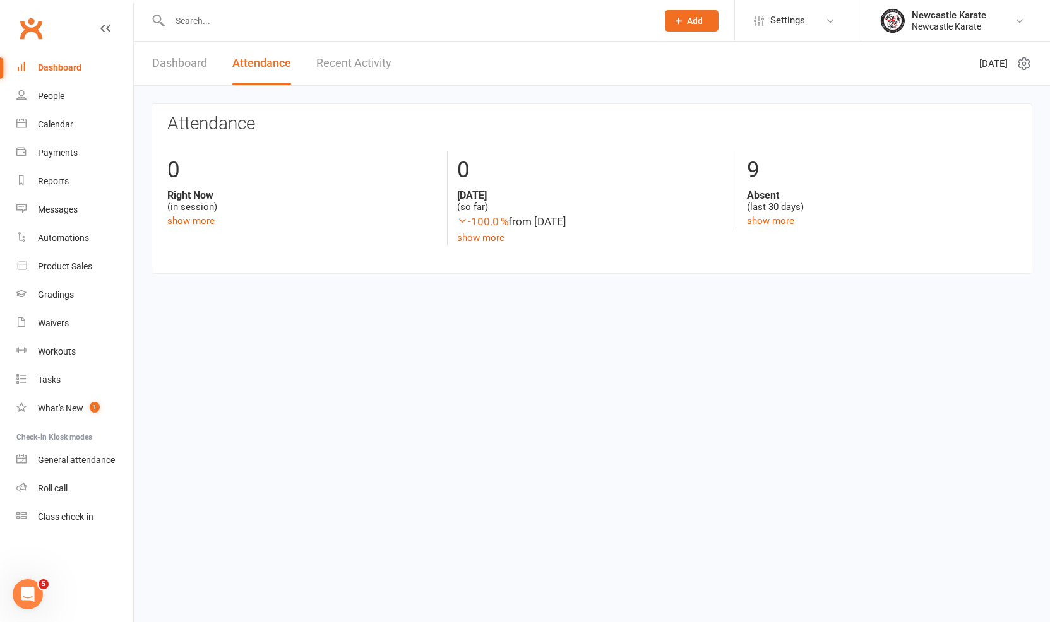
click at [194, 81] on link "Dashboard" at bounding box center [179, 64] width 55 height 44
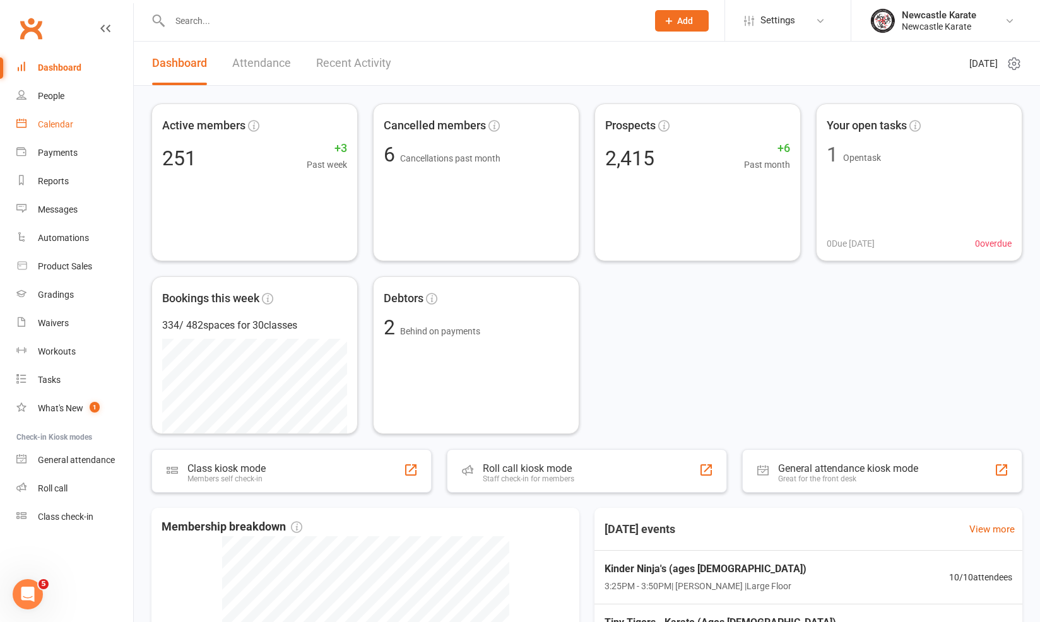
click at [69, 119] on link "Calendar" at bounding box center [74, 124] width 117 height 28
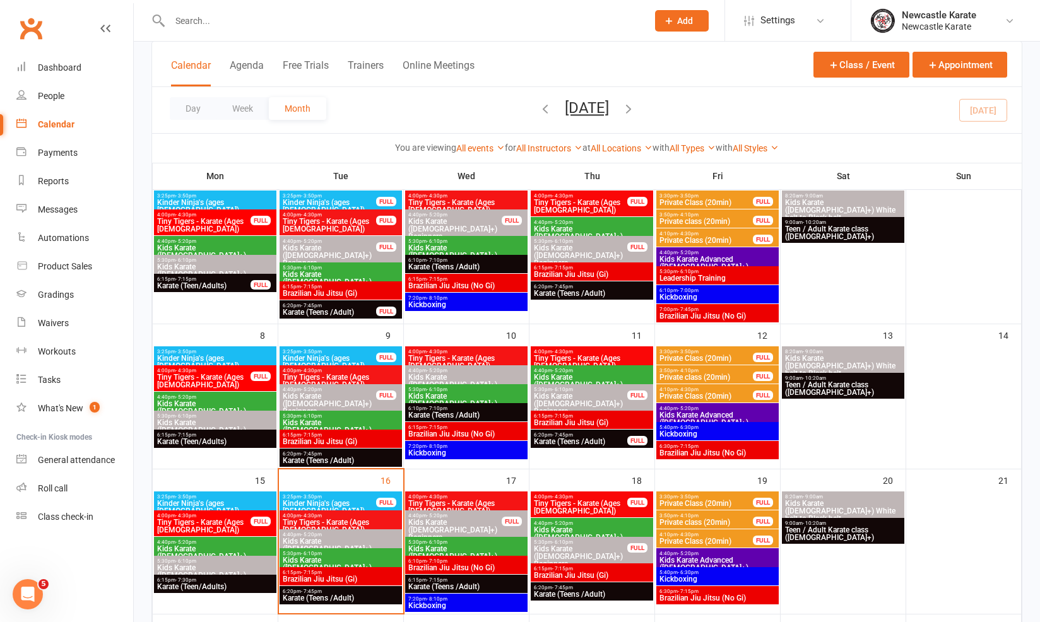
scroll to position [161, 0]
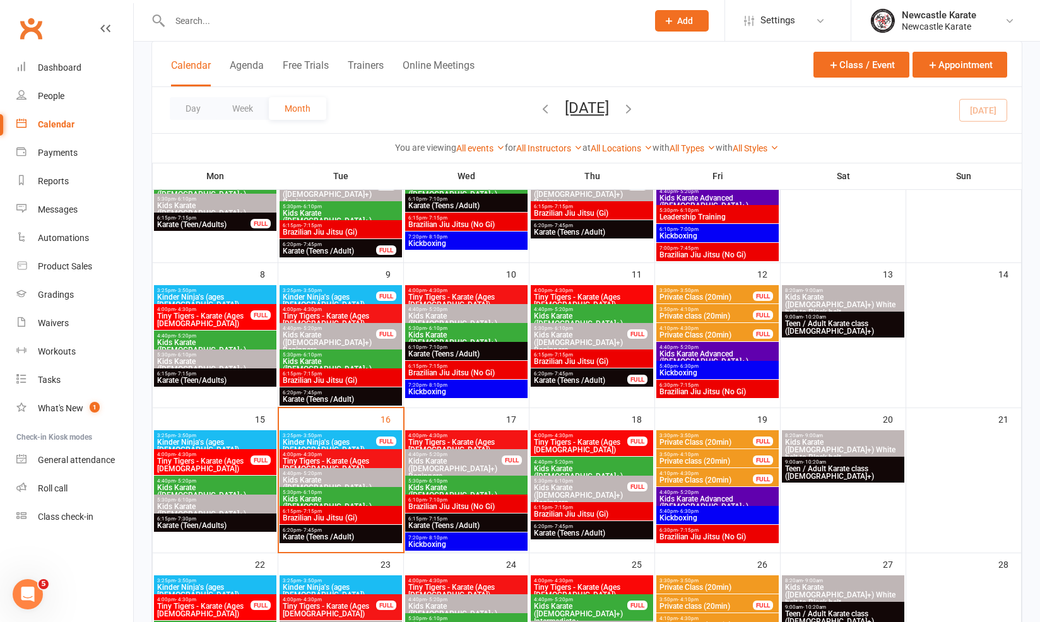
click at [432, 507] on span "Brazilian Jiu Jitsu (No Gi)" at bounding box center [466, 507] width 117 height 8
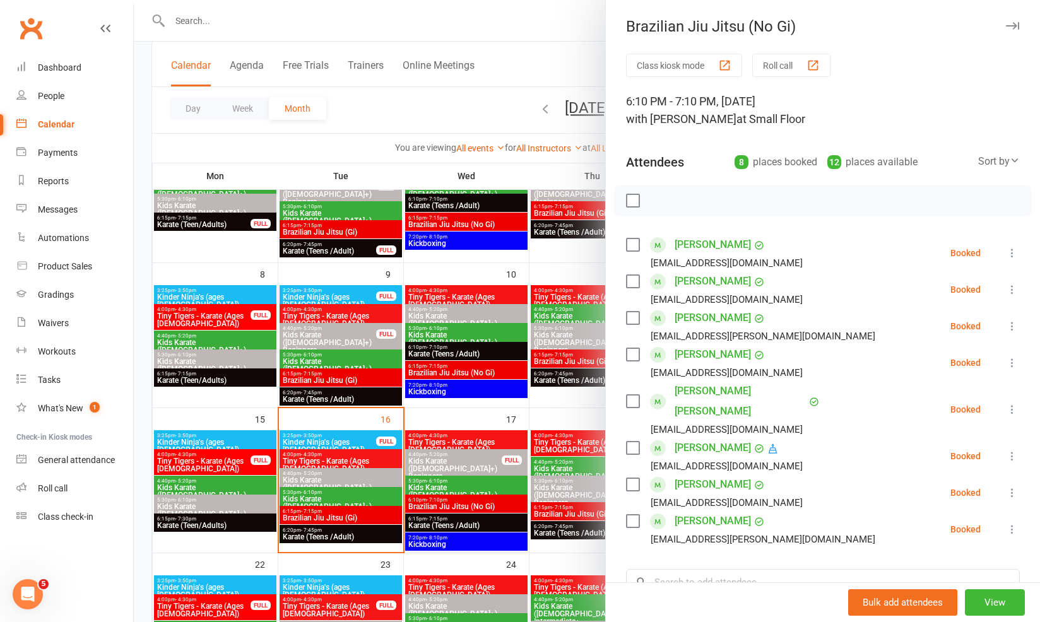
scroll to position [105, 0]
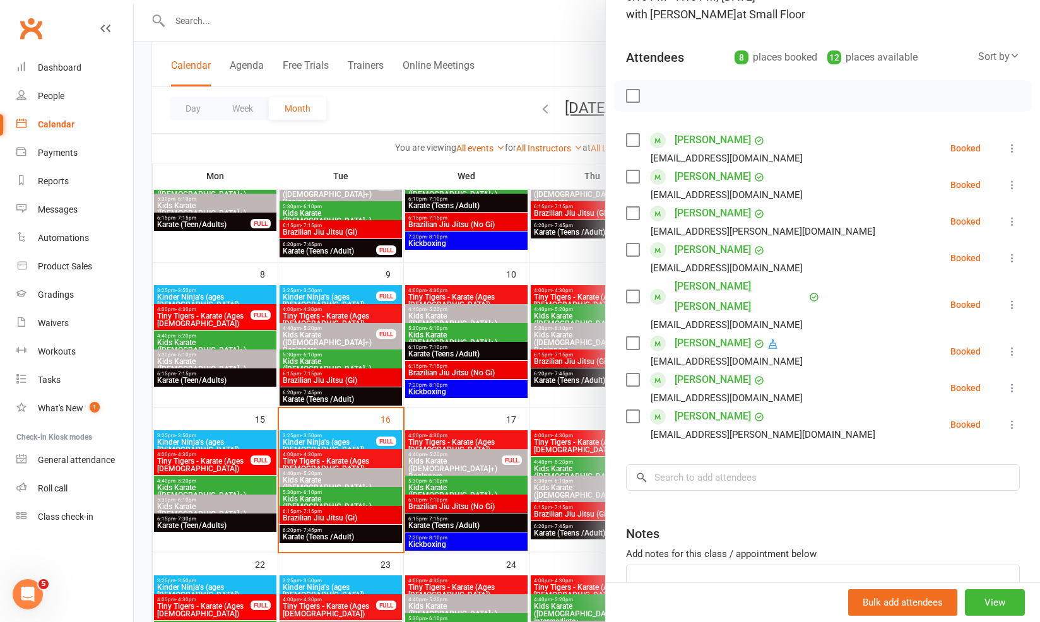
click at [483, 424] on div at bounding box center [587, 311] width 906 height 622
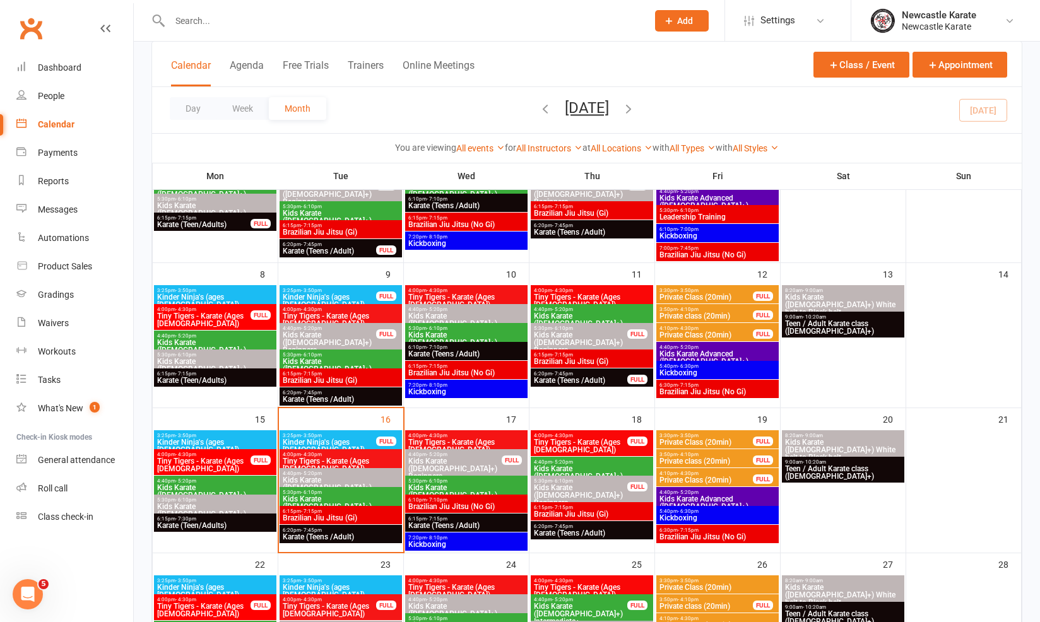
click at [586, 530] on span "Karate (Teens /Adult)" at bounding box center [591, 534] width 117 height 8
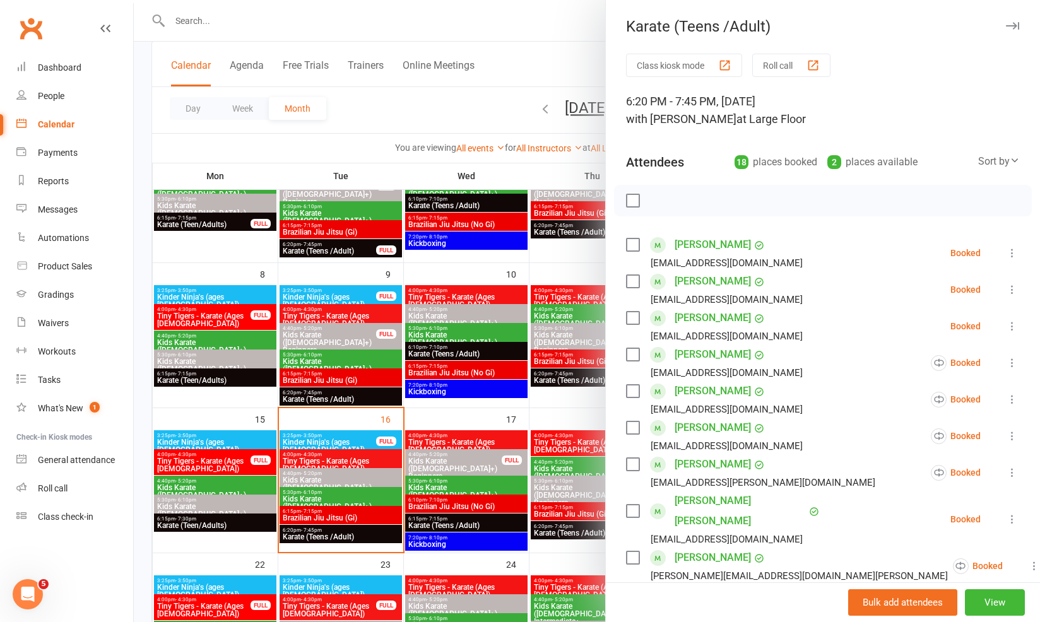
click at [567, 511] on div at bounding box center [587, 311] width 906 height 622
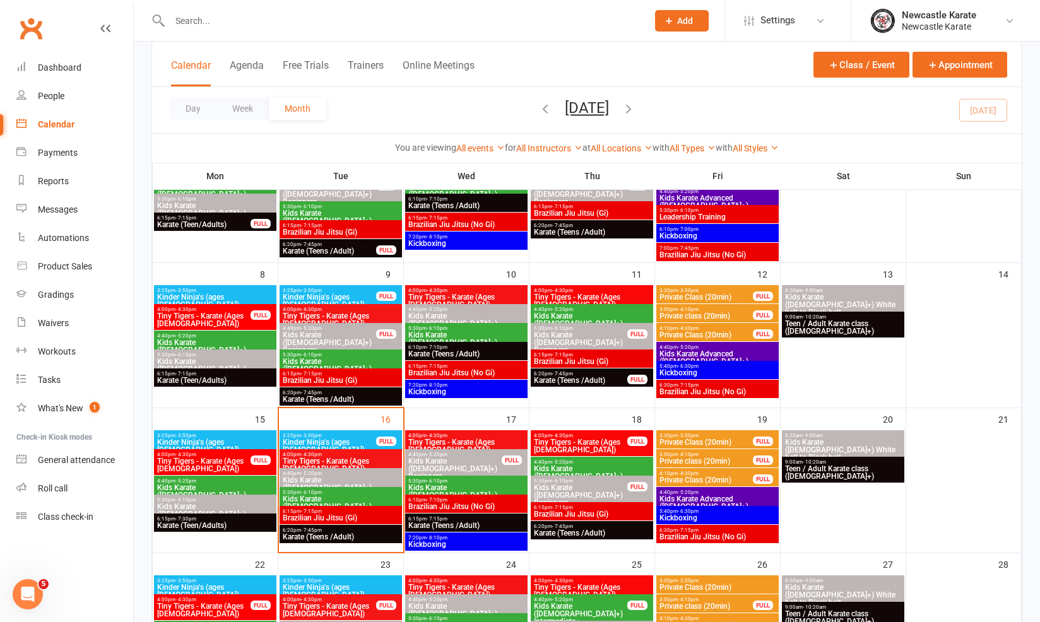
click at [692, 535] on span "Brazilian Jiu Jitsu (No Gi)" at bounding box center [717, 537] width 117 height 8
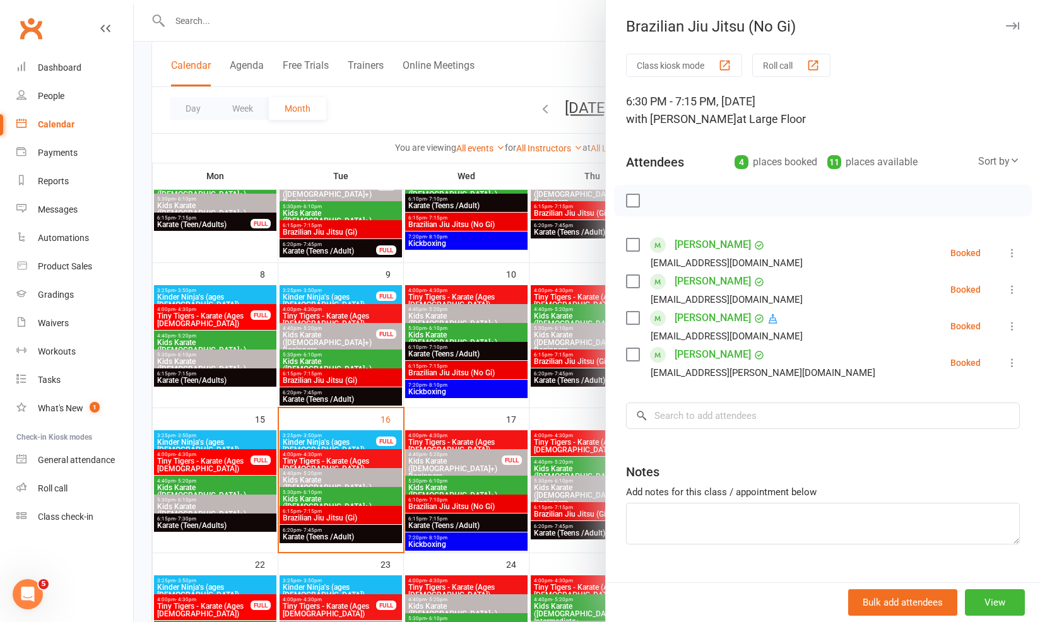
click at [494, 465] on div at bounding box center [587, 311] width 906 height 622
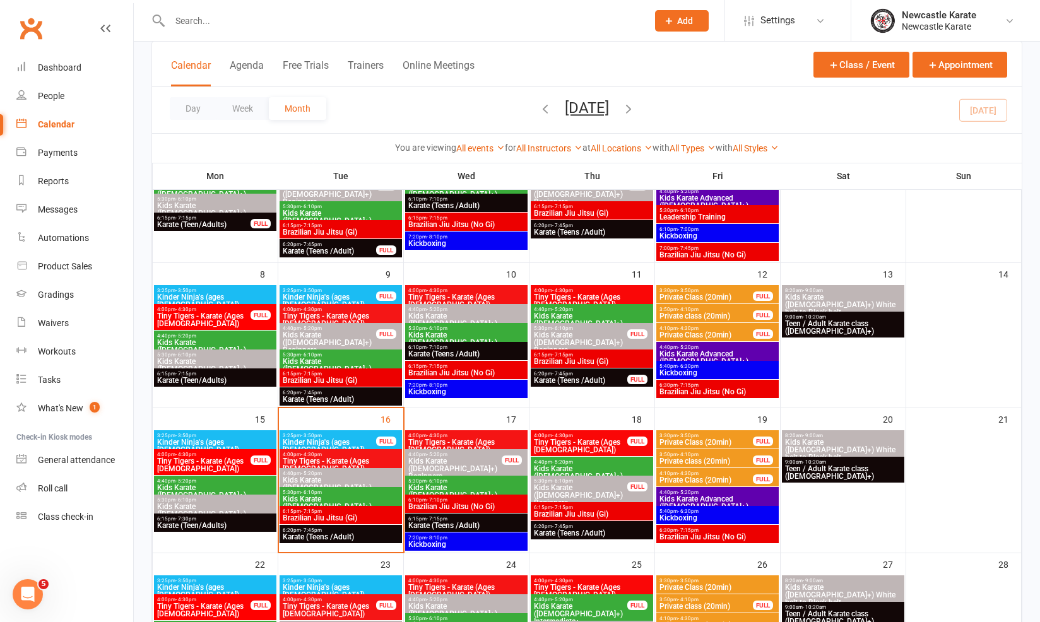
click at [750, 473] on span "4:10pm - 4:30pm" at bounding box center [706, 474] width 95 height 6
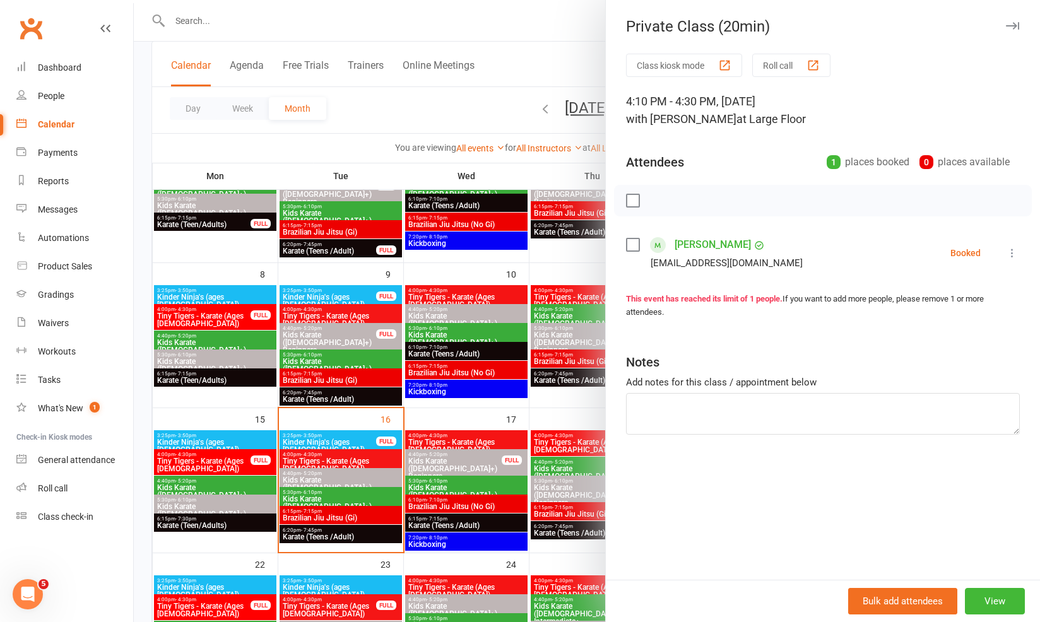
click at [552, 427] on div at bounding box center [587, 311] width 906 height 622
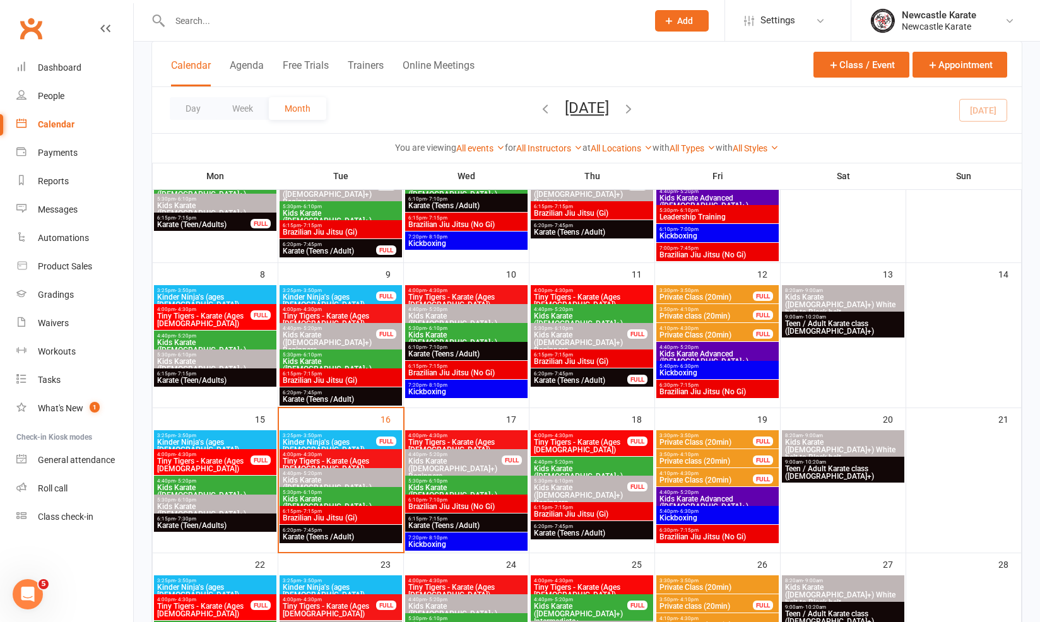
click at [705, 514] on span "Kickboxing" at bounding box center [717, 518] width 117 height 8
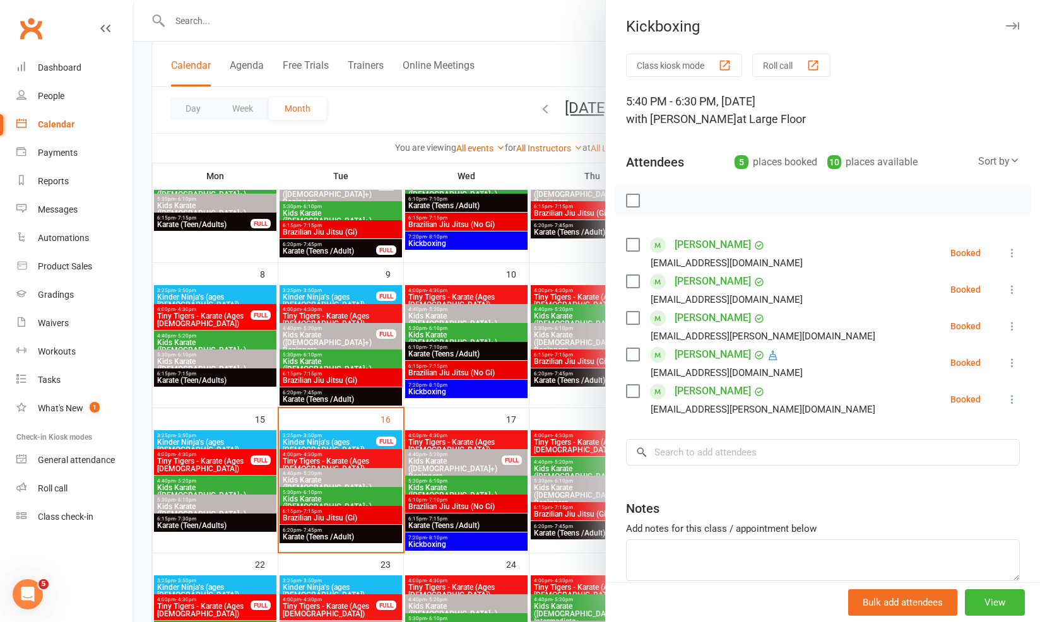
click at [499, 430] on div at bounding box center [587, 311] width 906 height 622
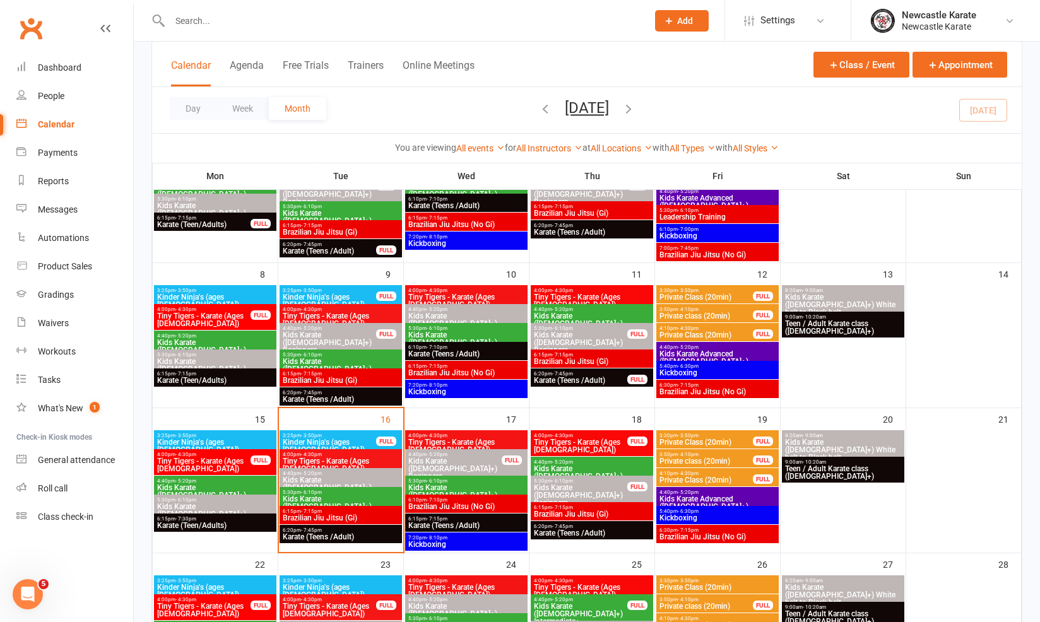
click at [728, 512] on span "5:40pm - 6:30pm" at bounding box center [717, 512] width 117 height 6
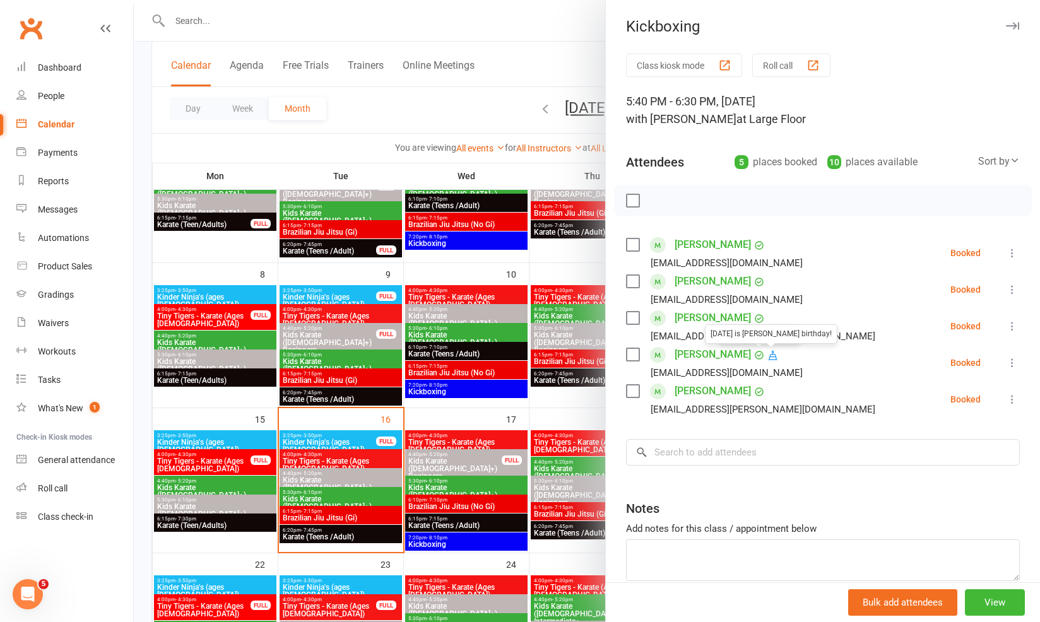
drag, startPoint x: 430, startPoint y: 358, endPoint x: 396, endPoint y: 351, distance: 35.4
click at [430, 357] on div at bounding box center [587, 311] width 906 height 622
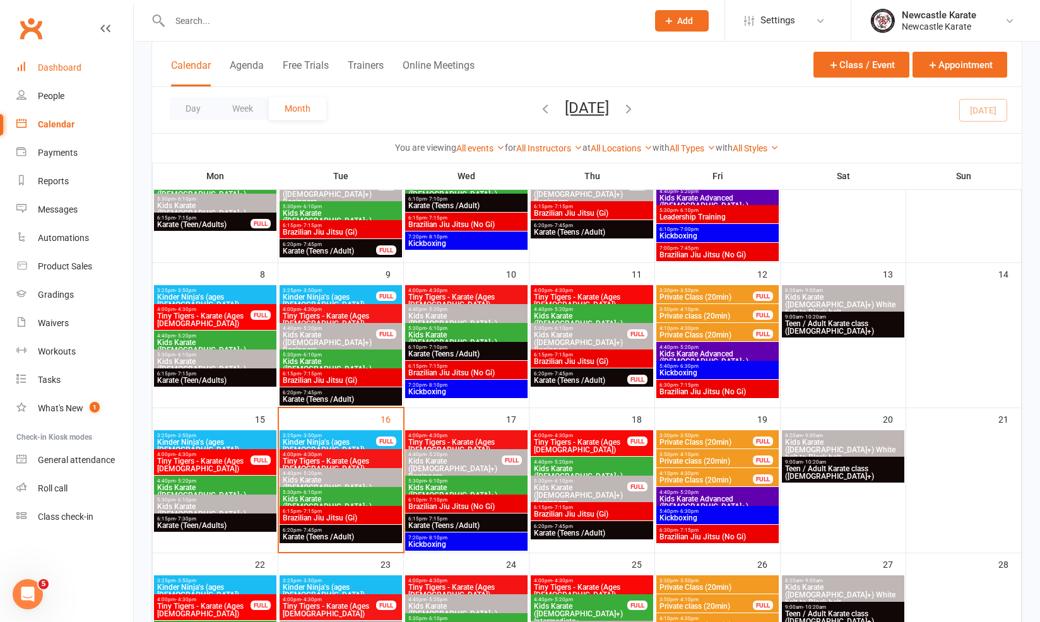
drag, startPoint x: 50, startPoint y: 57, endPoint x: 68, endPoint y: 63, distance: 19.2
click at [50, 57] on link "Dashboard" at bounding box center [74, 68] width 117 height 28
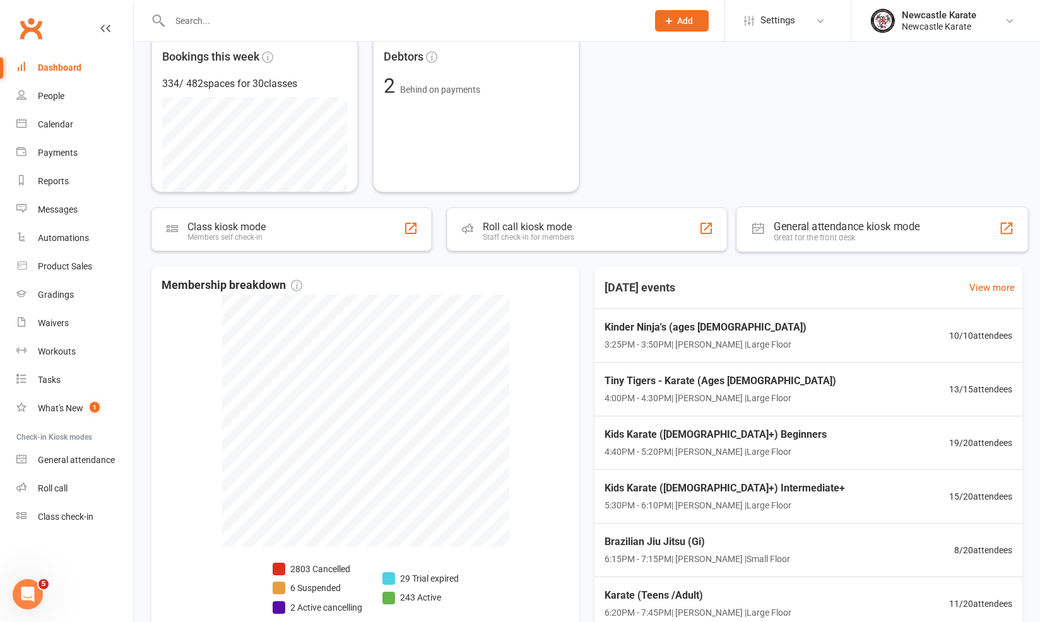
scroll to position [310, 0]
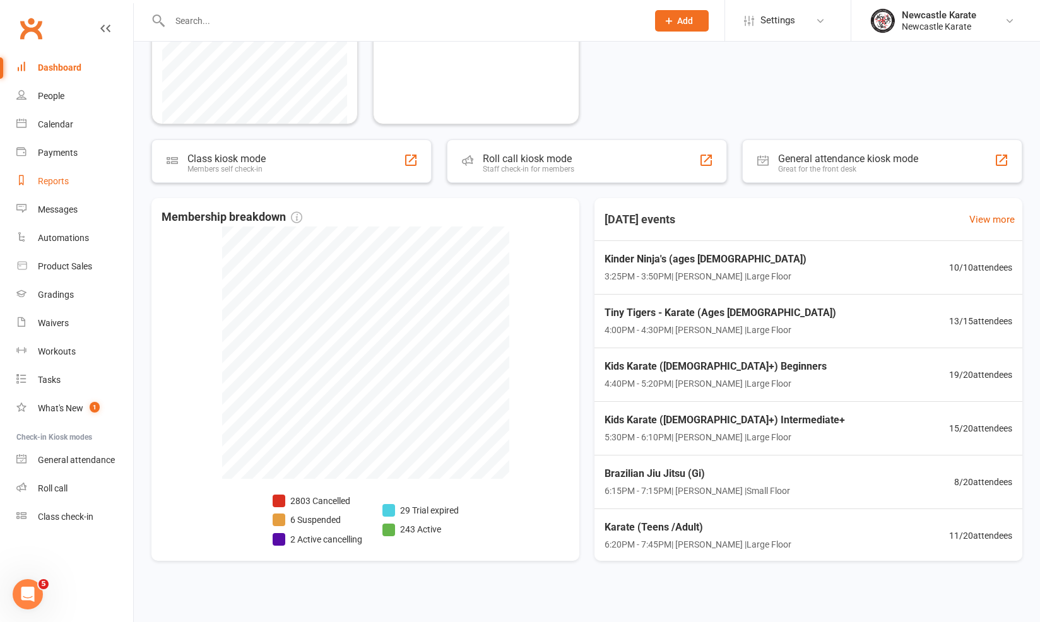
click at [61, 177] on div "Reports" at bounding box center [53, 181] width 31 height 10
select select "25"
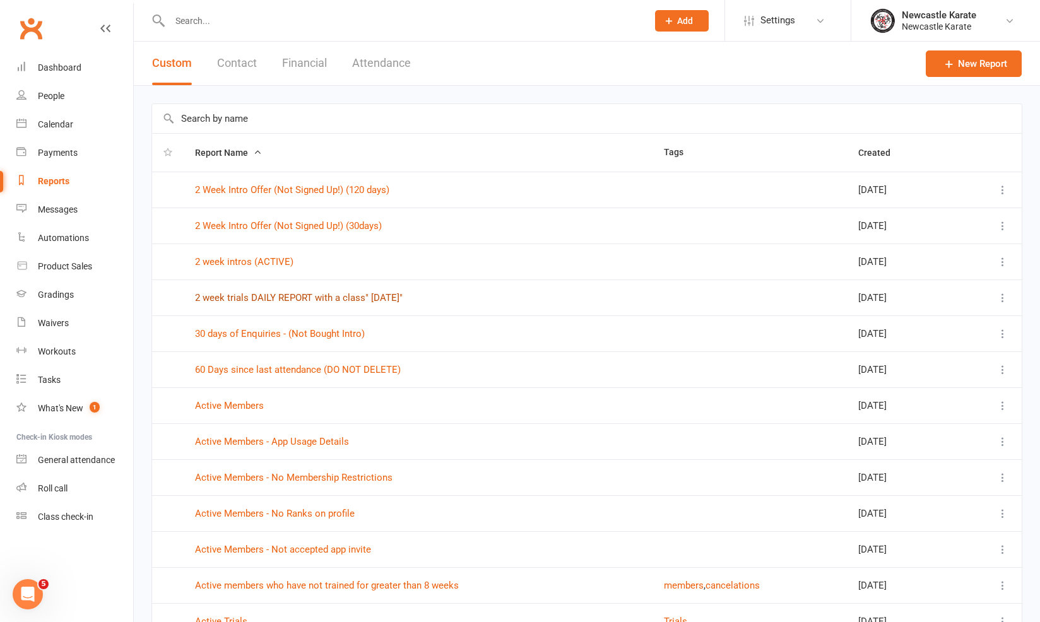
click at [223, 297] on link "2 week trials DAILY REPORT with a class" Today"" at bounding box center [299, 297] width 208 height 11
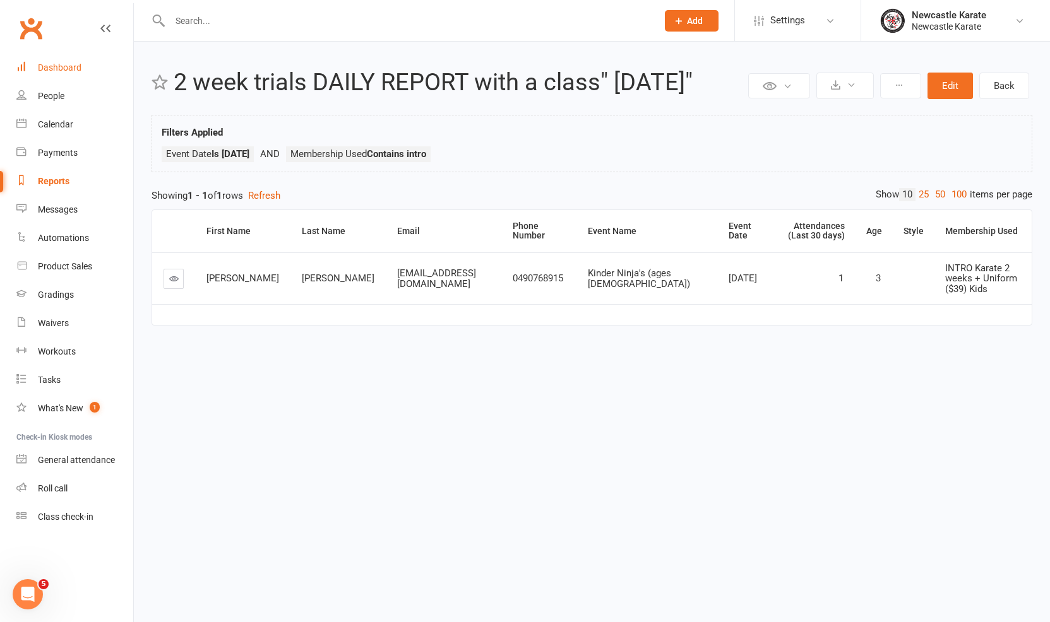
drag, startPoint x: 21, startPoint y: 58, endPoint x: 28, endPoint y: 59, distance: 7.0
click at [21, 58] on link "Dashboard" at bounding box center [74, 68] width 117 height 28
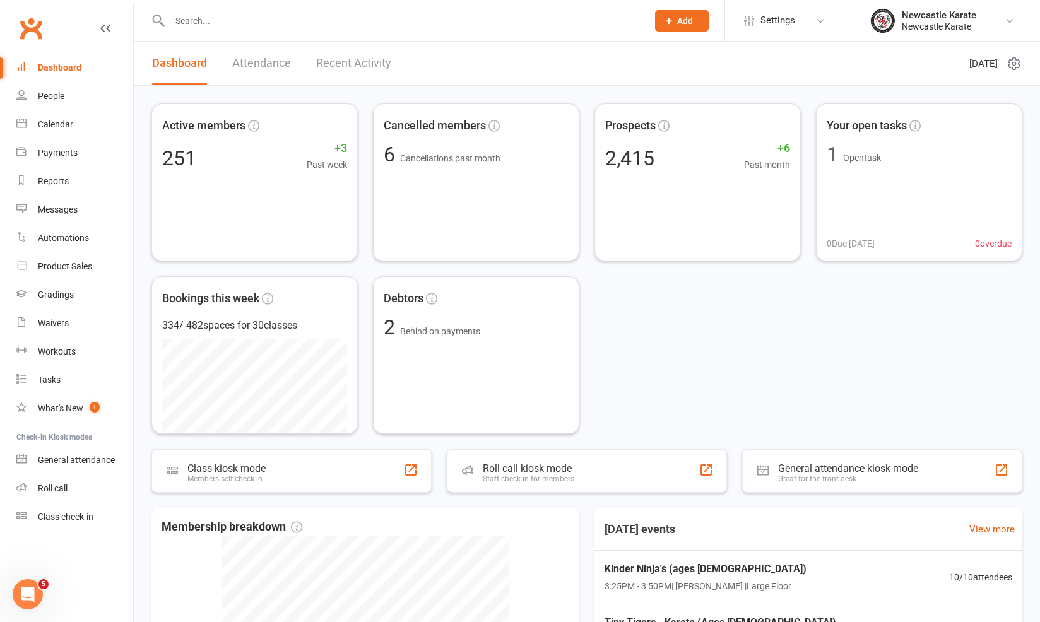
click at [52, 63] on div "Dashboard" at bounding box center [60, 67] width 44 height 10
click at [271, 54] on link "Attendance" at bounding box center [261, 64] width 59 height 44
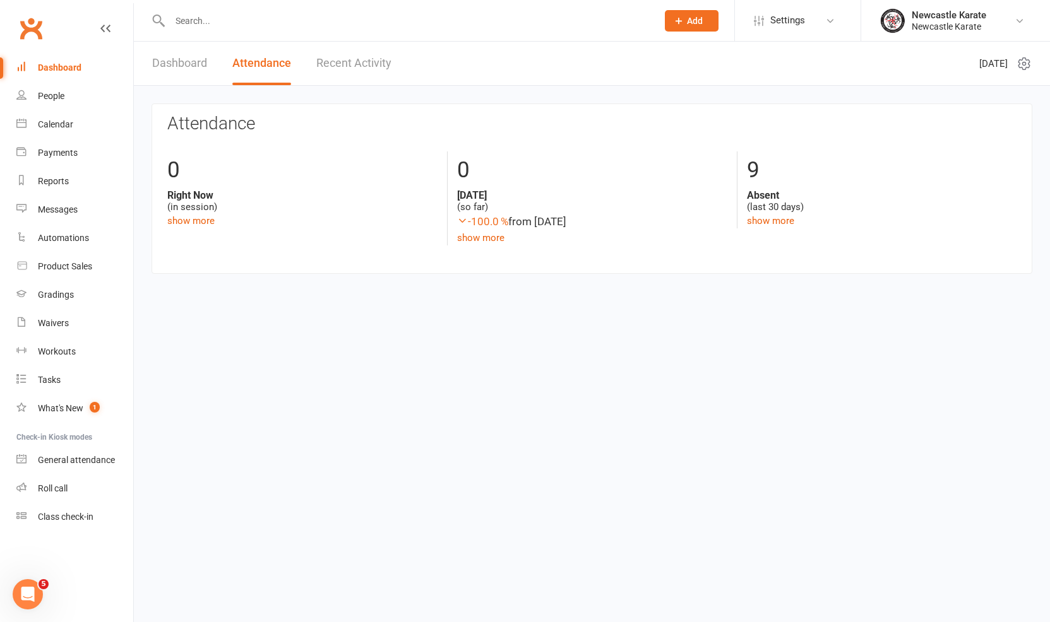
click at [307, 74] on div "Dashboard Attendance Recent Activity" at bounding box center [272, 64] width 276 height 44
click at [366, 62] on link "Recent Activity" at bounding box center [353, 64] width 75 height 44
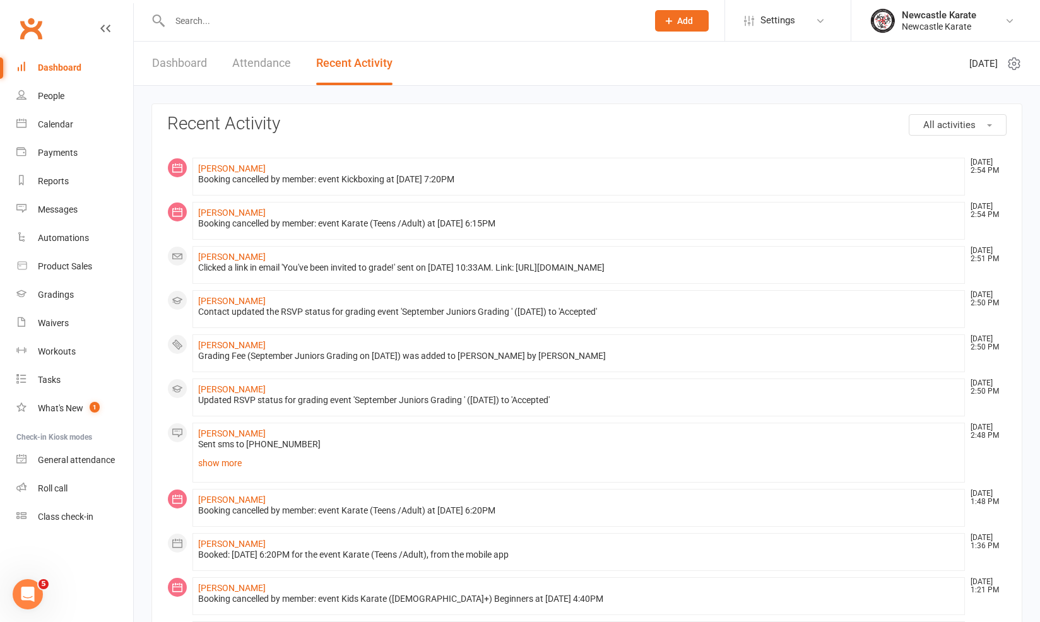
click at [166, 72] on link "Dashboard" at bounding box center [179, 64] width 55 height 44
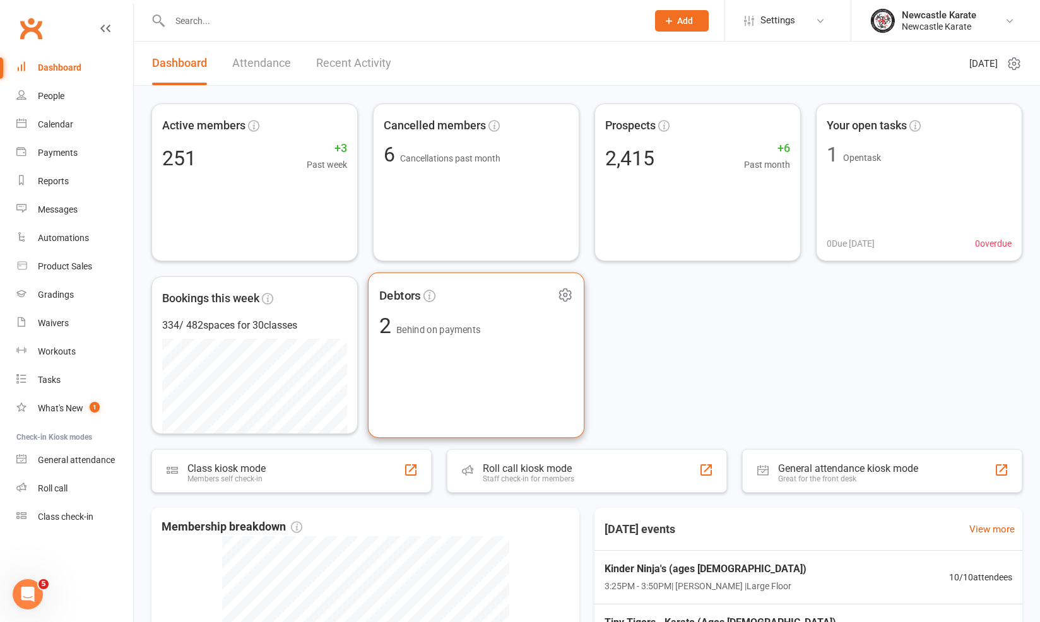
click at [421, 335] on span "Behind on payments" at bounding box center [438, 330] width 84 height 11
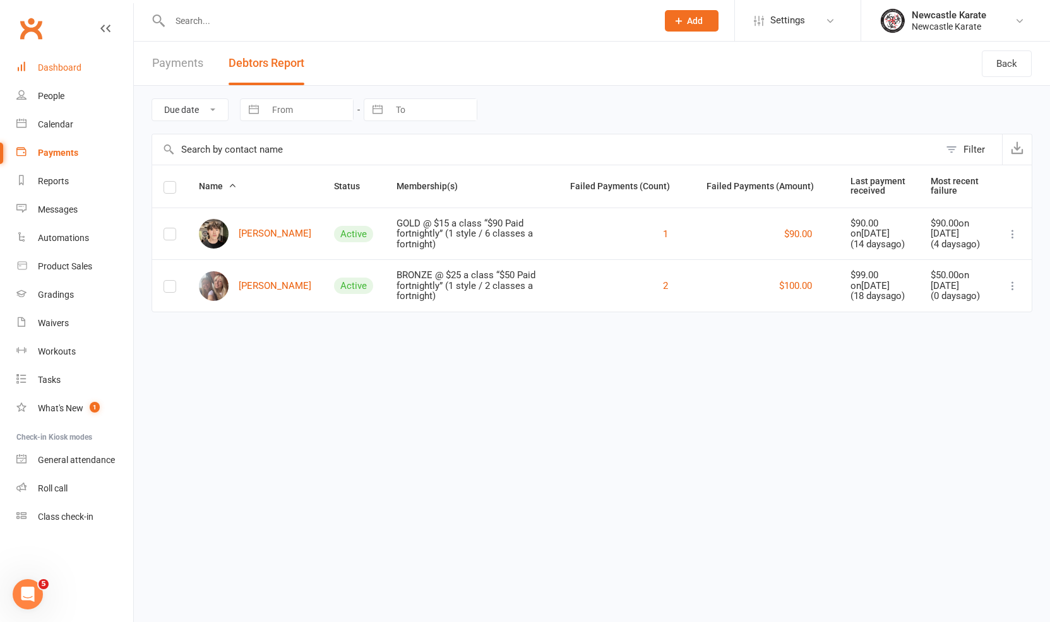
click at [78, 70] on div "Dashboard" at bounding box center [60, 67] width 44 height 10
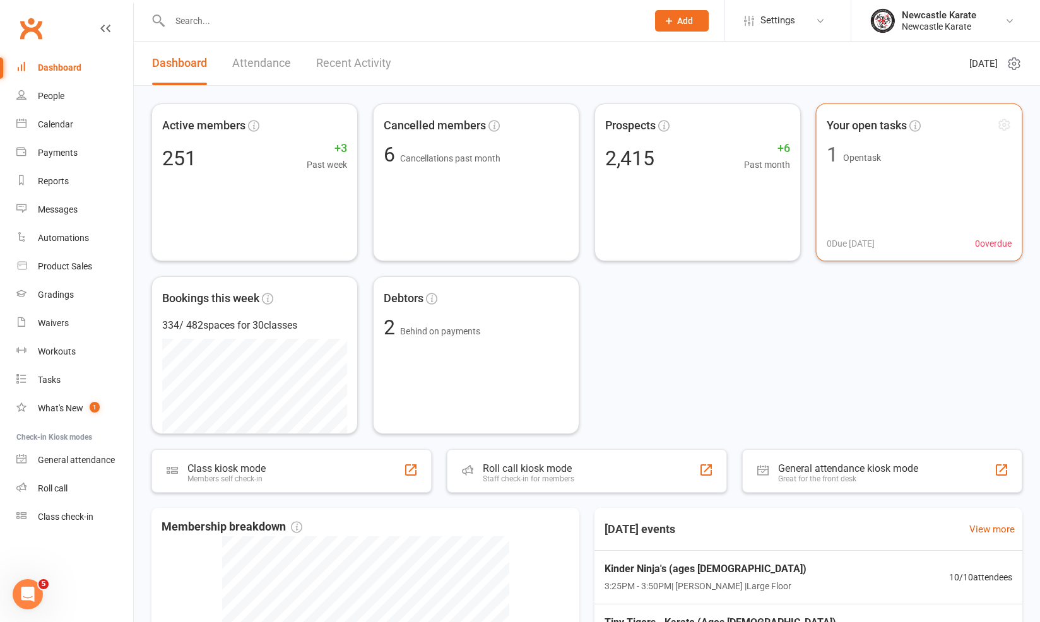
scroll to position [310, 0]
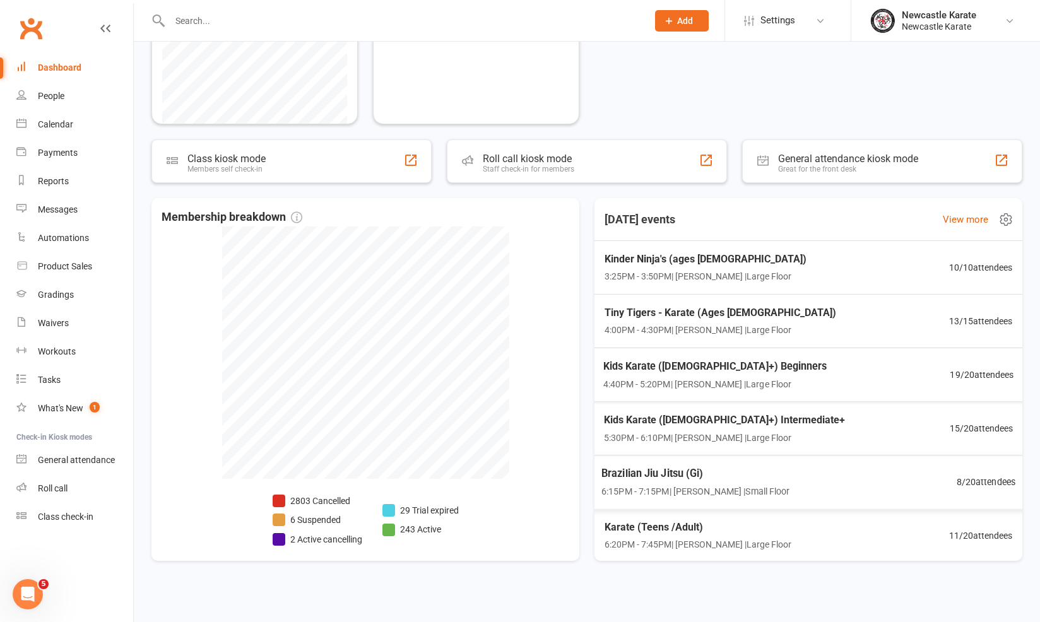
click at [850, 478] on div "Brazilian Jiu Jitsu (Gi) 6:15PM - 7:15PM | [PERSON_NAME] | Small Floor 8 / 20 a…" at bounding box center [808, 482] width 445 height 54
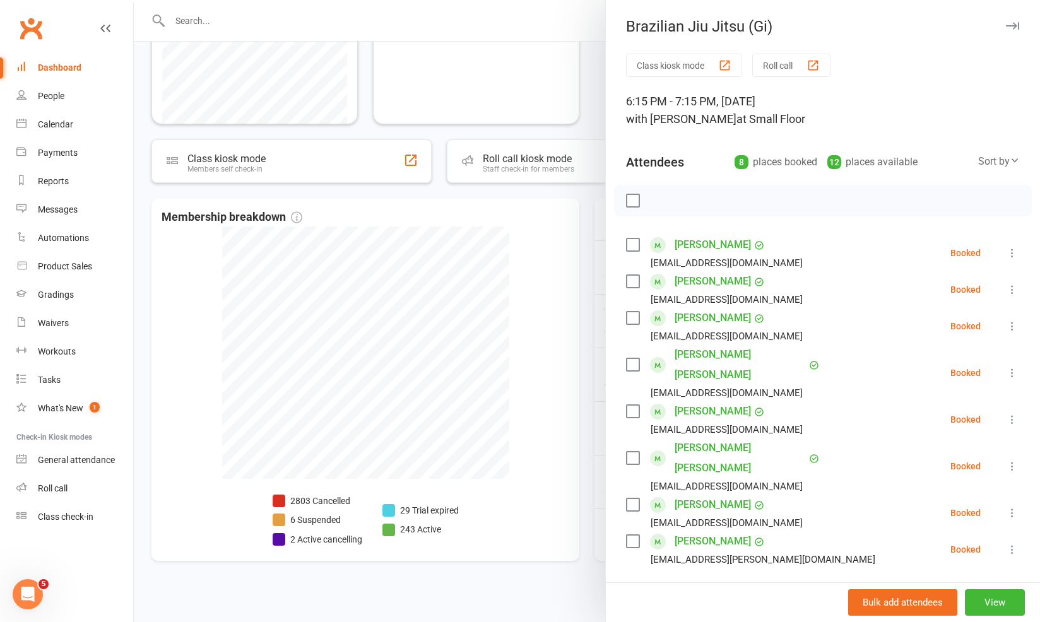
click at [545, 341] on div at bounding box center [587, 311] width 906 height 622
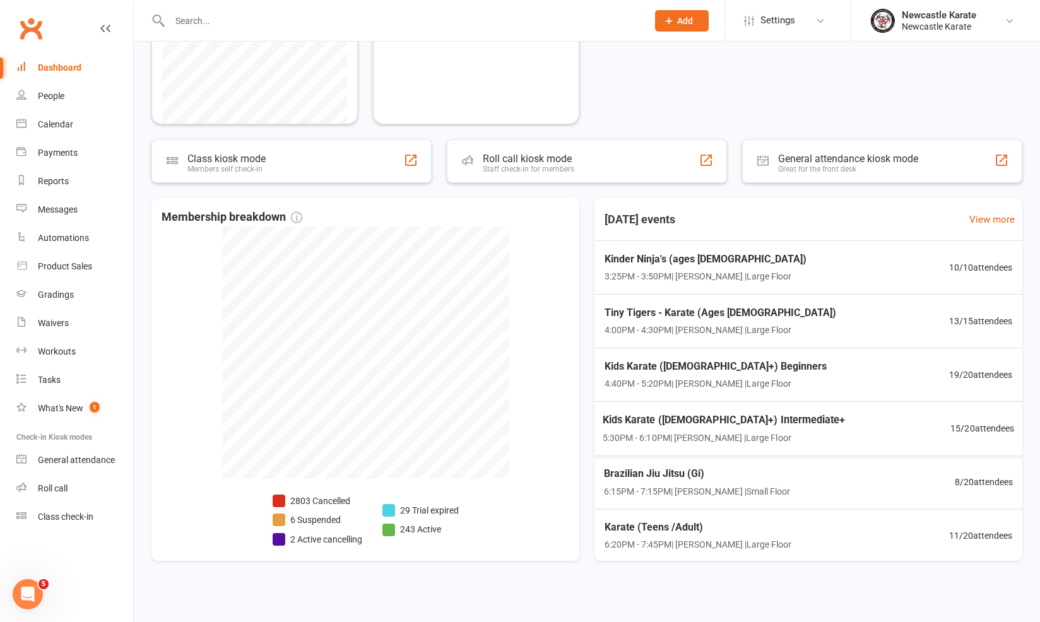
click at [766, 430] on span "5:30PM - 6:10PM | [PERSON_NAME] | Large Floor" at bounding box center [724, 437] width 243 height 15
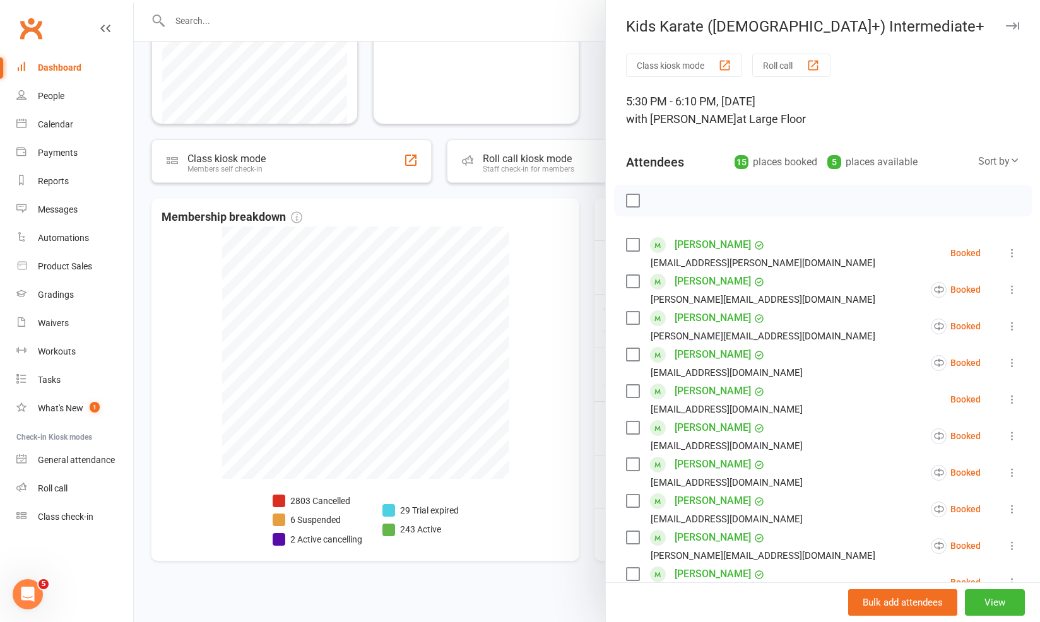
click at [555, 331] on div at bounding box center [587, 311] width 906 height 622
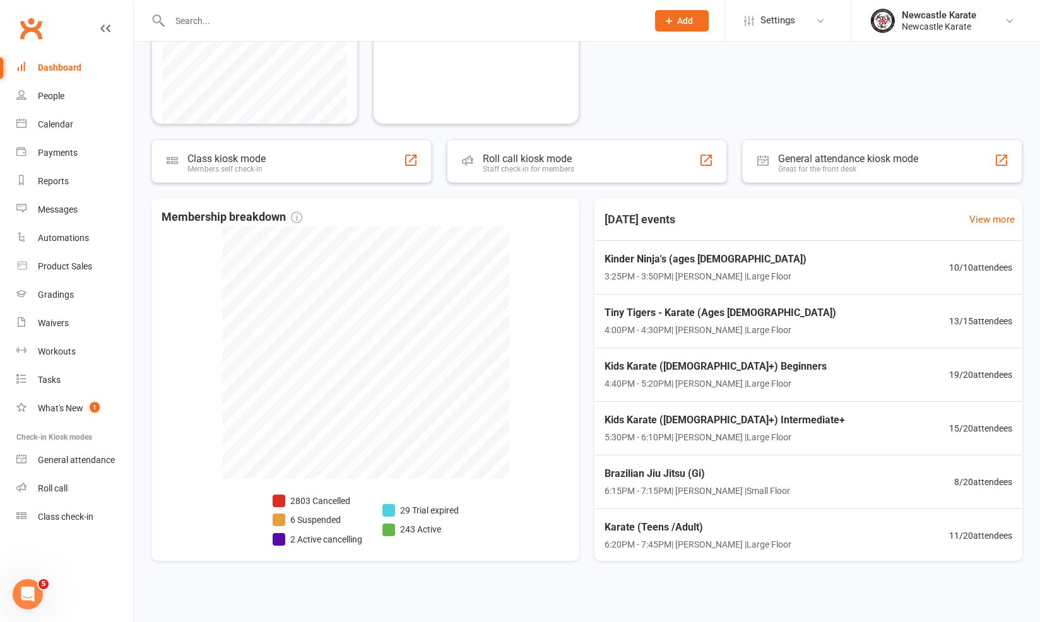
click at [970, 23] on div "Newcastle Karate" at bounding box center [939, 26] width 74 height 11
click at [947, 170] on link "Sign out" at bounding box center [945, 174] width 189 height 29
